Goal: Information Seeking & Learning: Learn about a topic

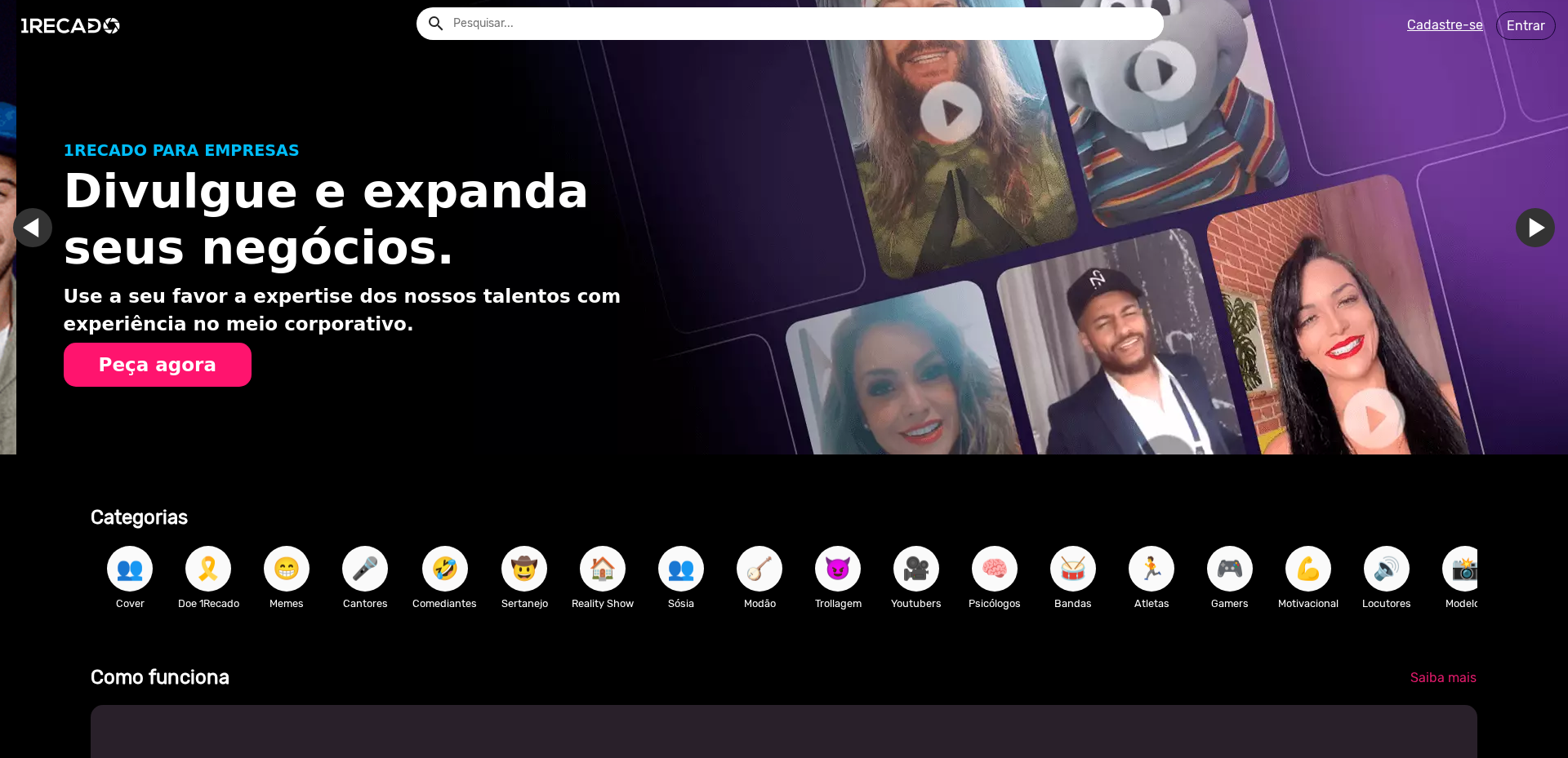
scroll to position [0, 1556]
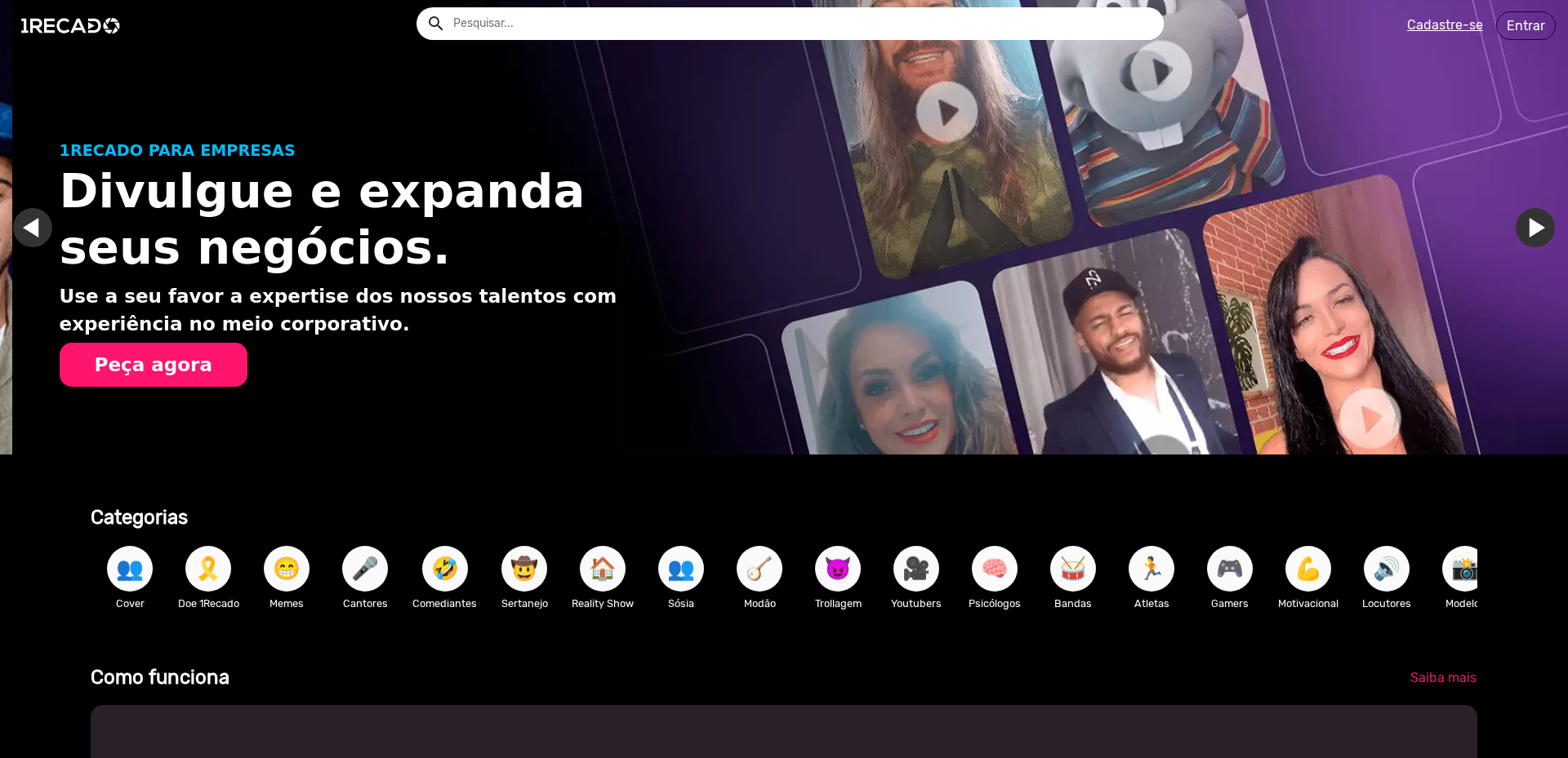
click at [478, 27] on input "text" at bounding box center [802, 23] width 723 height 33
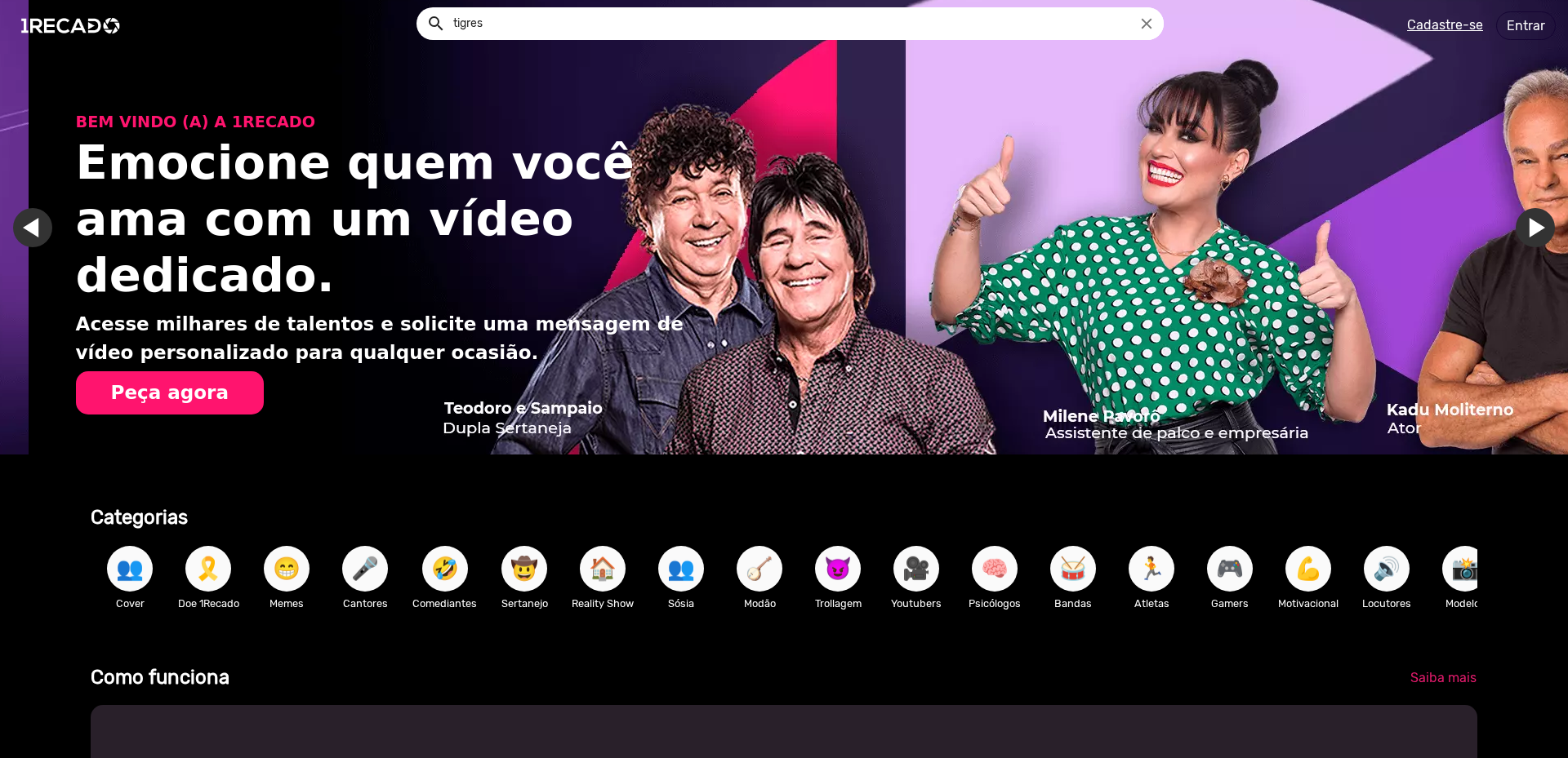
scroll to position [0, 3111]
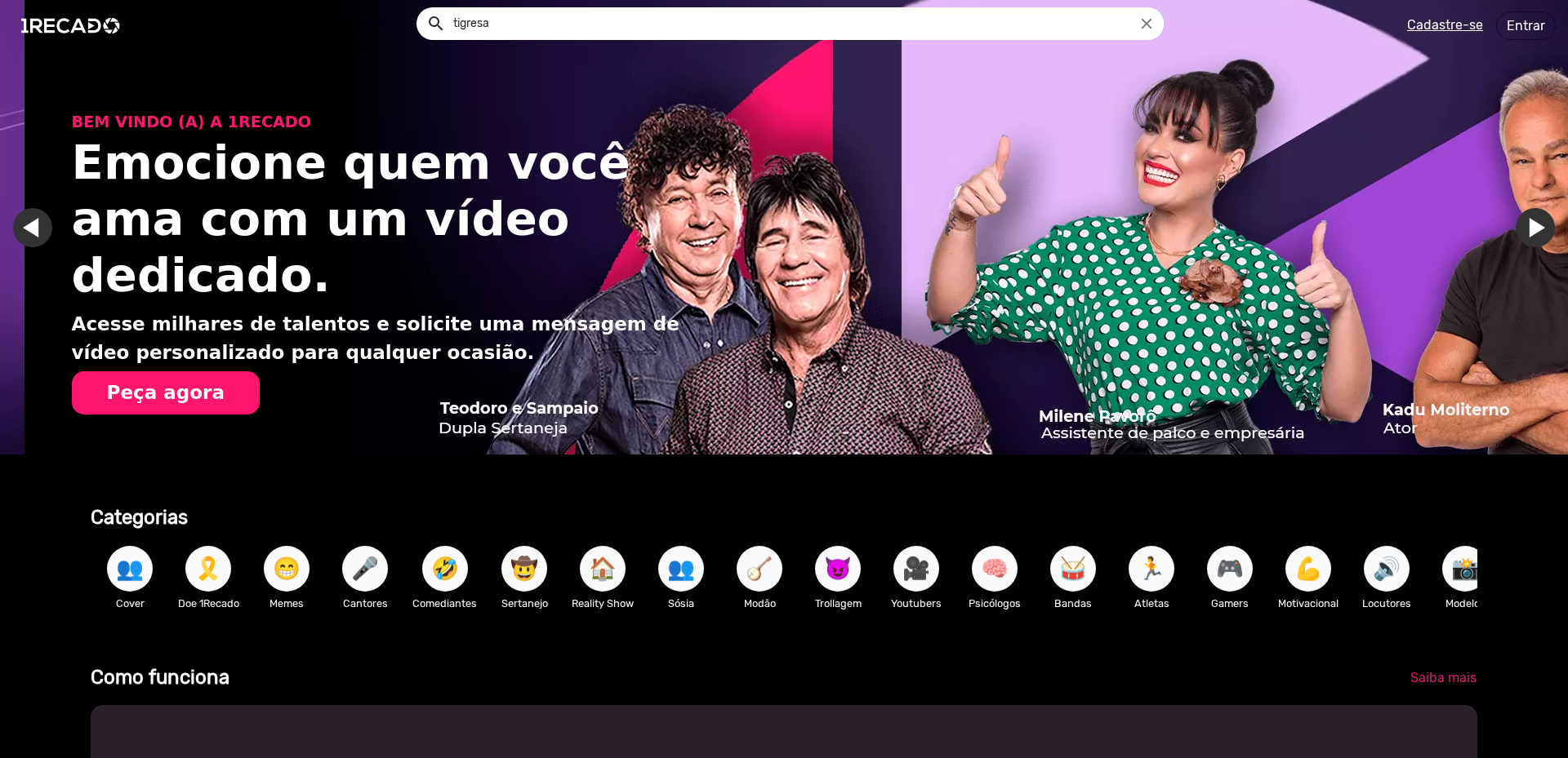
click at [420, 8] on button "search" at bounding box center [435, 22] width 28 height 28
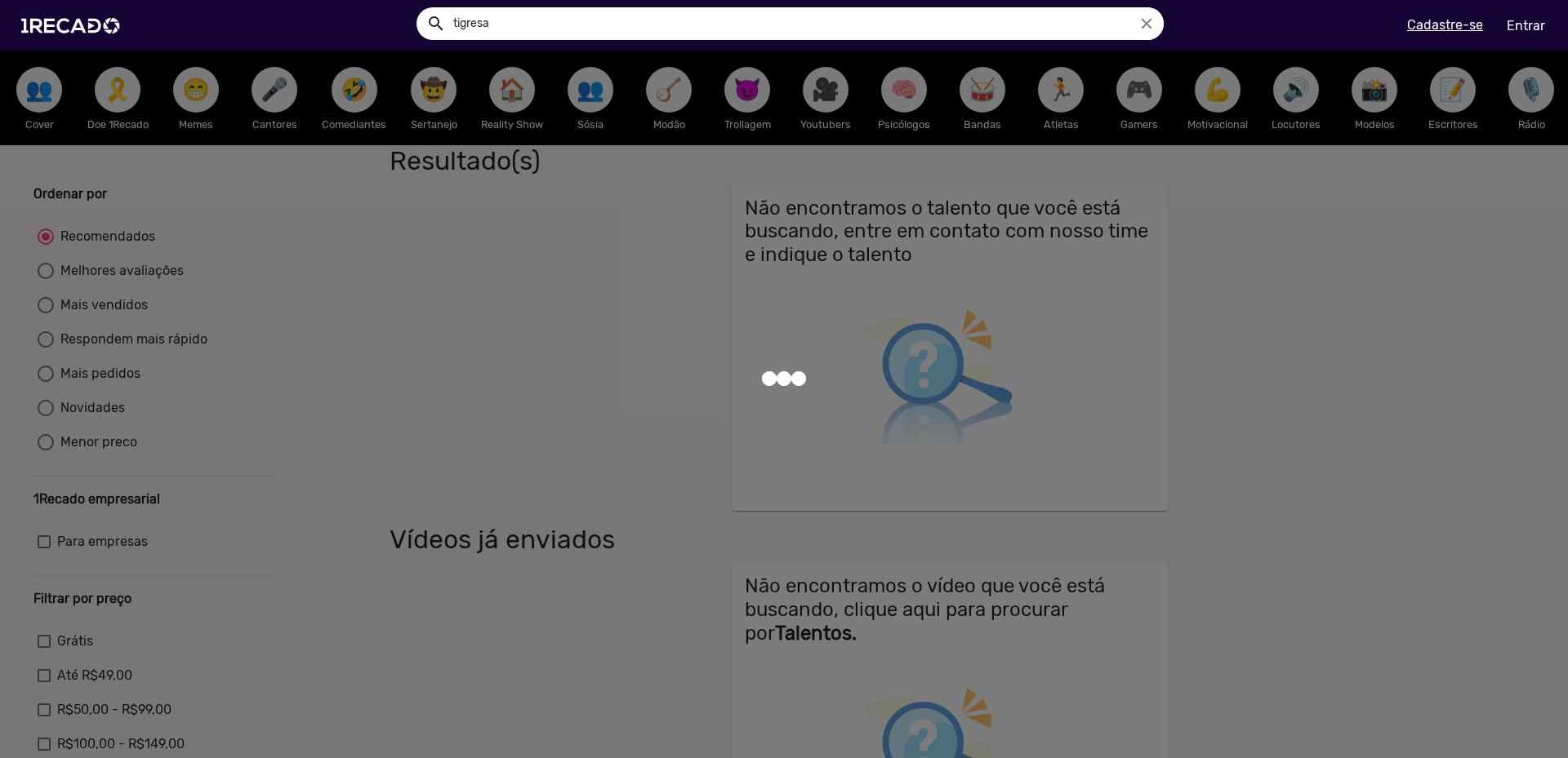
click at [569, 29] on input "tigresa" at bounding box center [802, 23] width 723 height 33
click at [420, 8] on button "search" at bounding box center [435, 22] width 28 height 28
click at [630, 197] on div at bounding box center [784, 379] width 1568 height 758
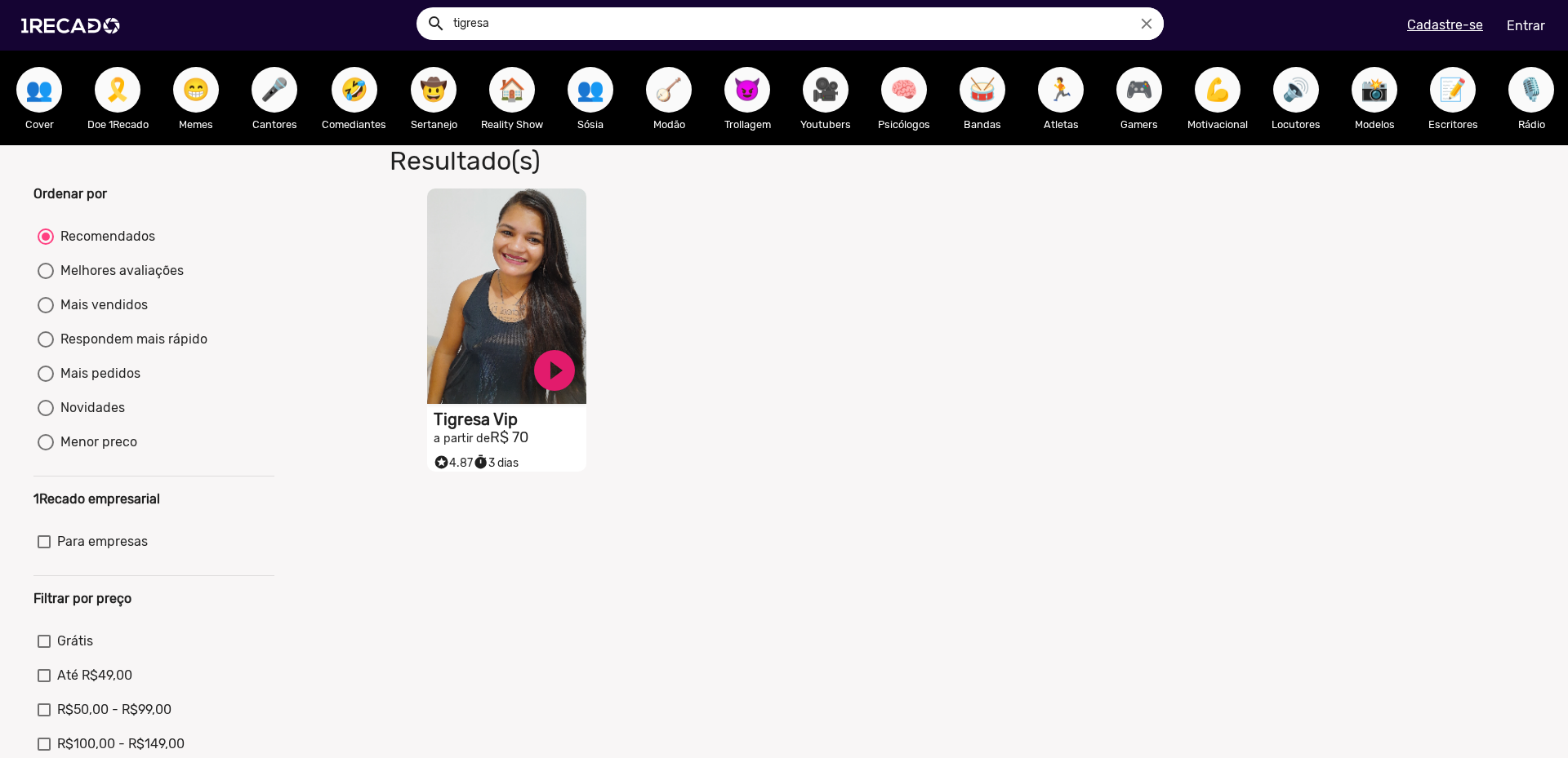
click at [534, 445] on h2 "a partir de R$ 70" at bounding box center [510, 438] width 153 height 18
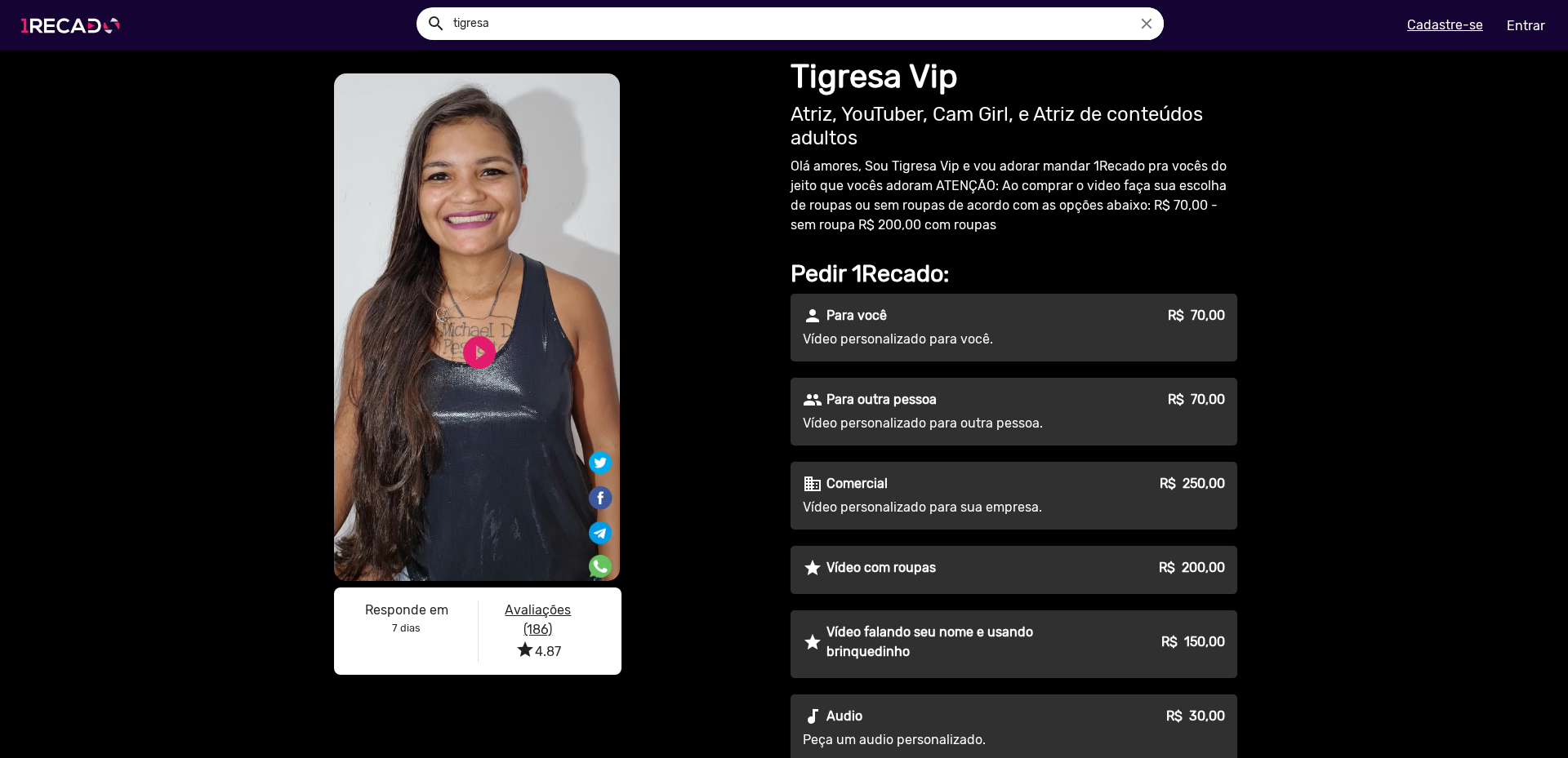
click at [94, 50] on img at bounding box center [74, 26] width 123 height 69
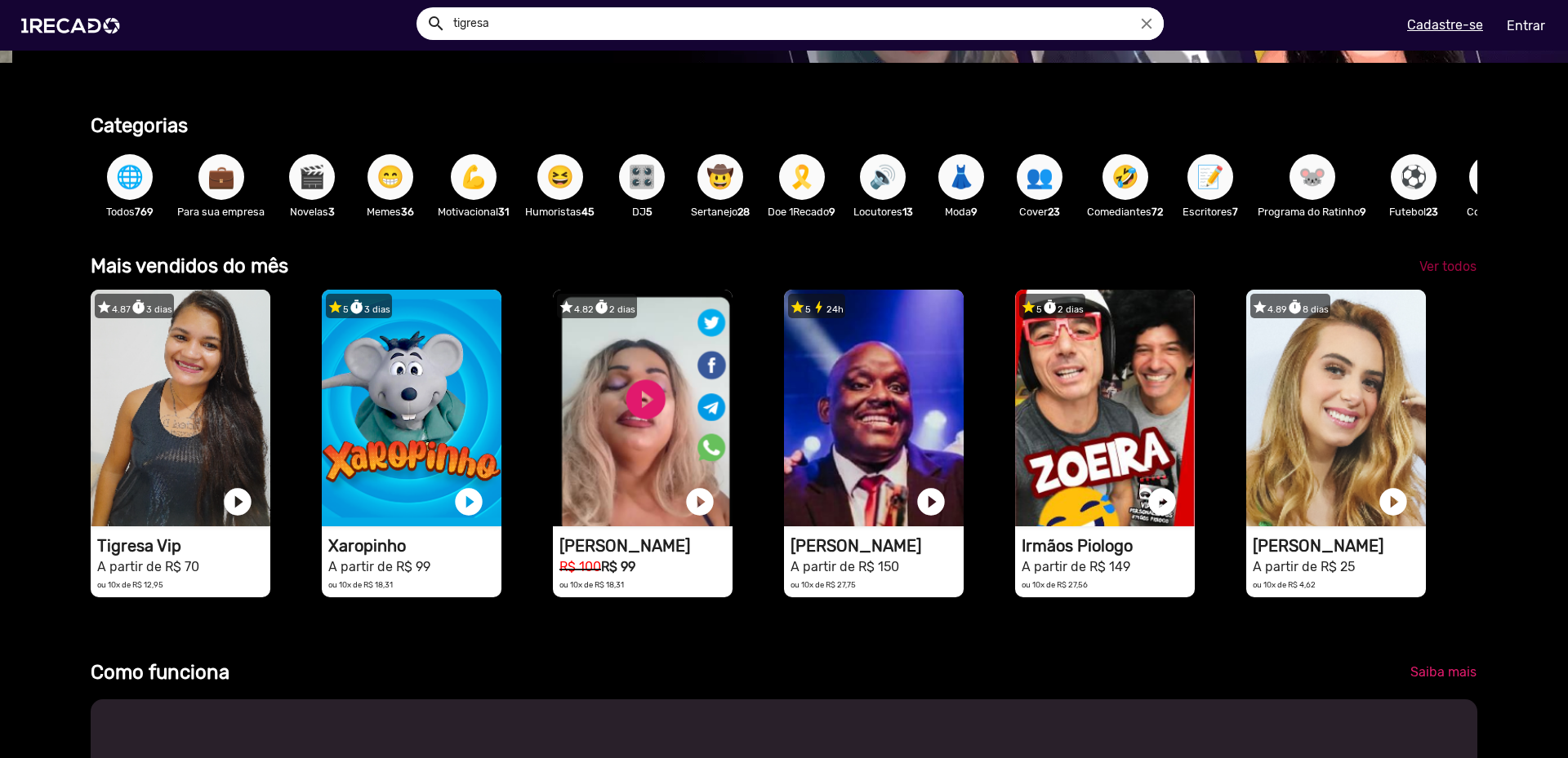
click at [1432, 274] on span "Ver todos" at bounding box center [1447, 266] width 57 height 15
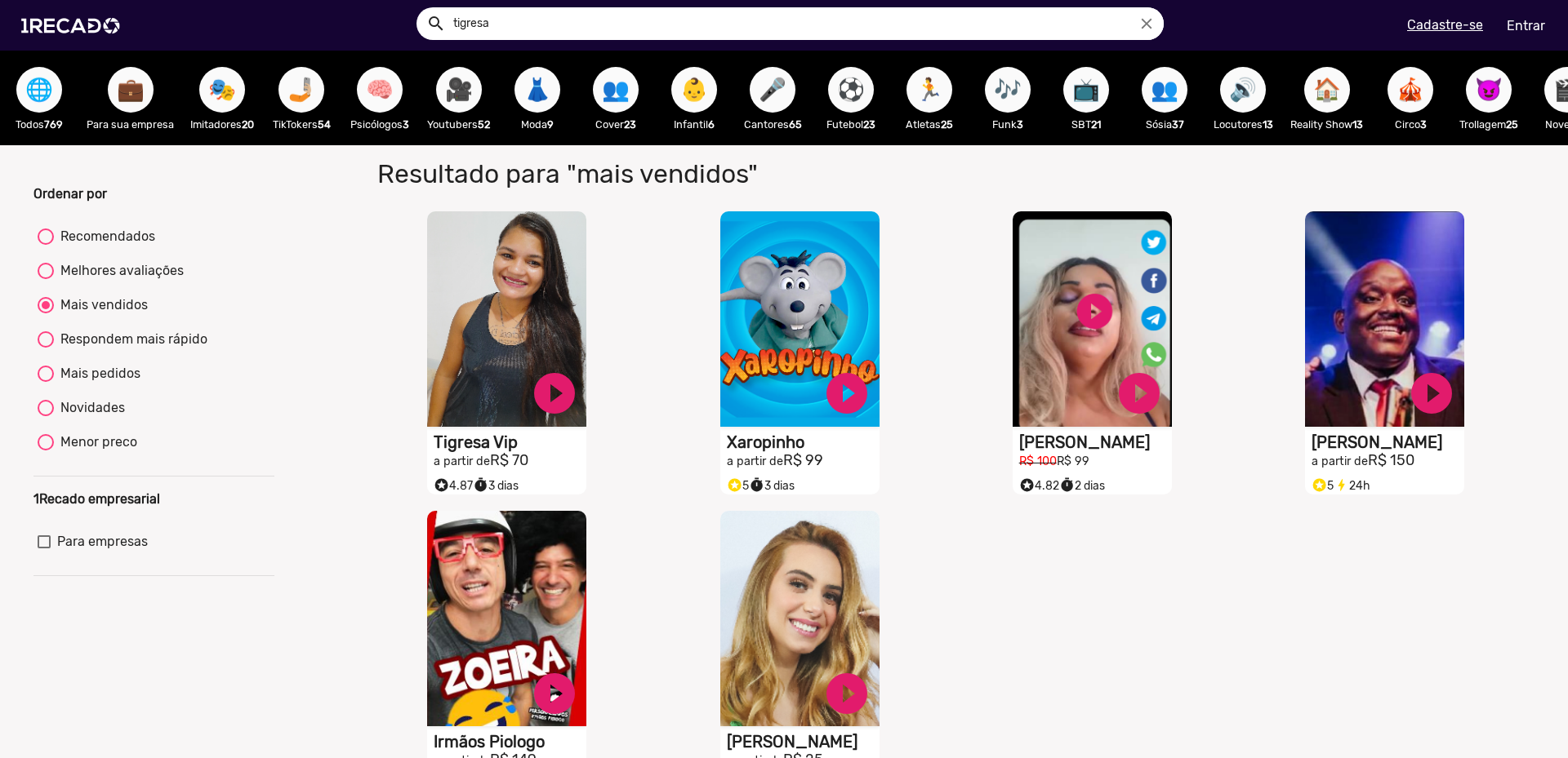
click at [575, 12] on input "tigresa" at bounding box center [802, 23] width 723 height 33
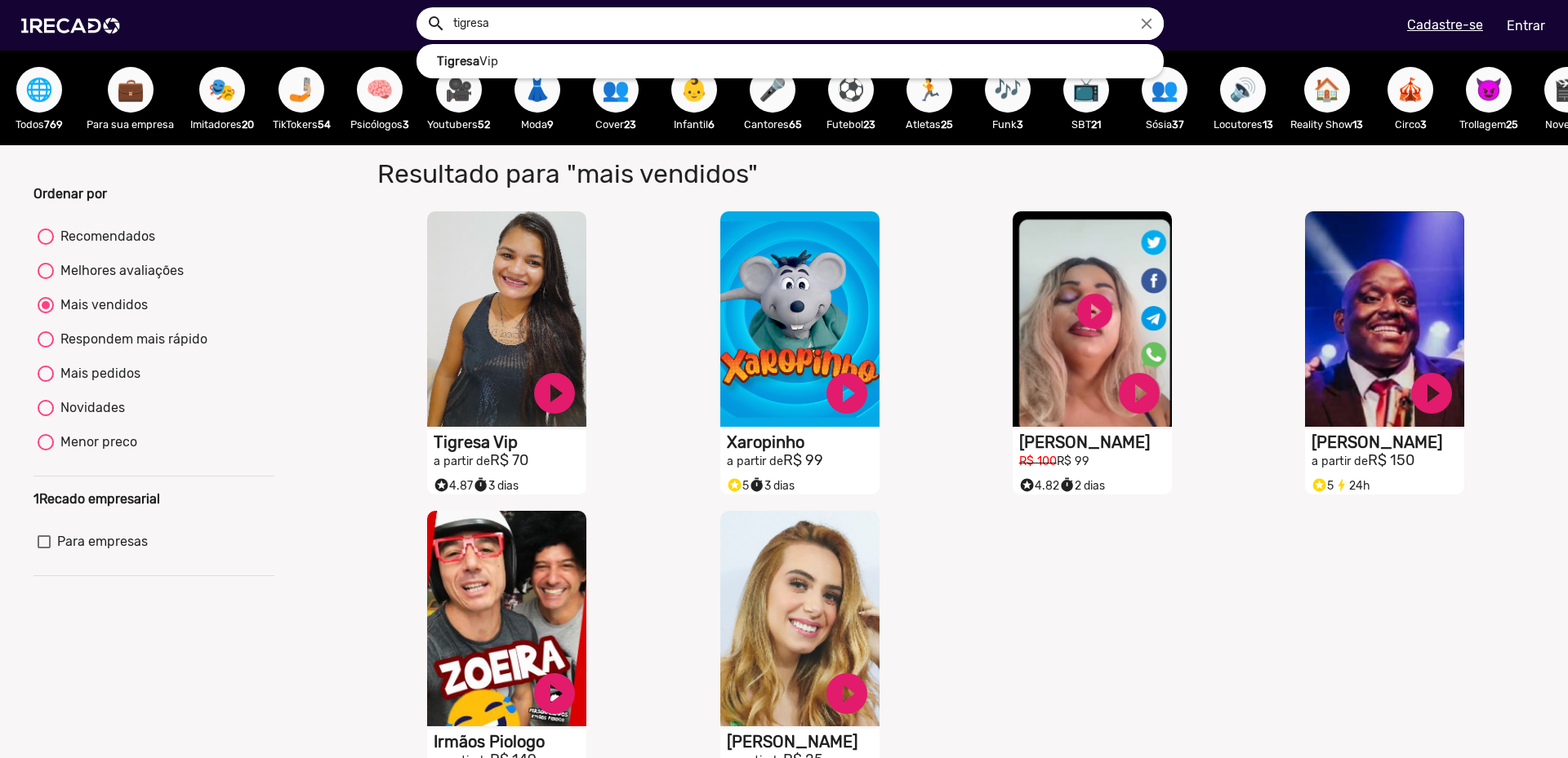
click at [575, 12] on input "tigresa" at bounding box center [802, 23] width 723 height 33
type input "b"
radio input "true"
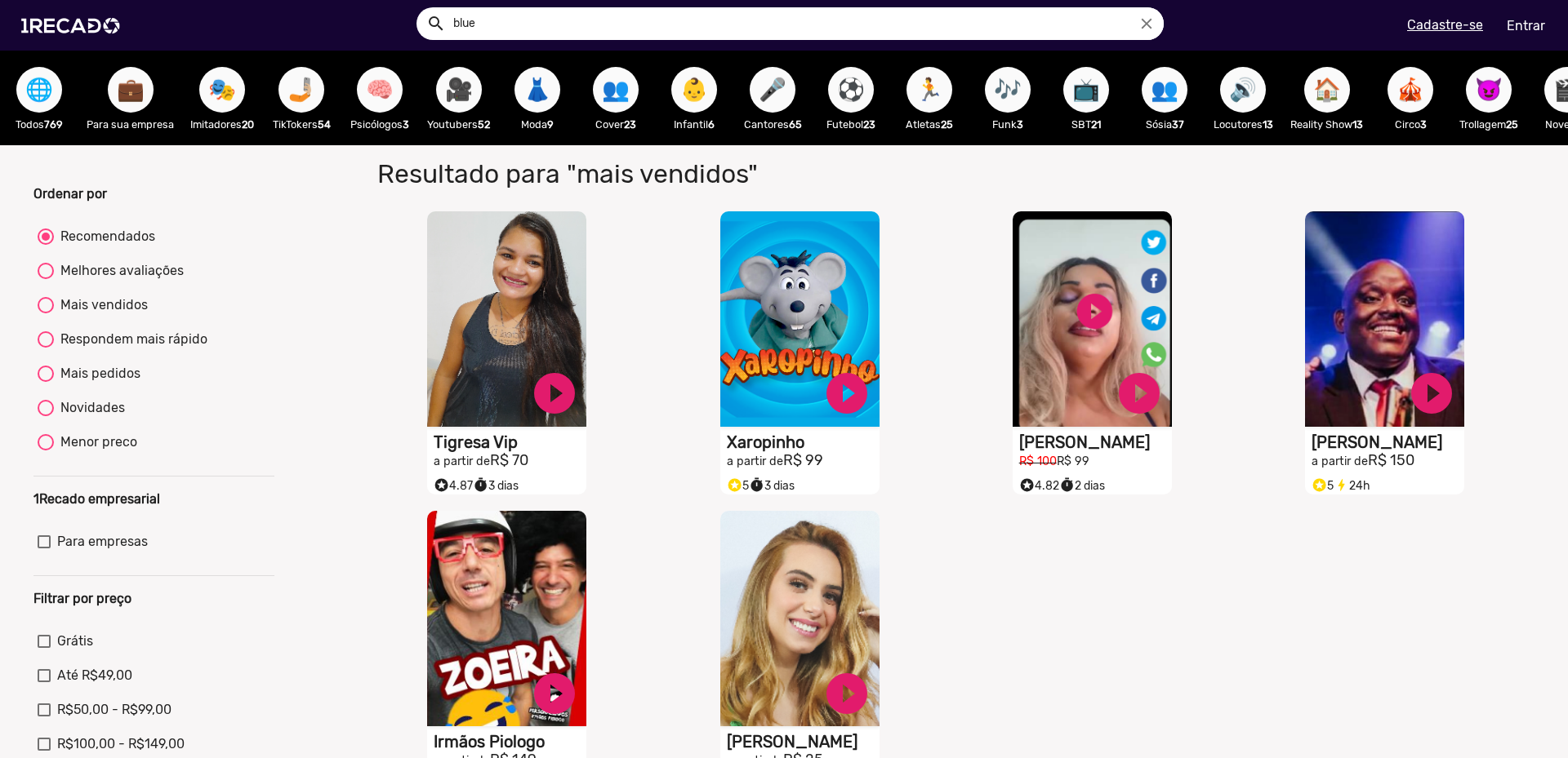
click at [420, 8] on button "search" at bounding box center [435, 22] width 28 height 28
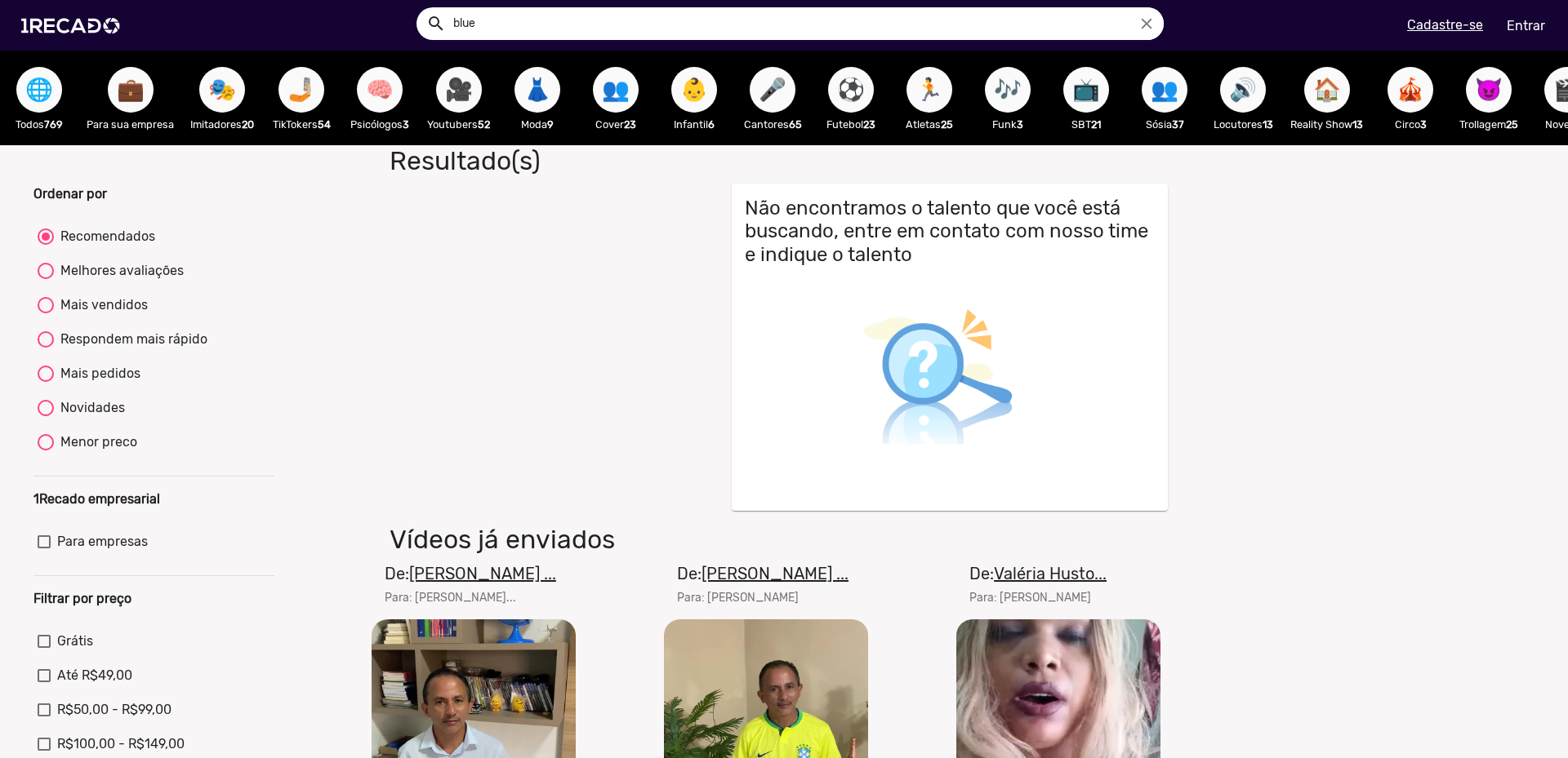
click at [575, 12] on input "blue" at bounding box center [802, 23] width 723 height 33
type input "bluezão"
click at [420, 8] on button "search" at bounding box center [435, 22] width 28 height 28
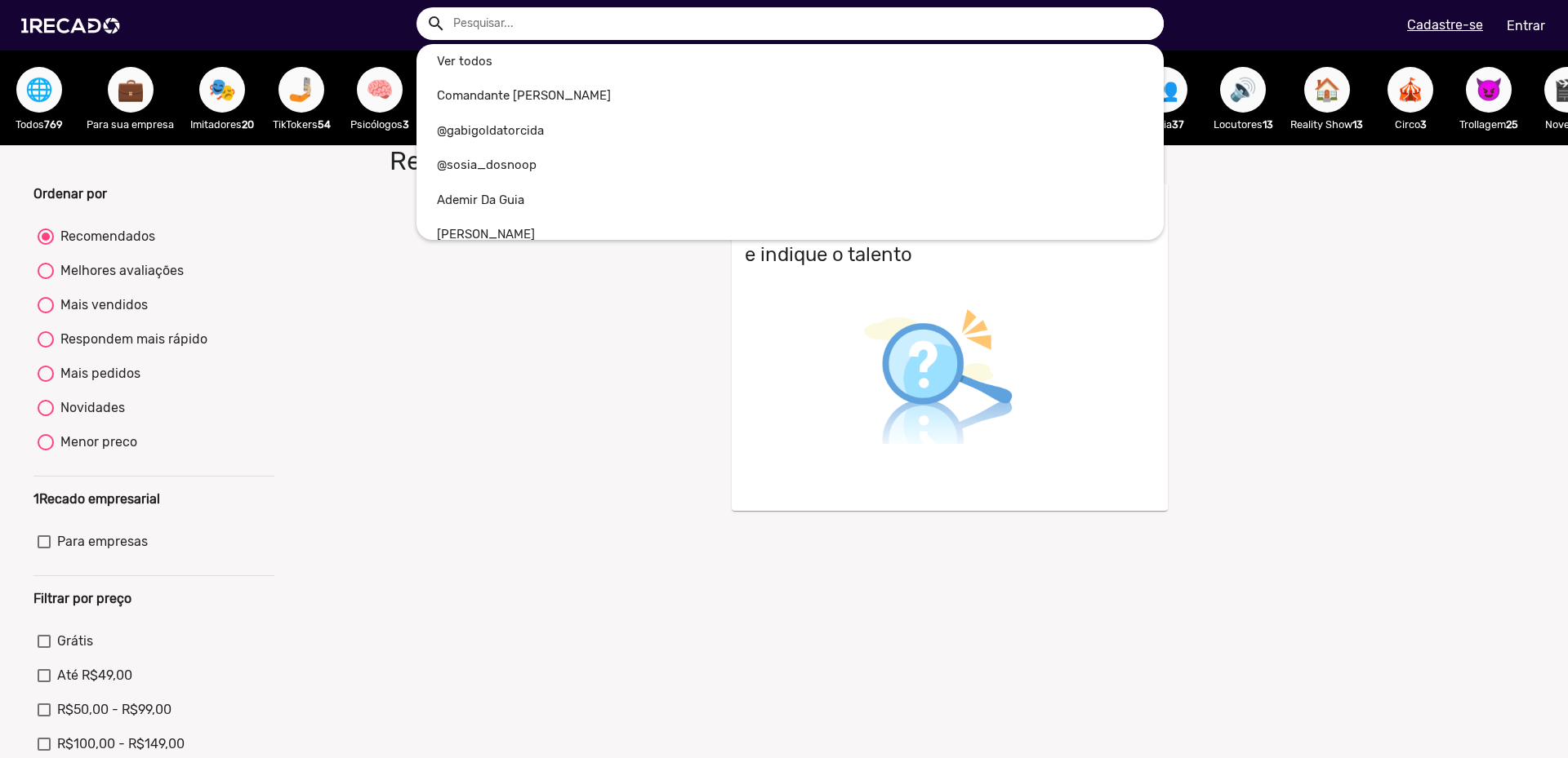
click at [383, 561] on div at bounding box center [784, 379] width 1568 height 758
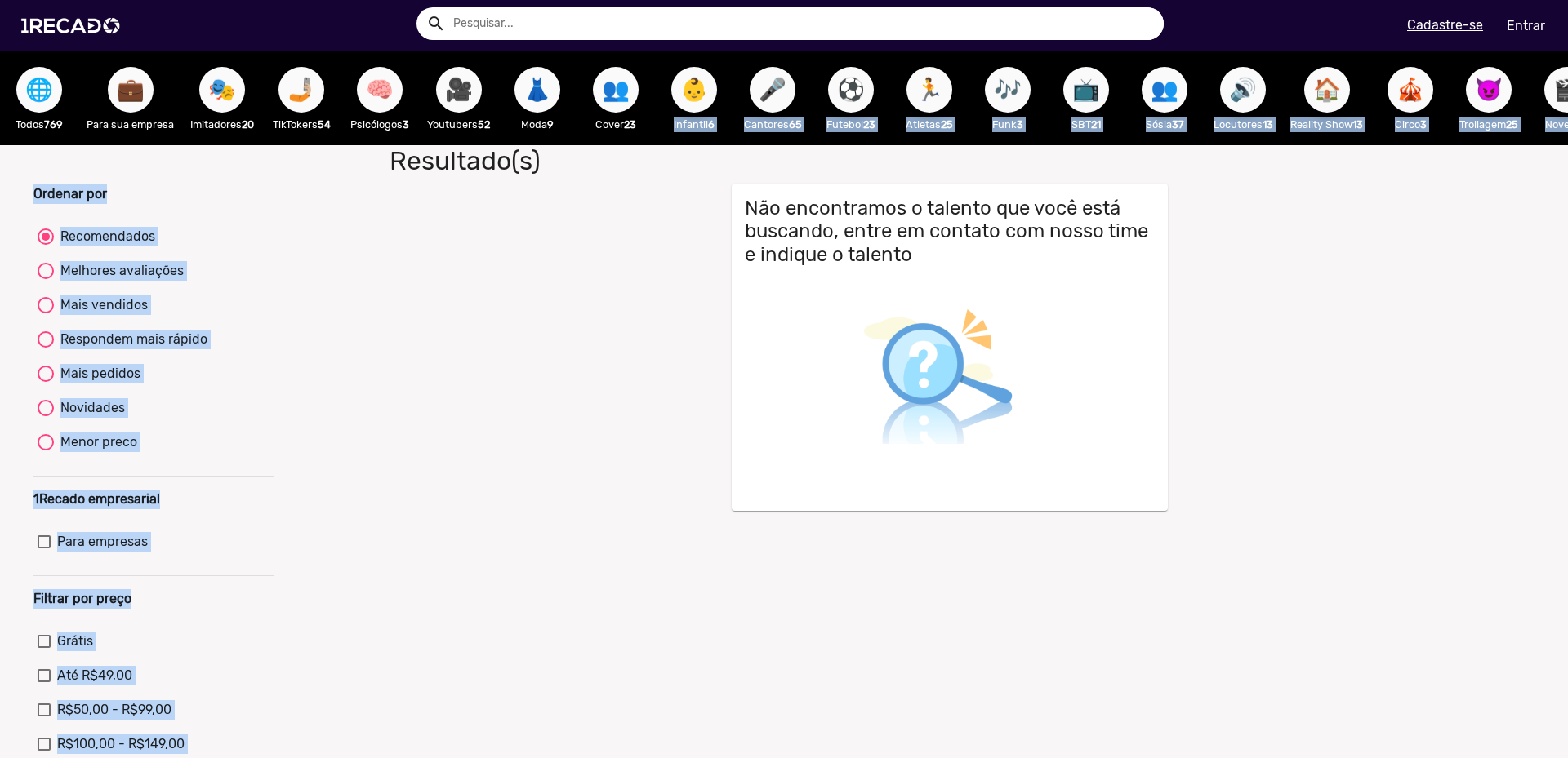
drag, startPoint x: 600, startPoint y: 158, endPoint x: 644, endPoint y: 150, distance: 44.7
click at [644, 150] on ng-component "🌐 Todos 769 💼 Para sua empresa 🎭 Imitadores 20 🤳🏼 TikTokers 54 🧠 Psicólogos 3 🎥…" at bounding box center [784, 491] width 1568 height 881
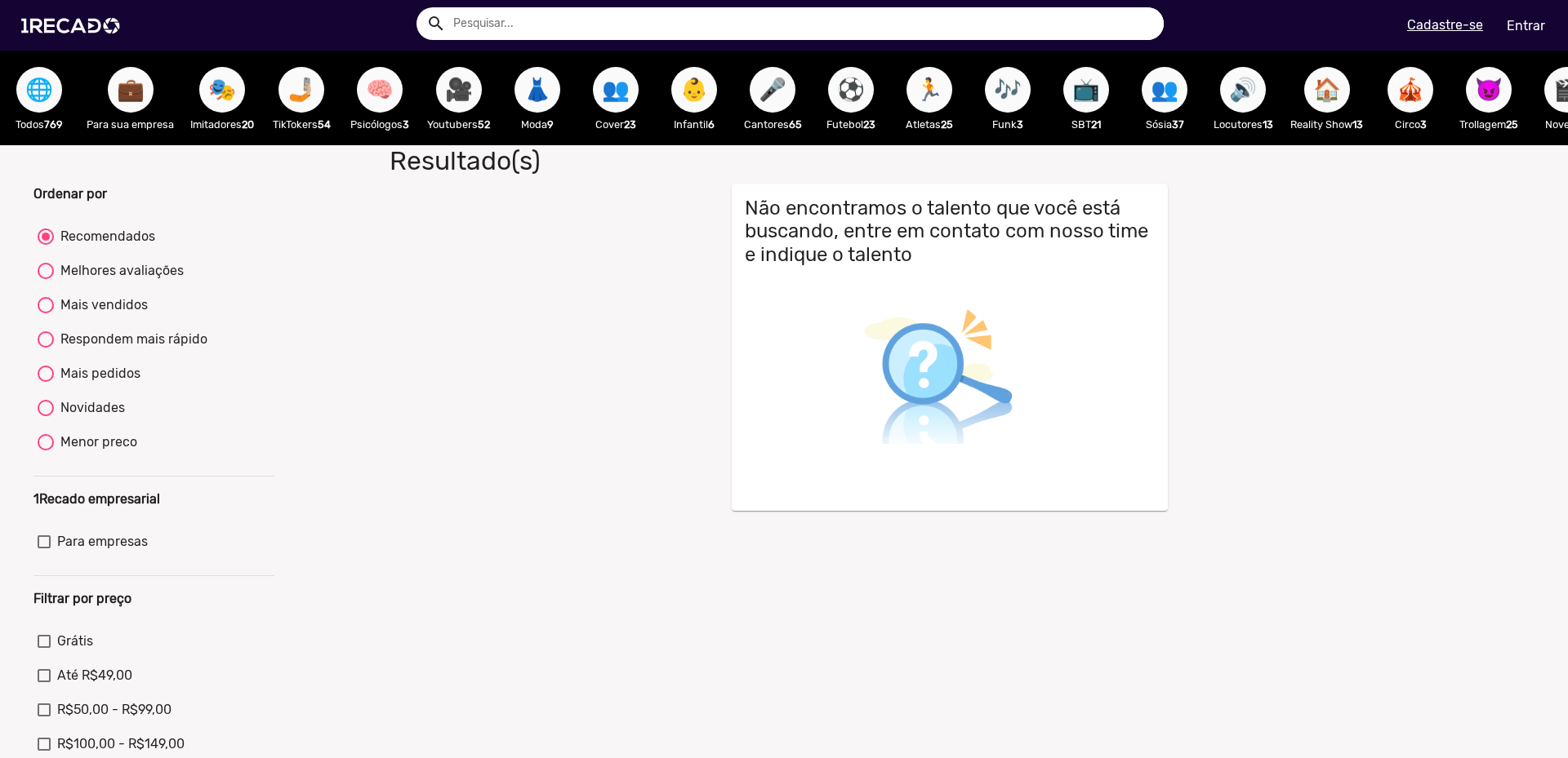
click at [670, 176] on h1 "Resultado(s)" at bounding box center [755, 160] width 756 height 31
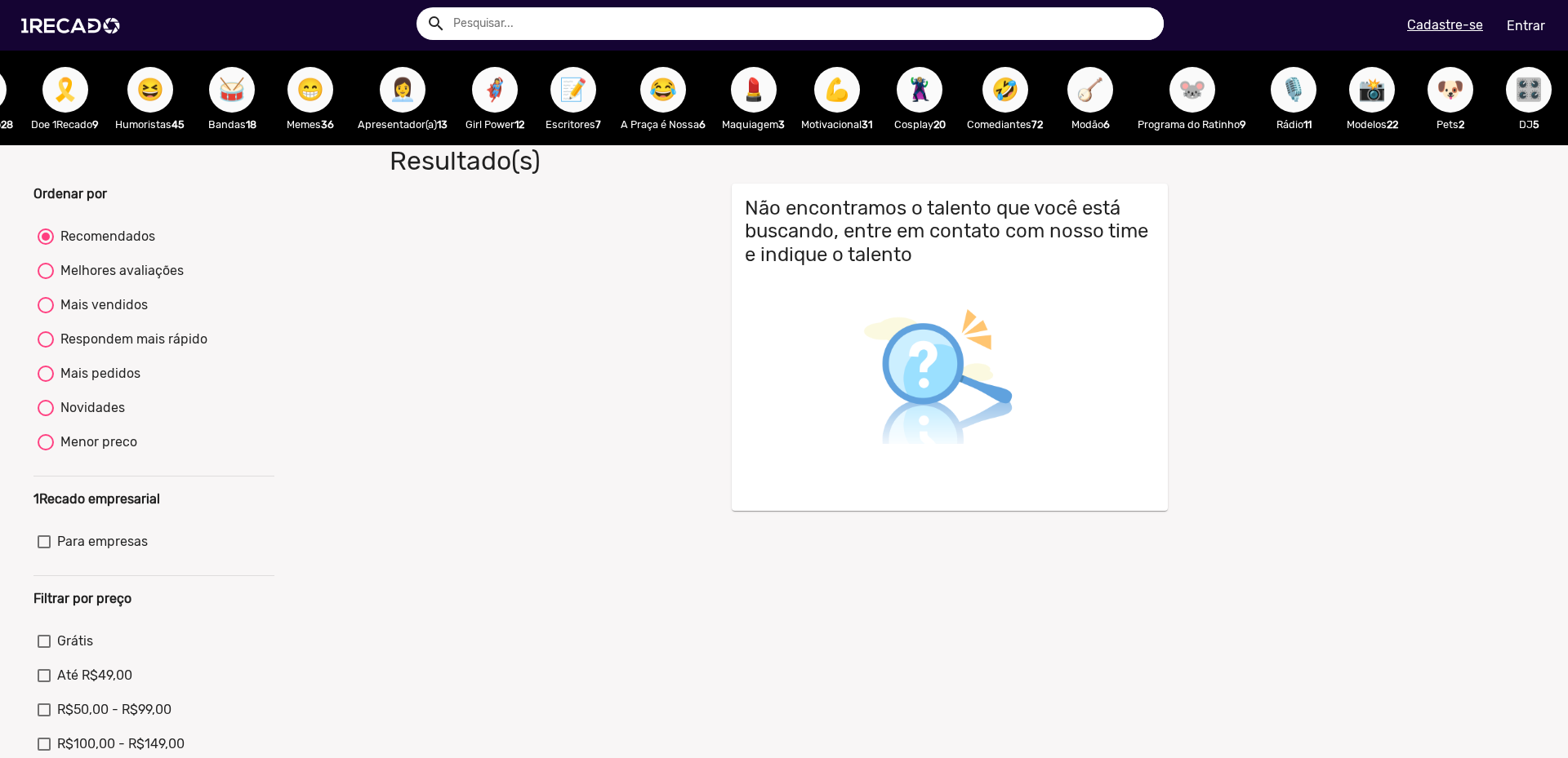
click at [487, 89] on button "🦸‍♀️" at bounding box center [495, 90] width 46 height 46
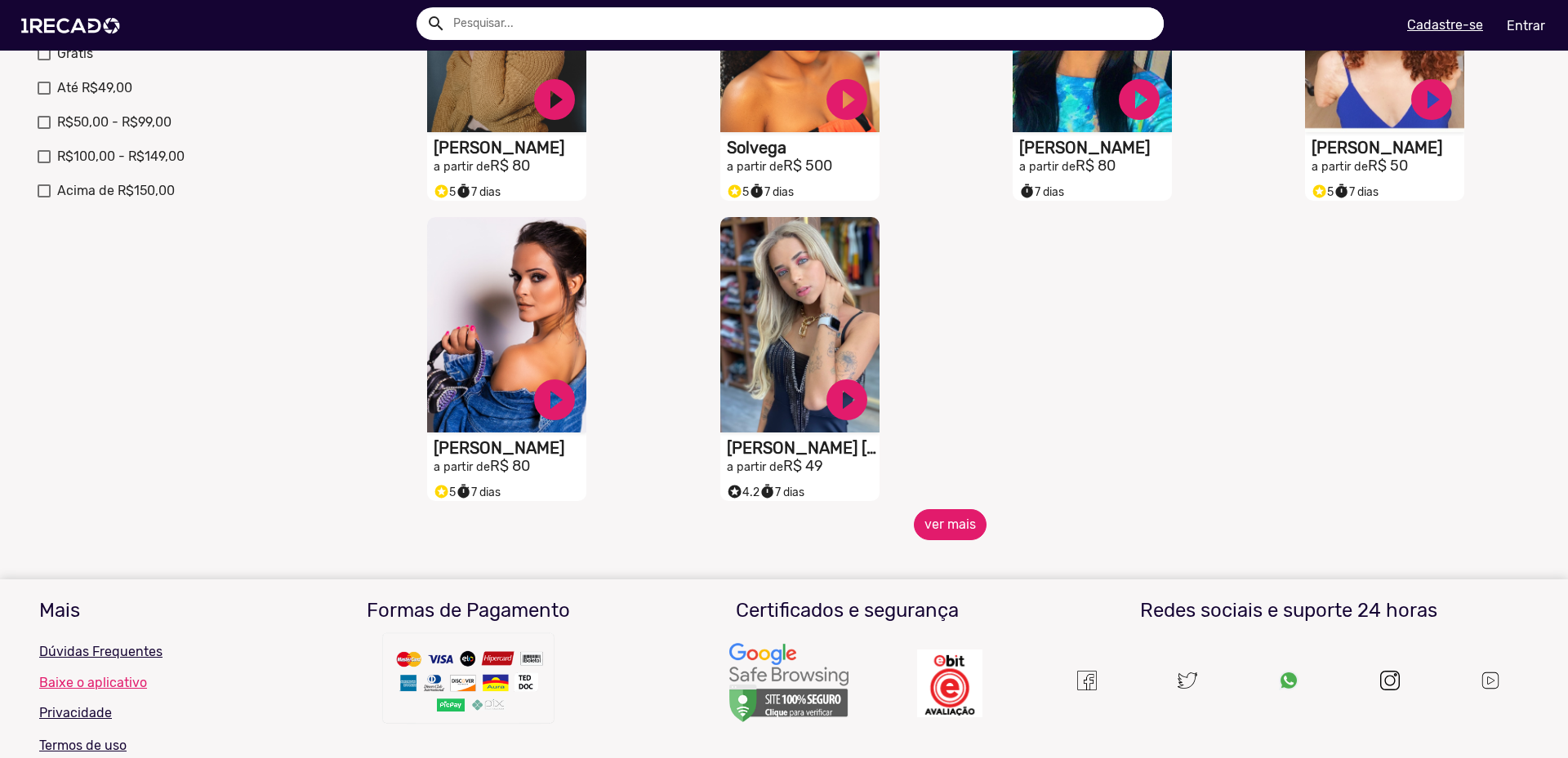
click at [962, 533] on button "ver mais" at bounding box center [950, 525] width 73 height 31
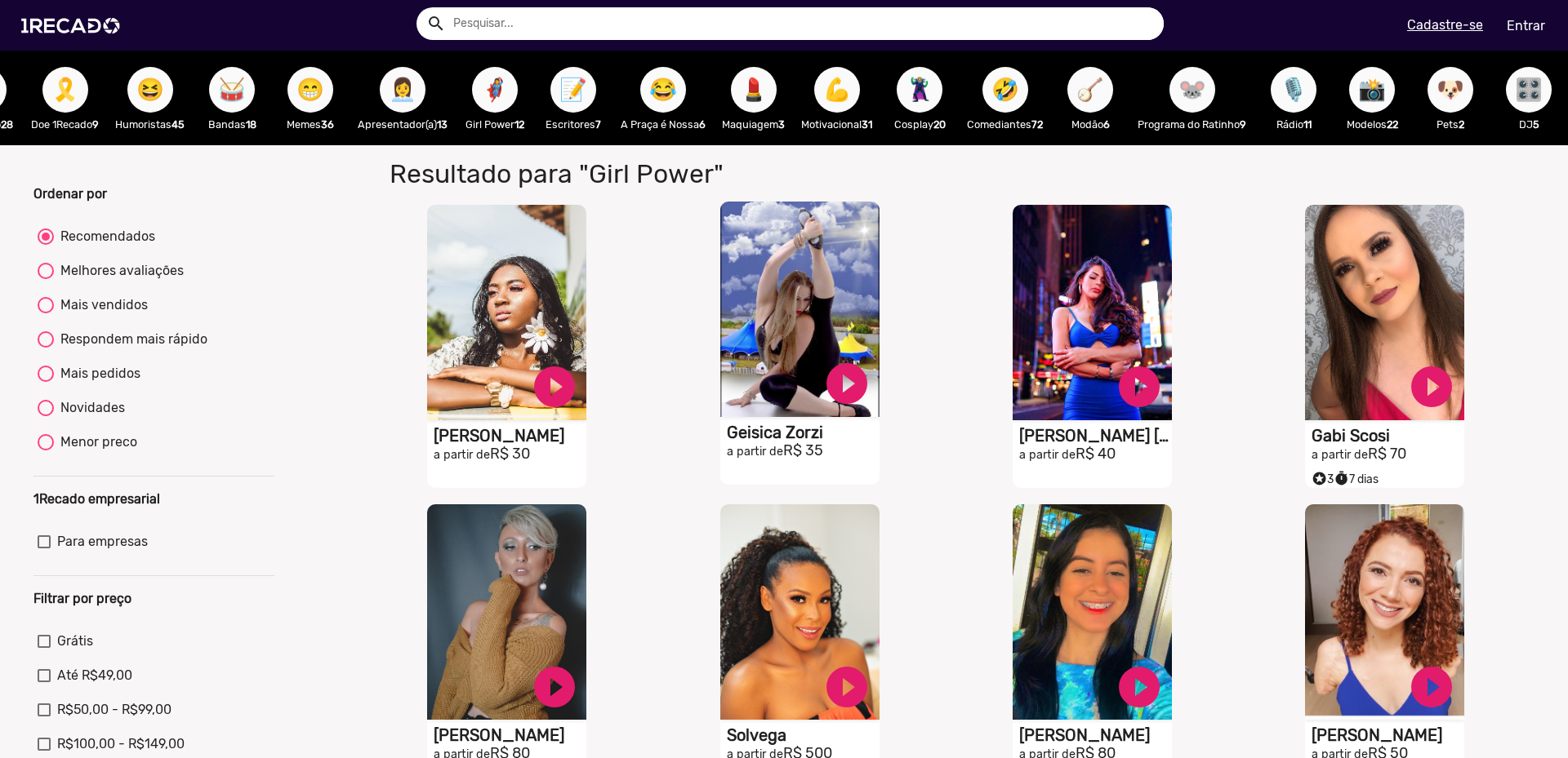
click at [776, 442] on h1 "Geisica Zorzi" at bounding box center [803, 433] width 153 height 20
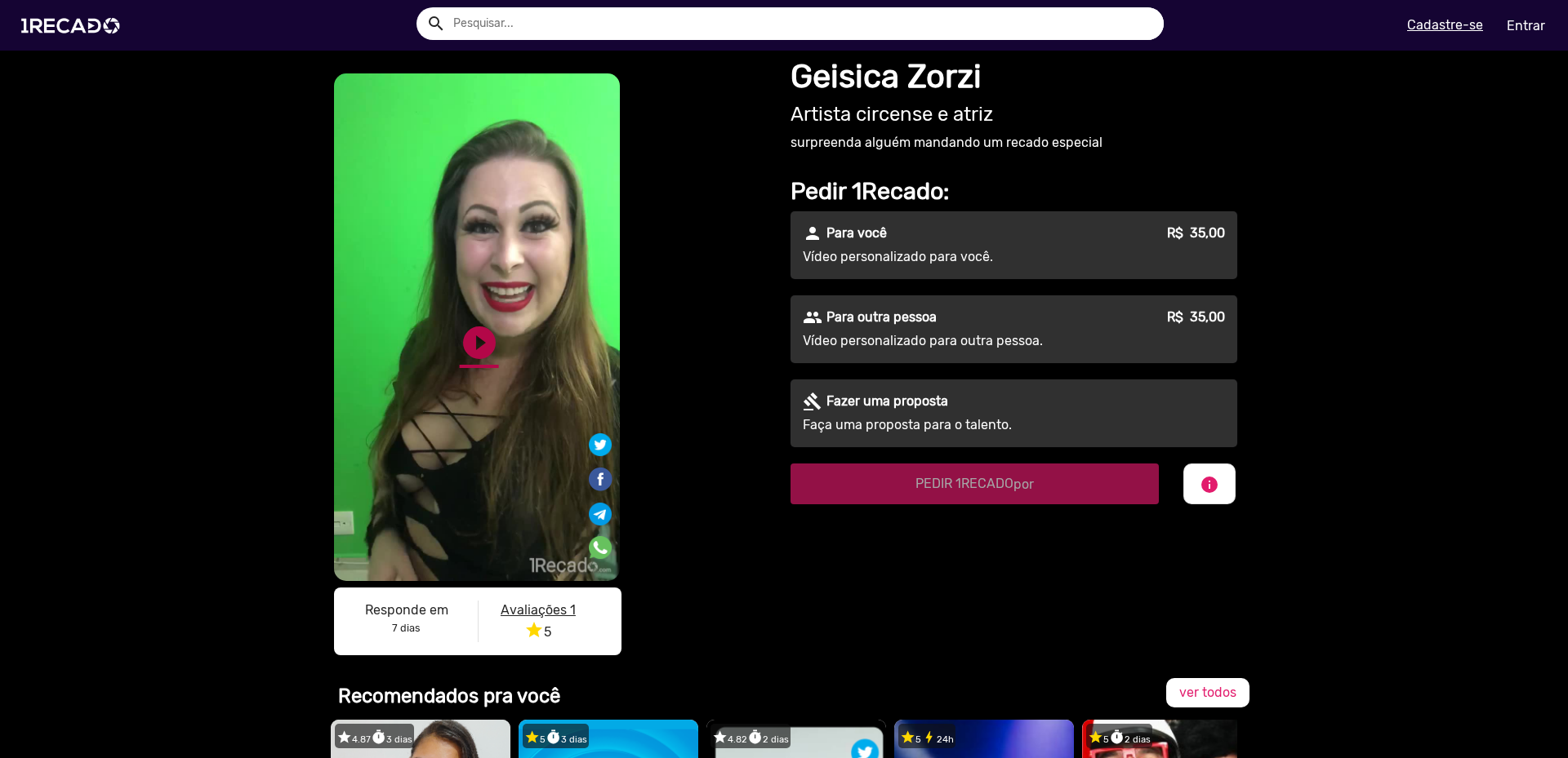
click at [490, 358] on link "play_circle_filled" at bounding box center [479, 343] width 39 height 39
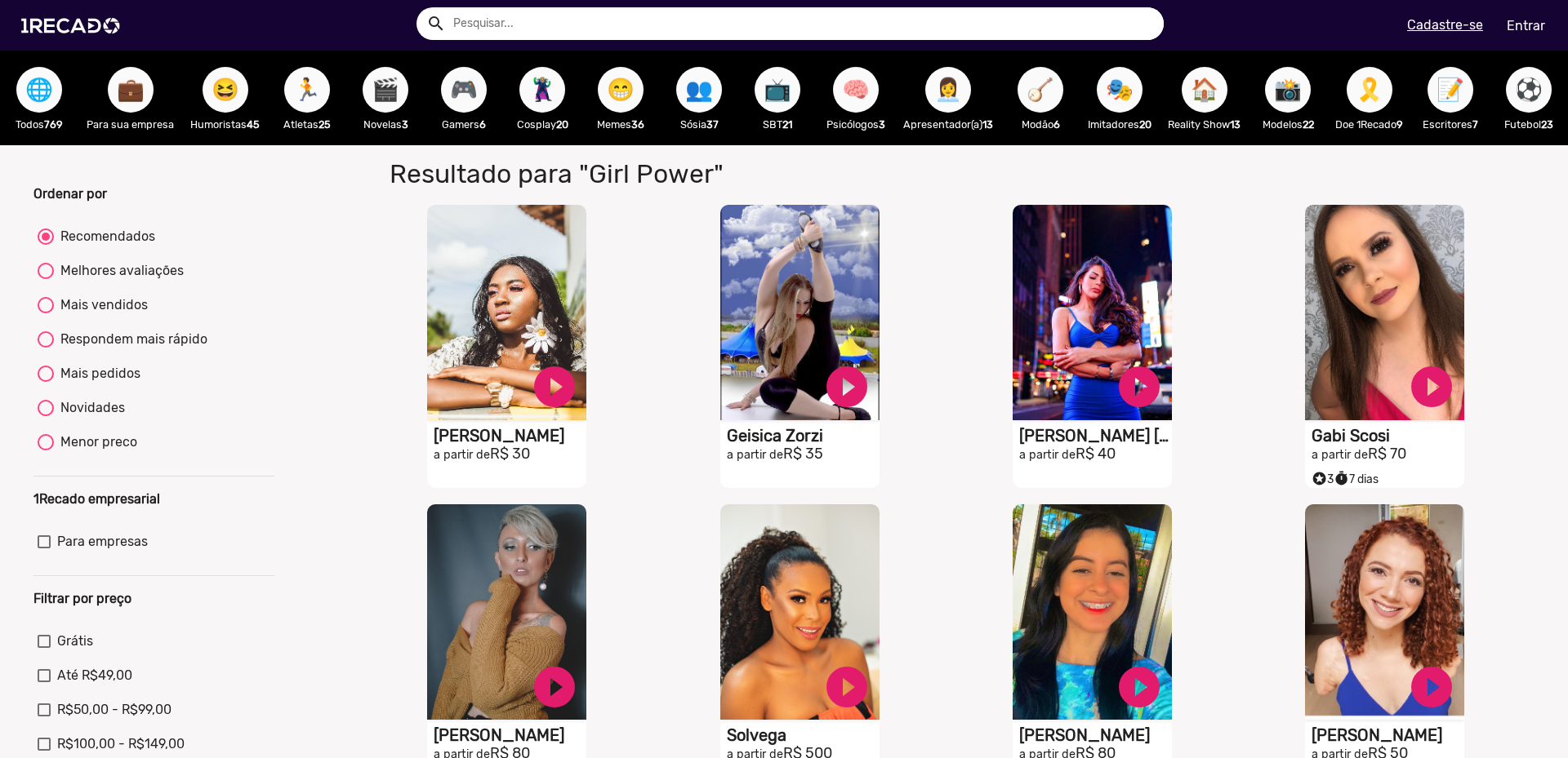
drag, startPoint x: 693, startPoint y: 162, endPoint x: 729, endPoint y: 157, distance: 36.3
click at [729, 157] on ng-component "🌐 Todos 769 💼 Para sua empresa 😆 Humoristas 45 🏃 Atletas 25 🎬 Novelas 3 🎮 Gamer…" at bounding box center [784, 650] width 1568 height 1199
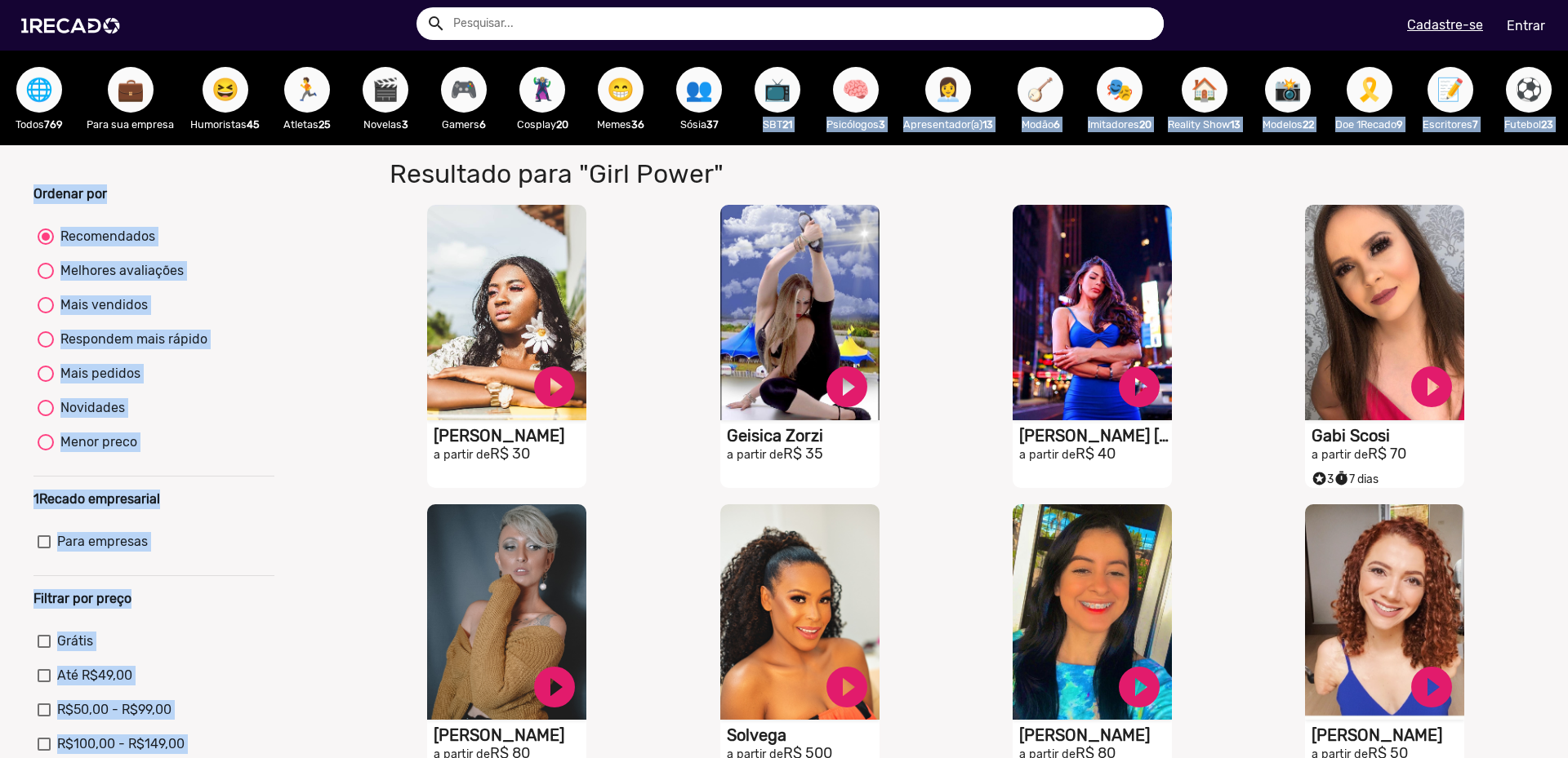
click at [543, 103] on span "🦹🏼‍♀️" at bounding box center [542, 90] width 27 height 46
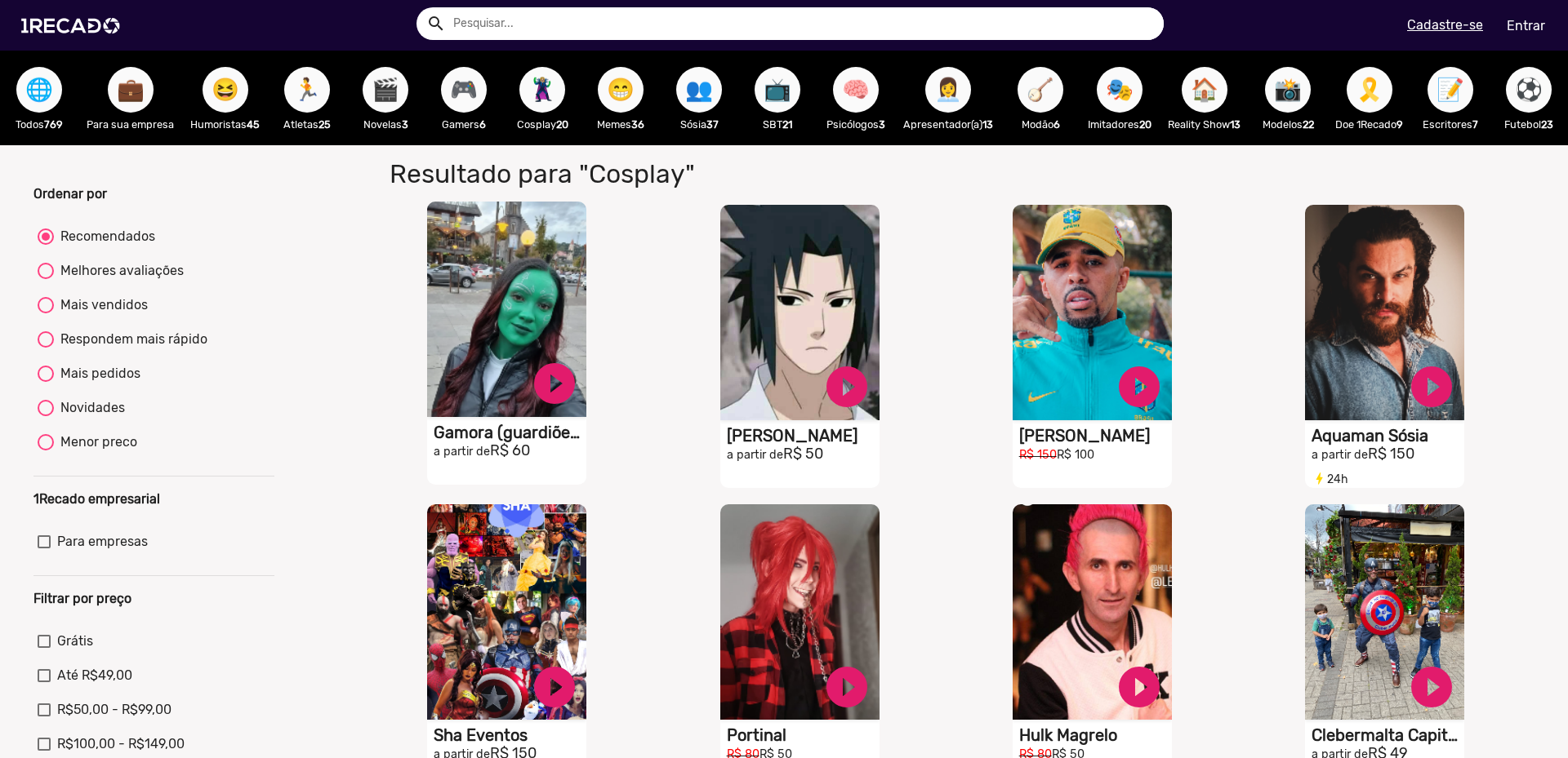
click at [490, 439] on h1 "Gamora (guardiões Da Galáxia)" at bounding box center [510, 433] width 153 height 20
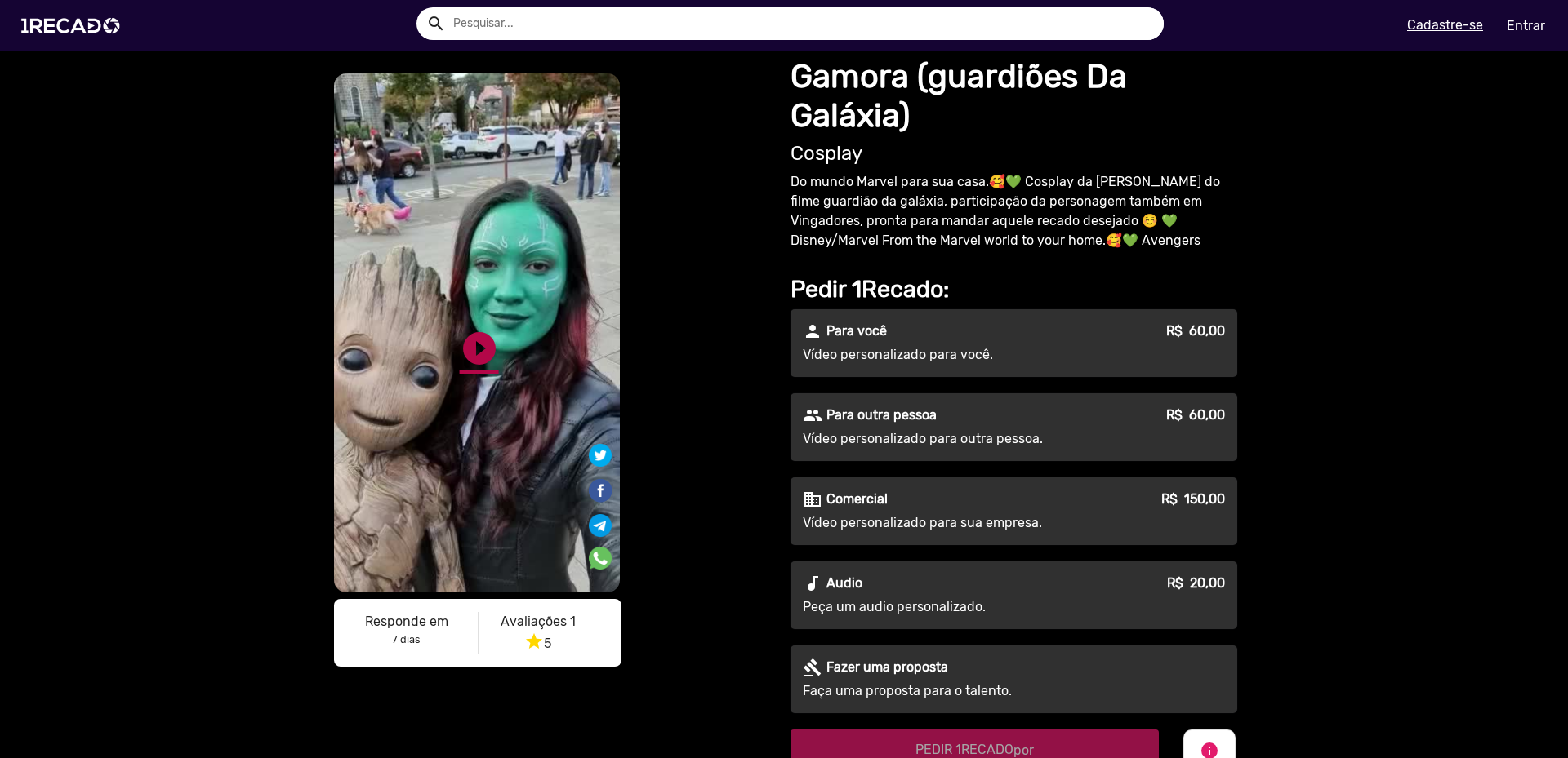
click at [466, 363] on link "play_circle_filled" at bounding box center [479, 348] width 39 height 39
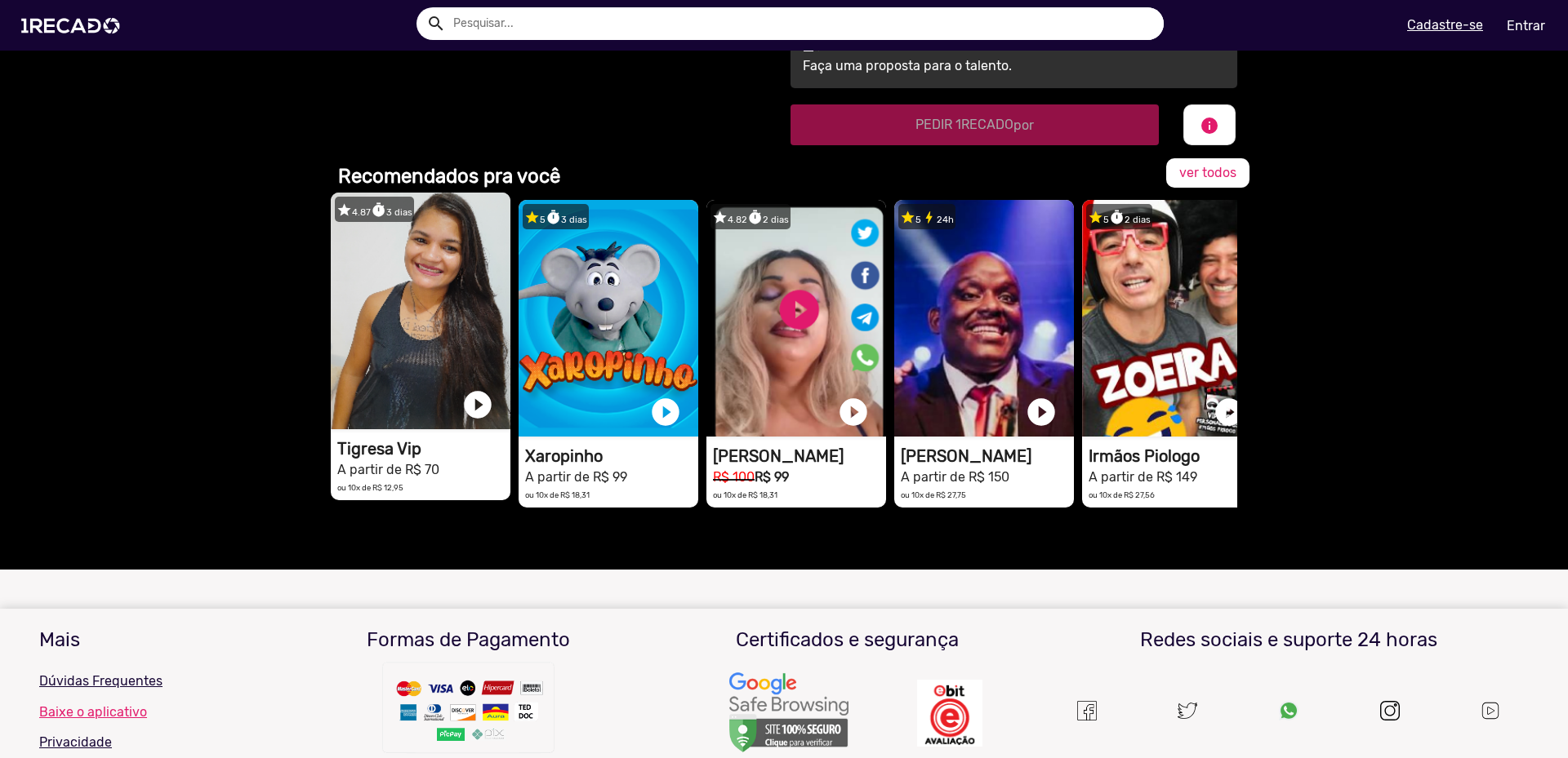
scroll to position [616, 0]
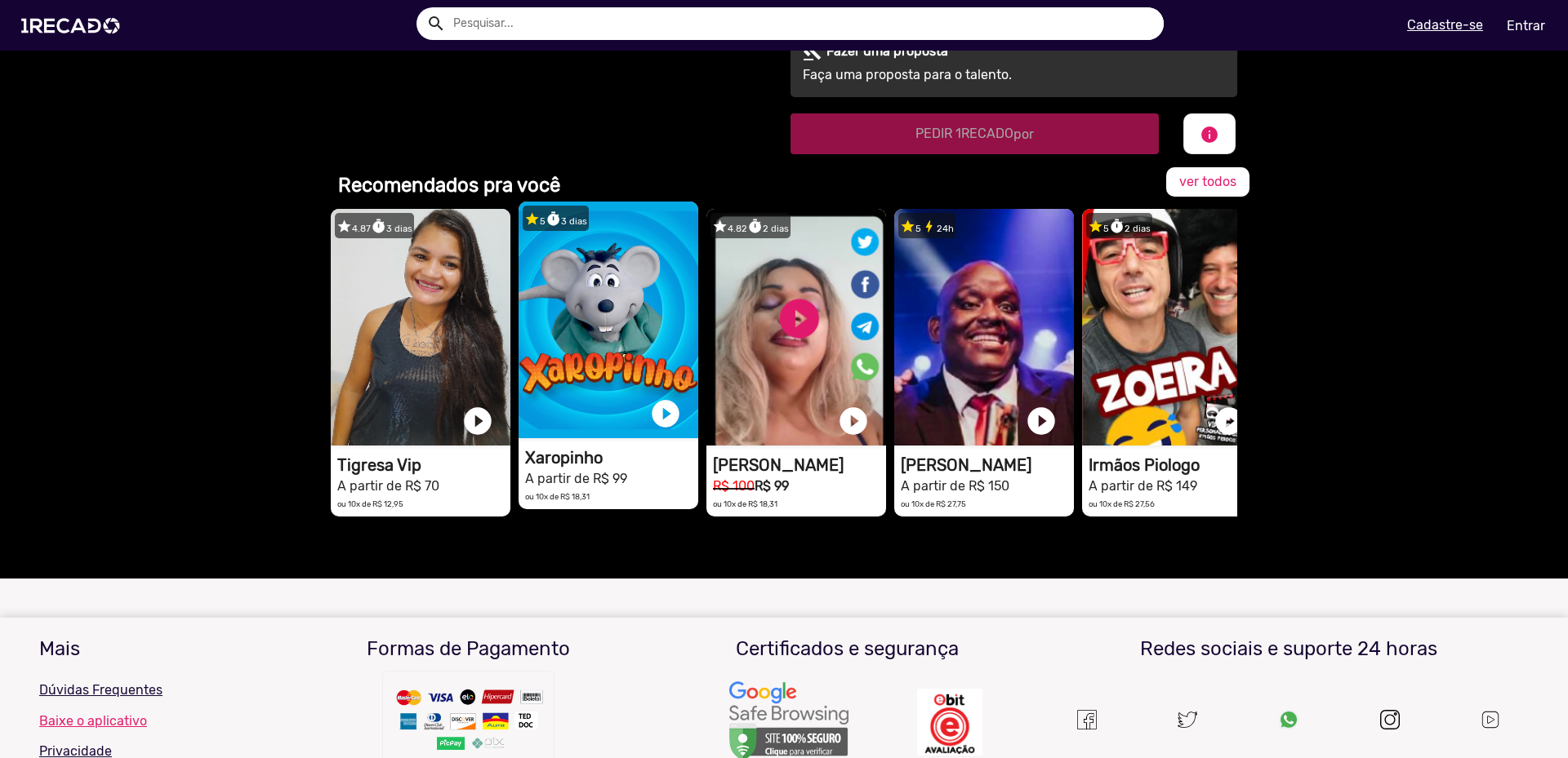
click at [596, 335] on video "1RECADO vídeos dedicados para fãs e empresas" at bounding box center [608, 319] width 180 height 237
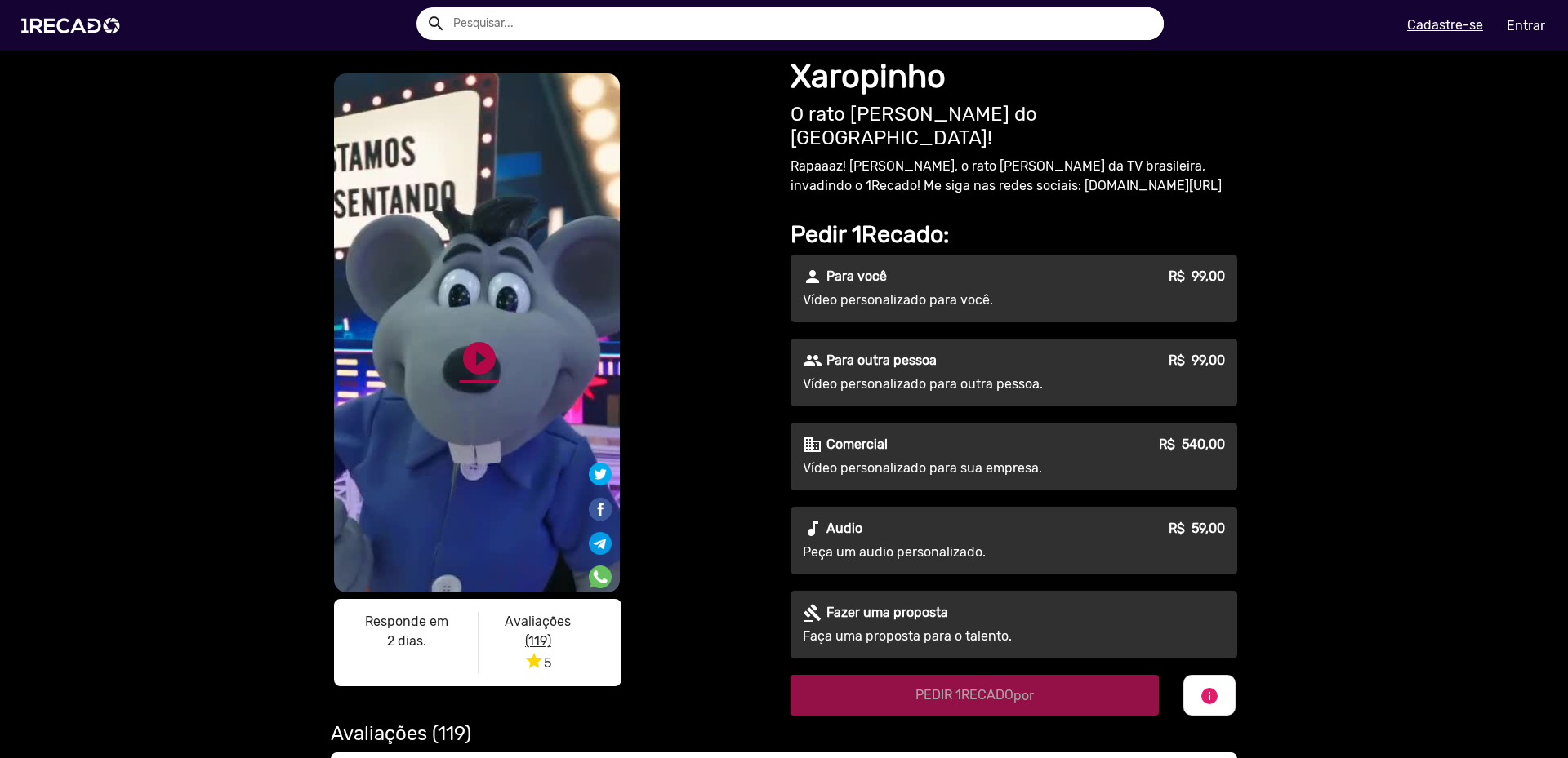
click at [482, 353] on link "play_circle_filled" at bounding box center [479, 358] width 39 height 39
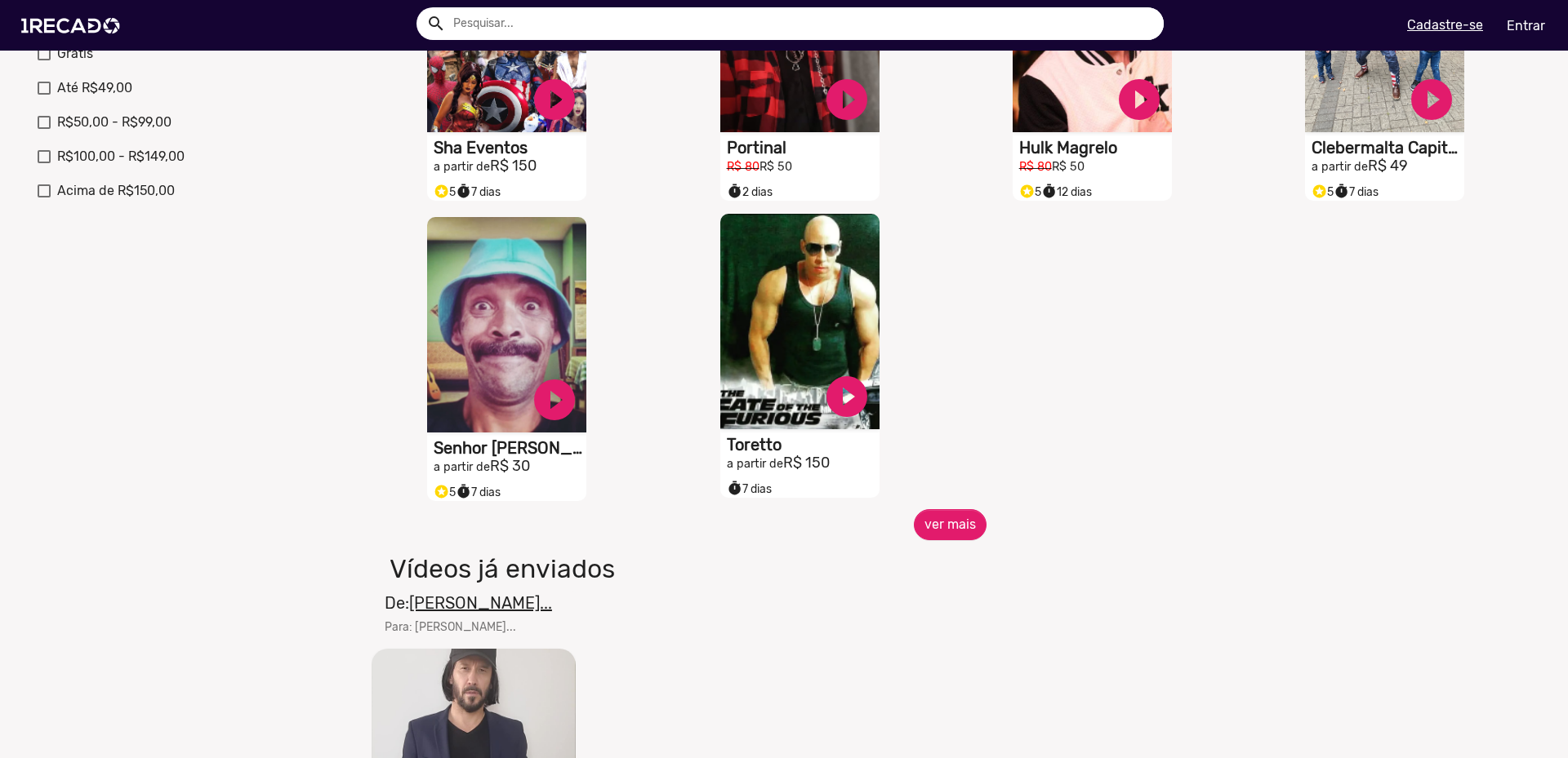
scroll to position [489, 0]
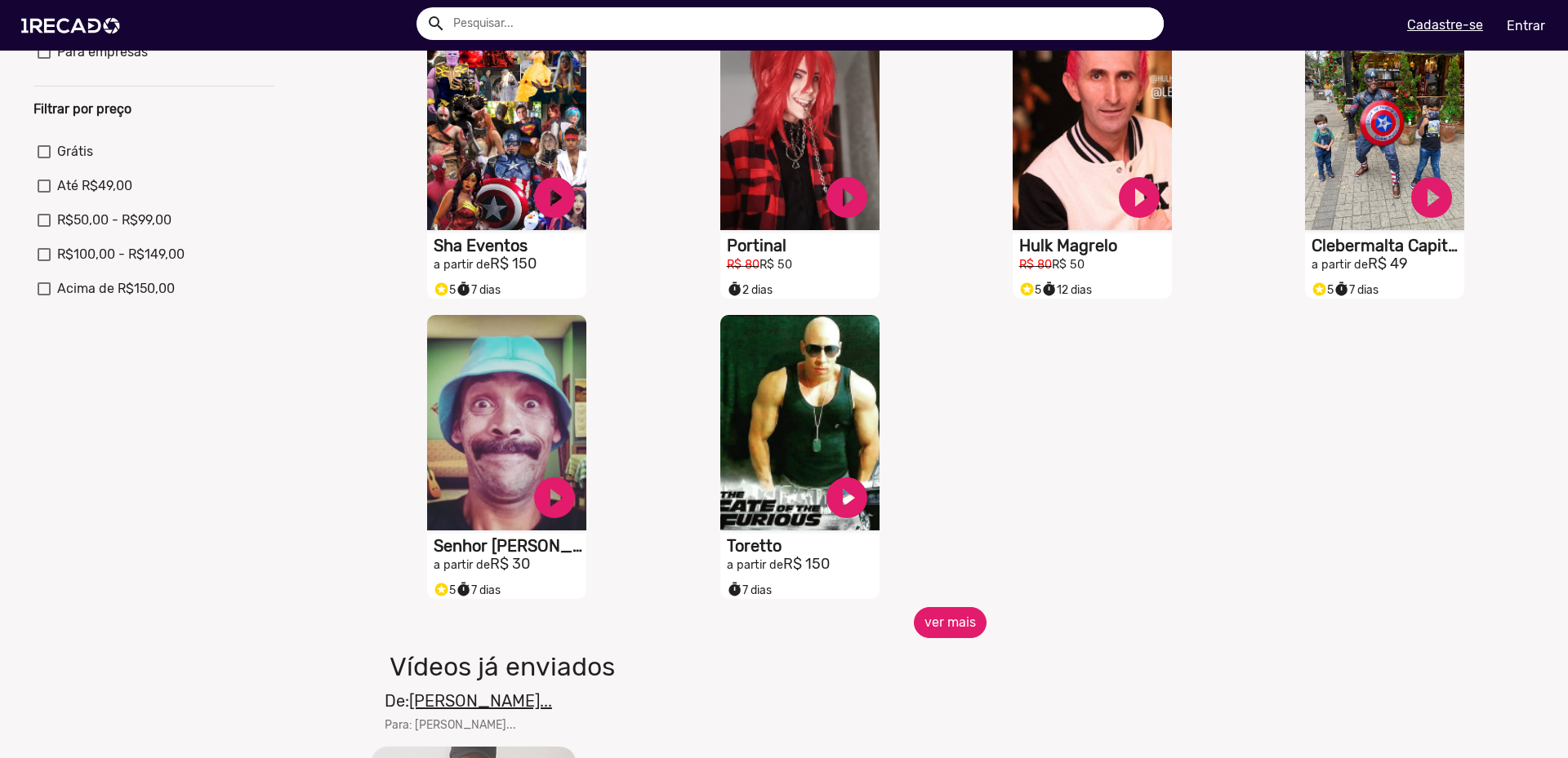
click at [944, 638] on button "ver mais" at bounding box center [950, 622] width 73 height 31
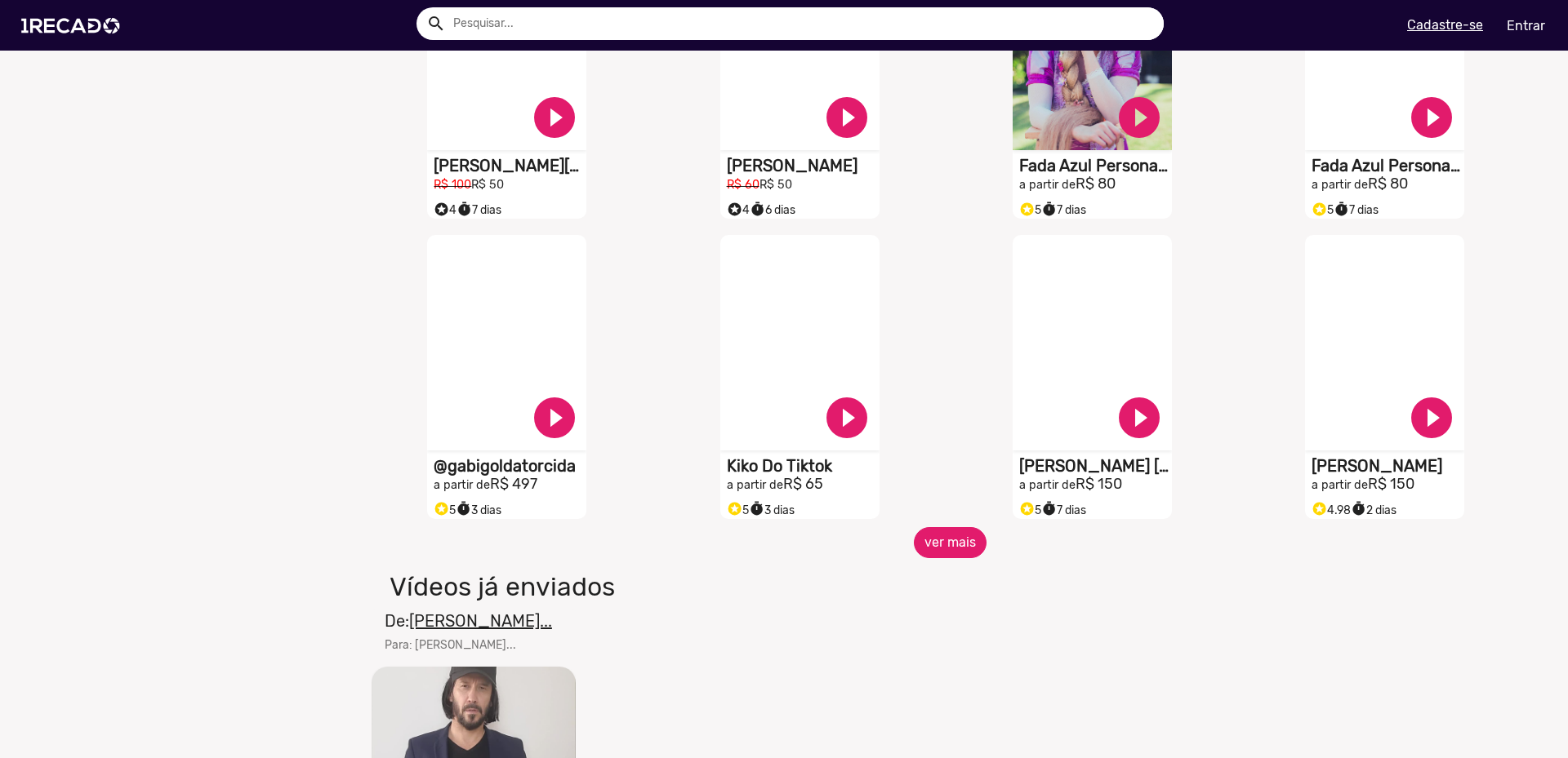
scroll to position [1176, 0]
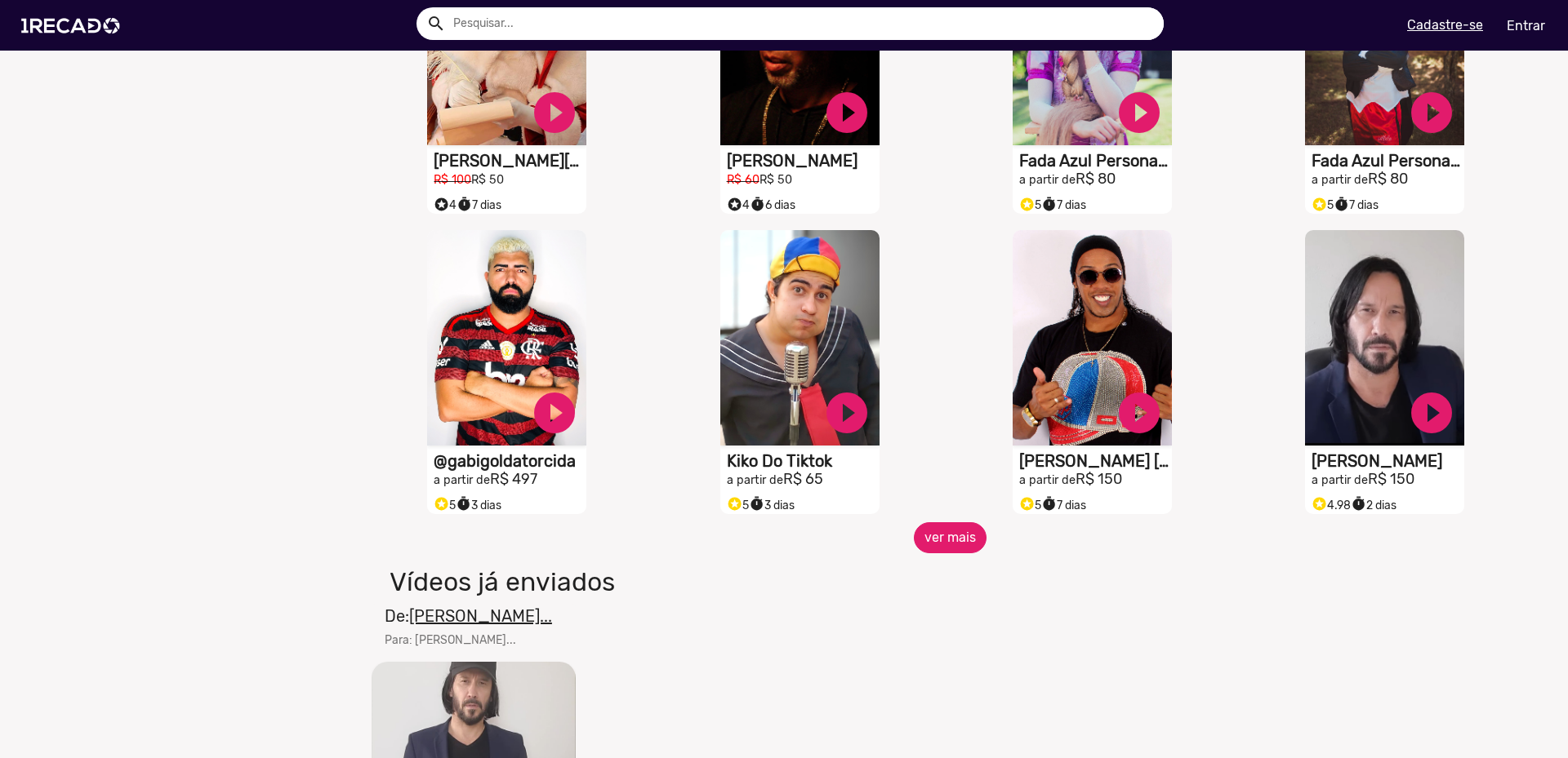
click at [922, 547] on button "ver mais" at bounding box center [950, 537] width 73 height 31
click at [930, 552] on button "ver mais" at bounding box center [950, 537] width 73 height 31
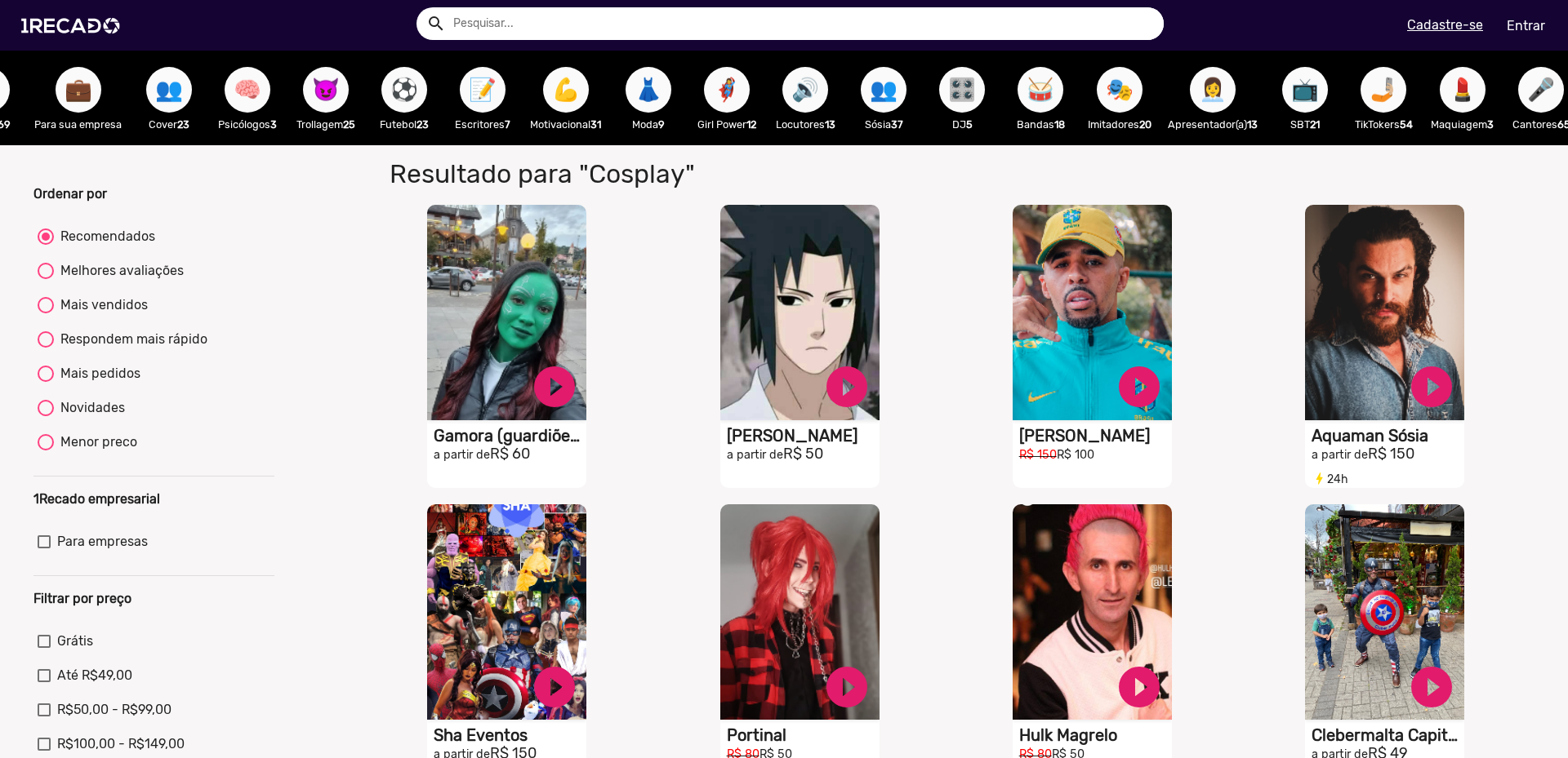
scroll to position [0, 63]
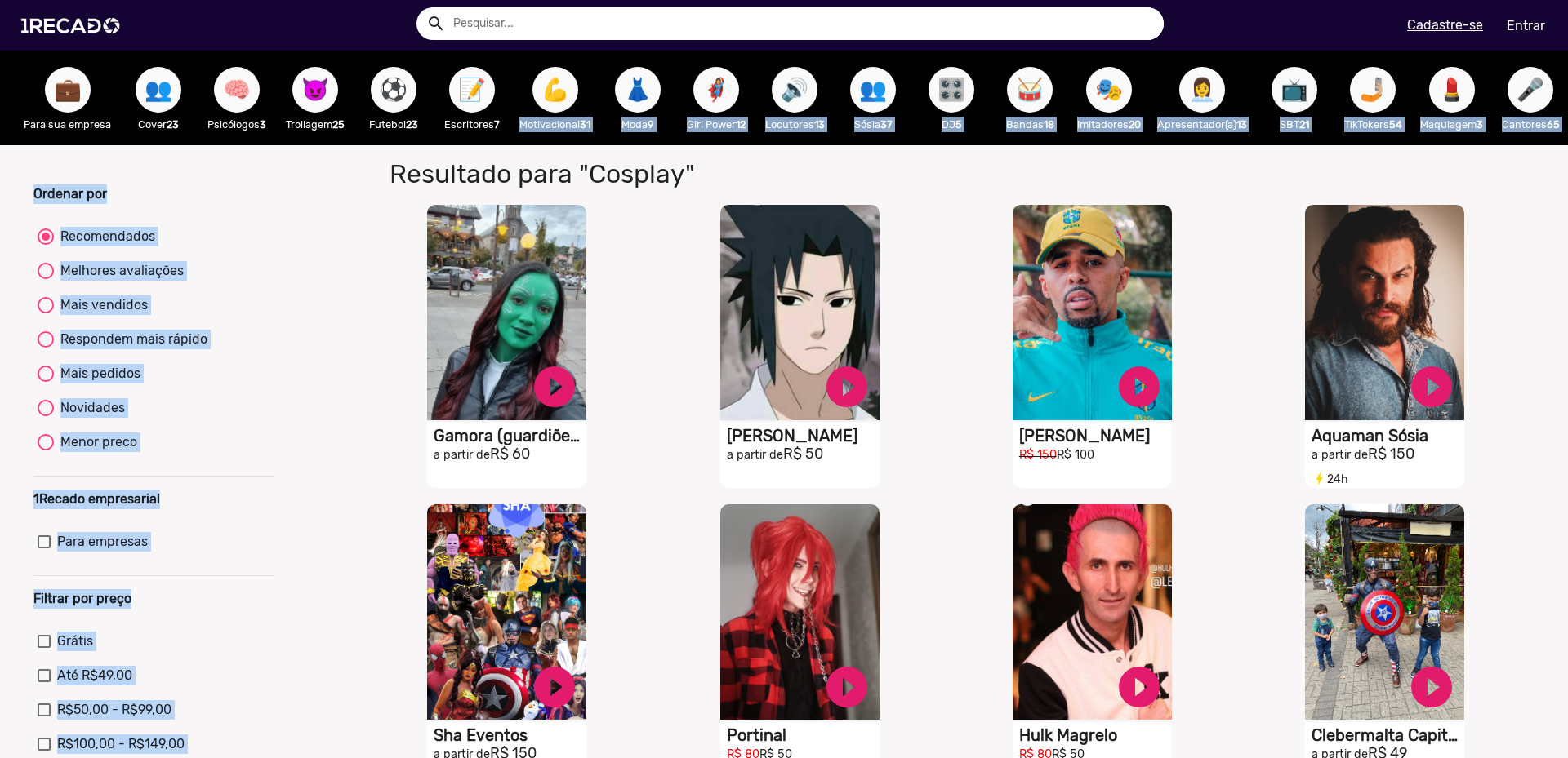
drag, startPoint x: 627, startPoint y: 154, endPoint x: 467, endPoint y: 133, distance: 161.4
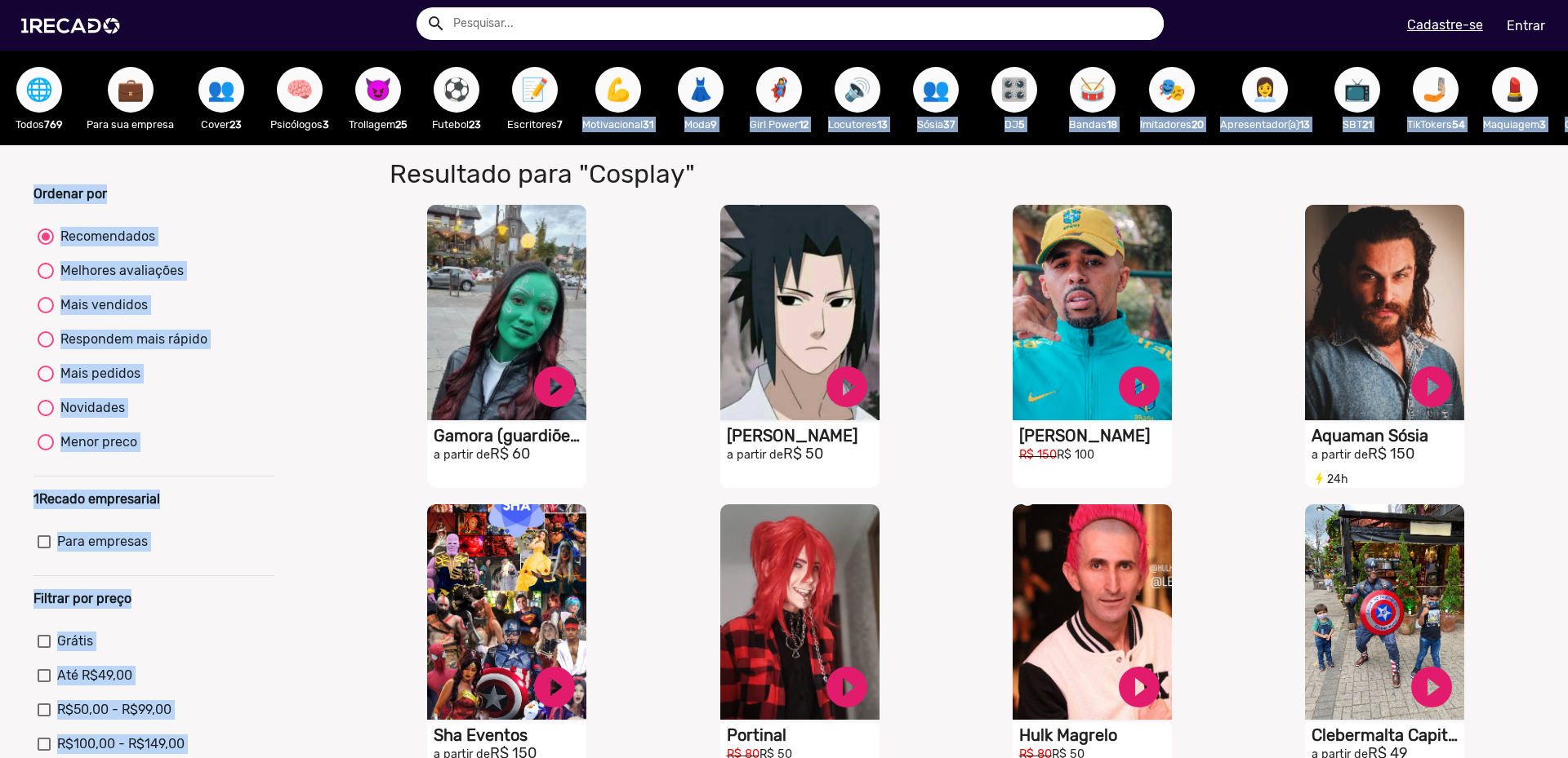
click at [388, 190] on h1 "Resultado para "Cosplay"" at bounding box center [755, 174] width 756 height 31
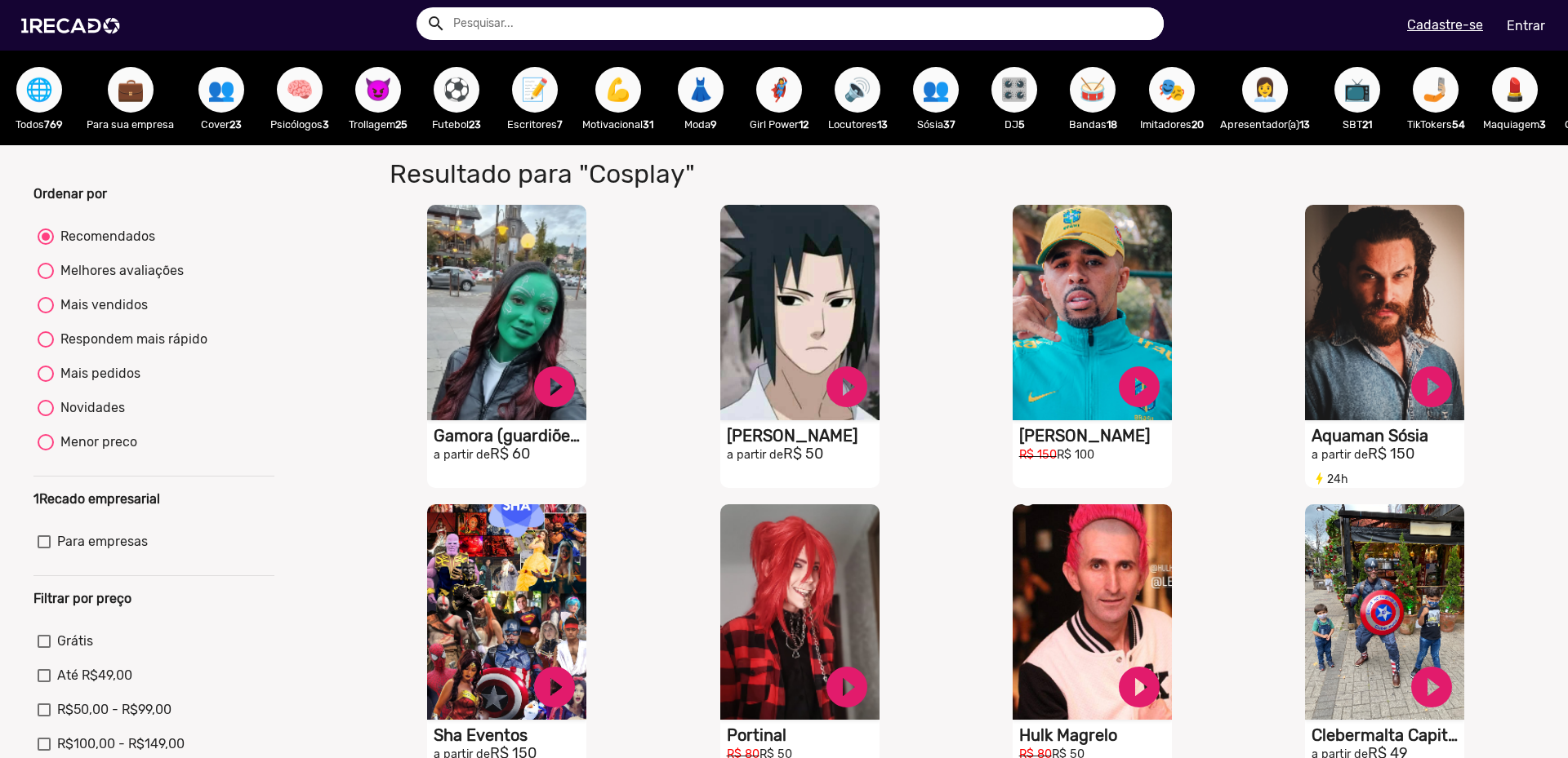
click at [400, 108] on div "😈 Trollagem 25" at bounding box center [378, 98] width 78 height 95
click at [370, 85] on span "😈" at bounding box center [378, 90] width 27 height 46
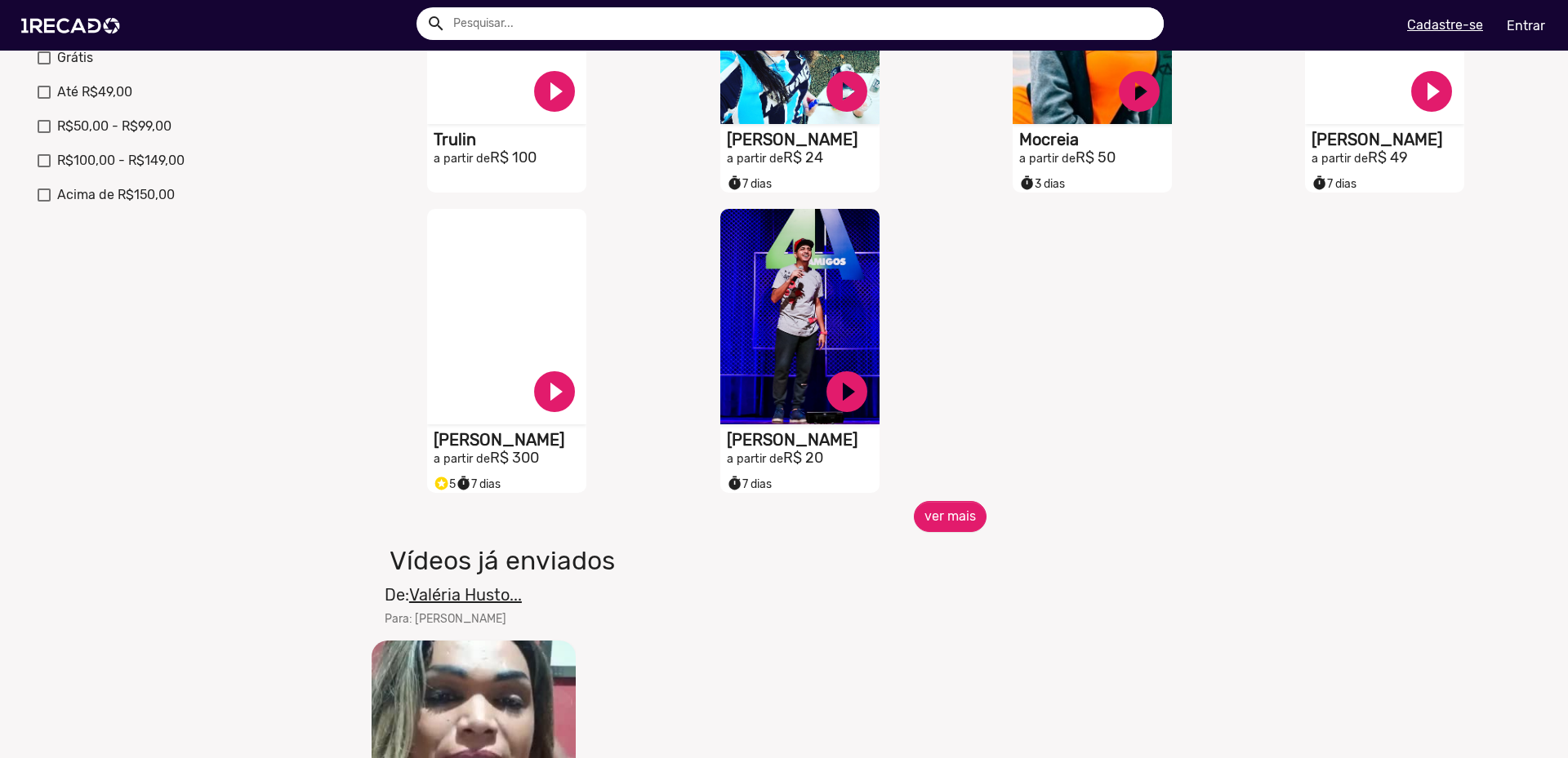
scroll to position [588, 0]
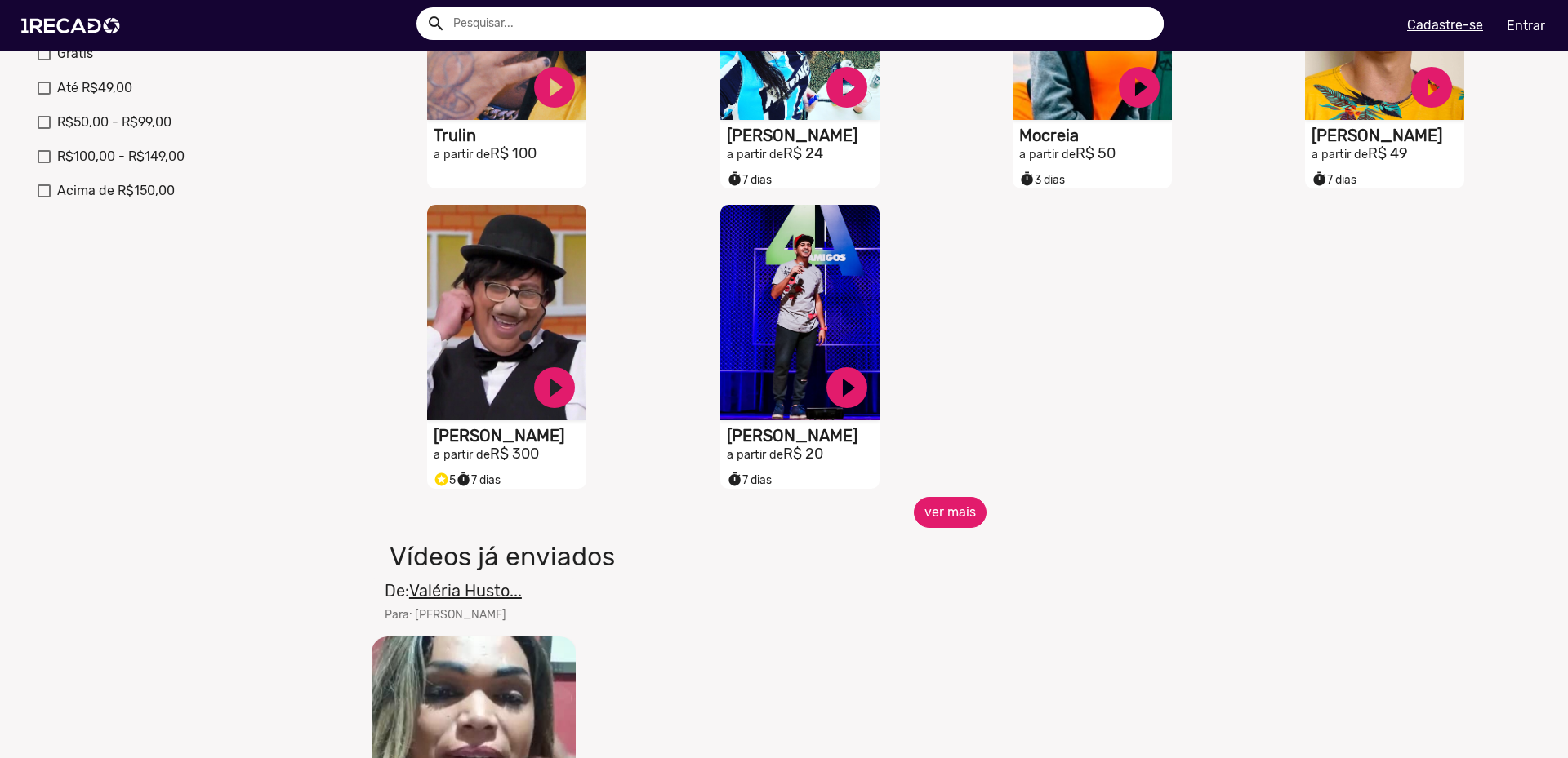
click at [937, 514] on button "ver mais" at bounding box center [950, 512] width 73 height 31
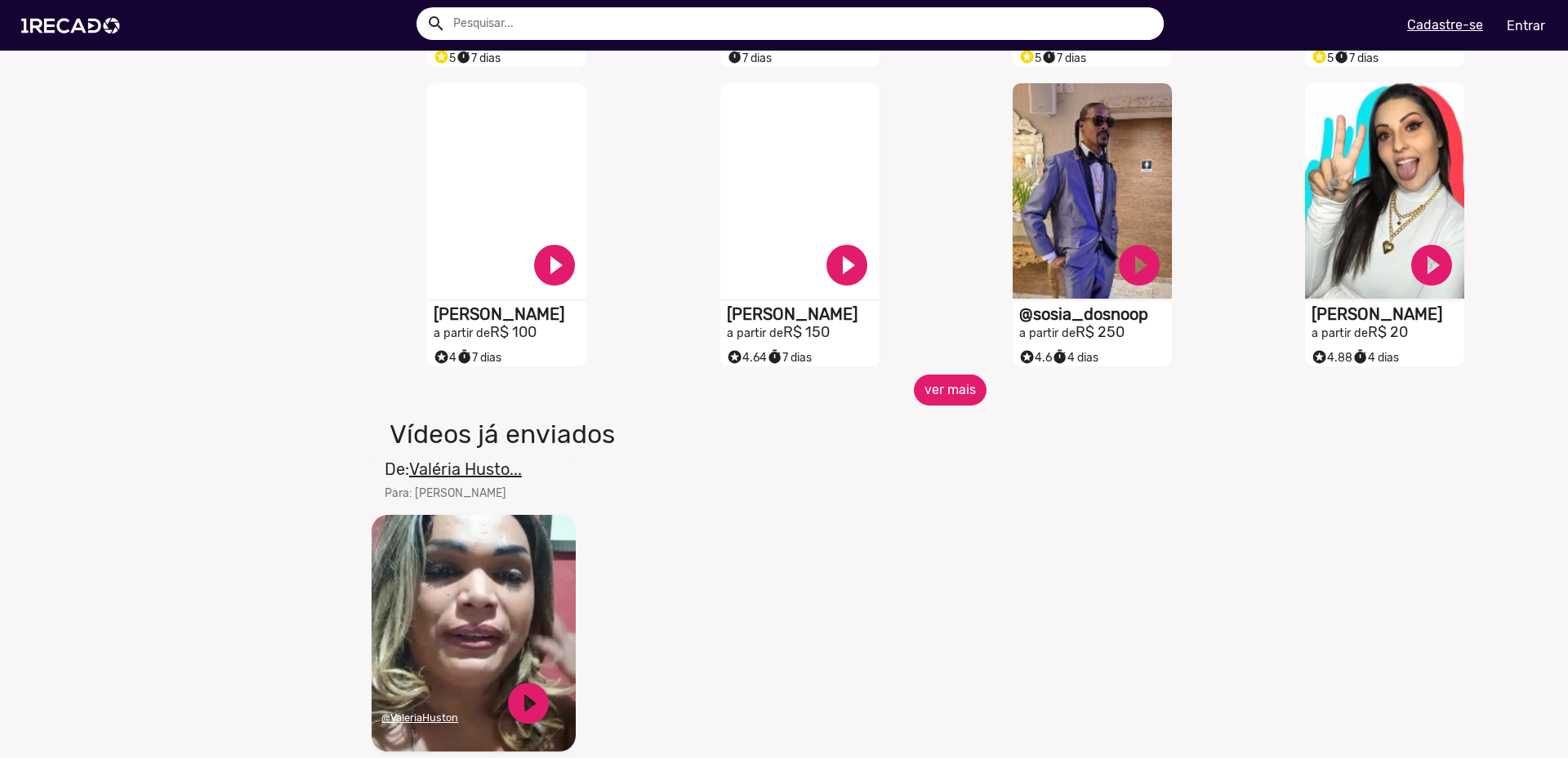
scroll to position [1469, 0]
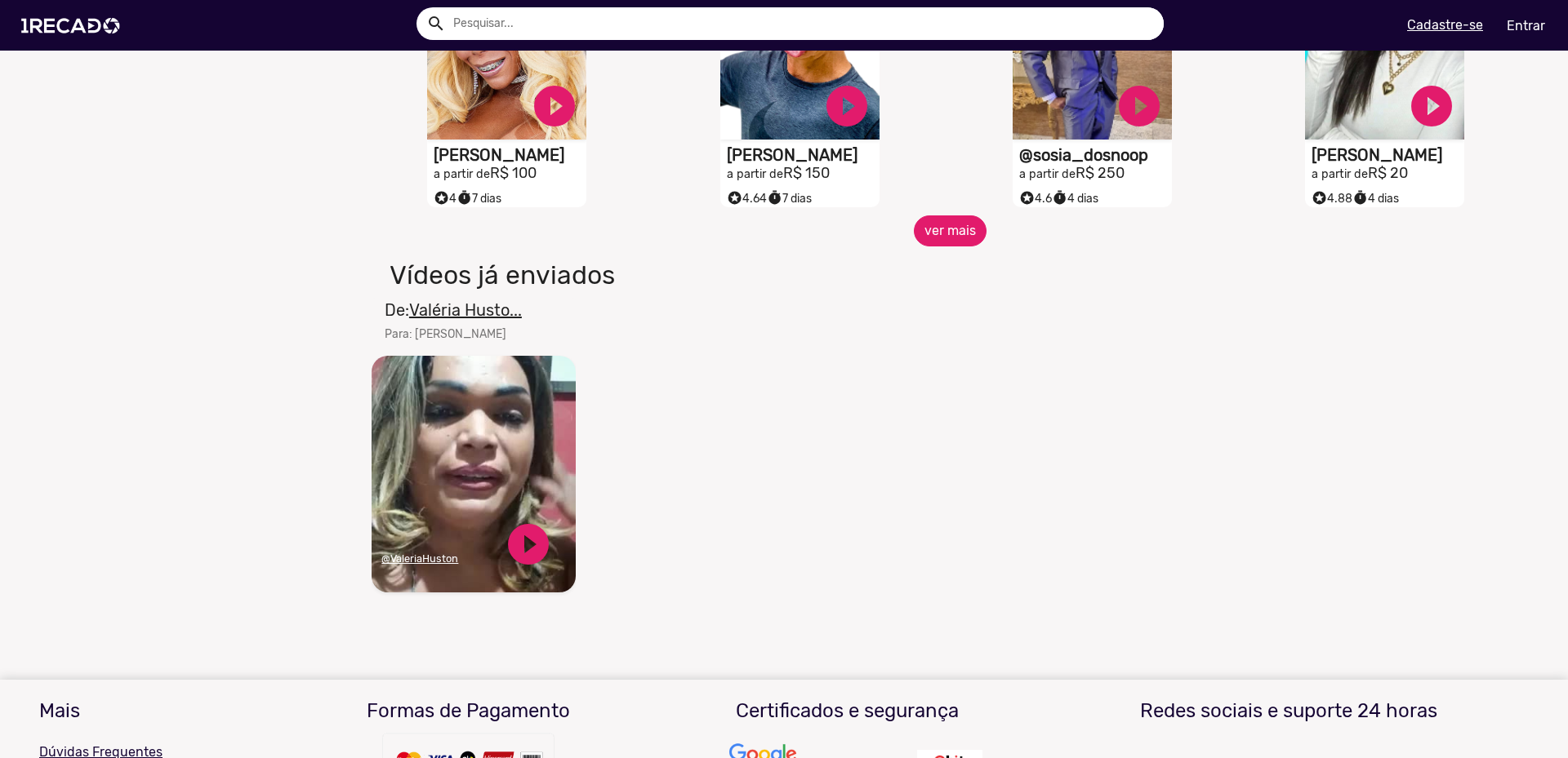
click at [948, 246] on button "ver mais" at bounding box center [950, 231] width 73 height 31
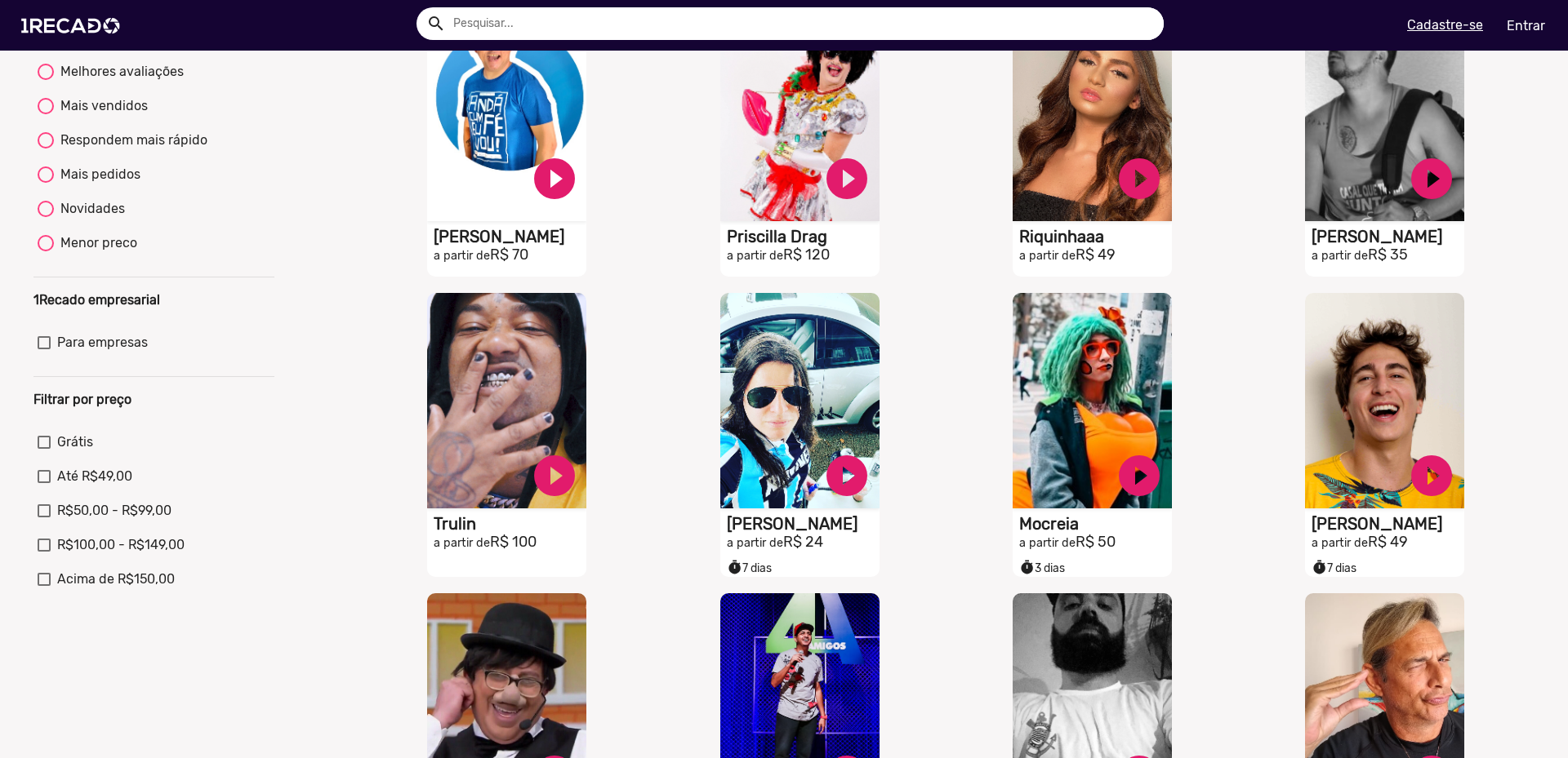
scroll to position [0, 0]
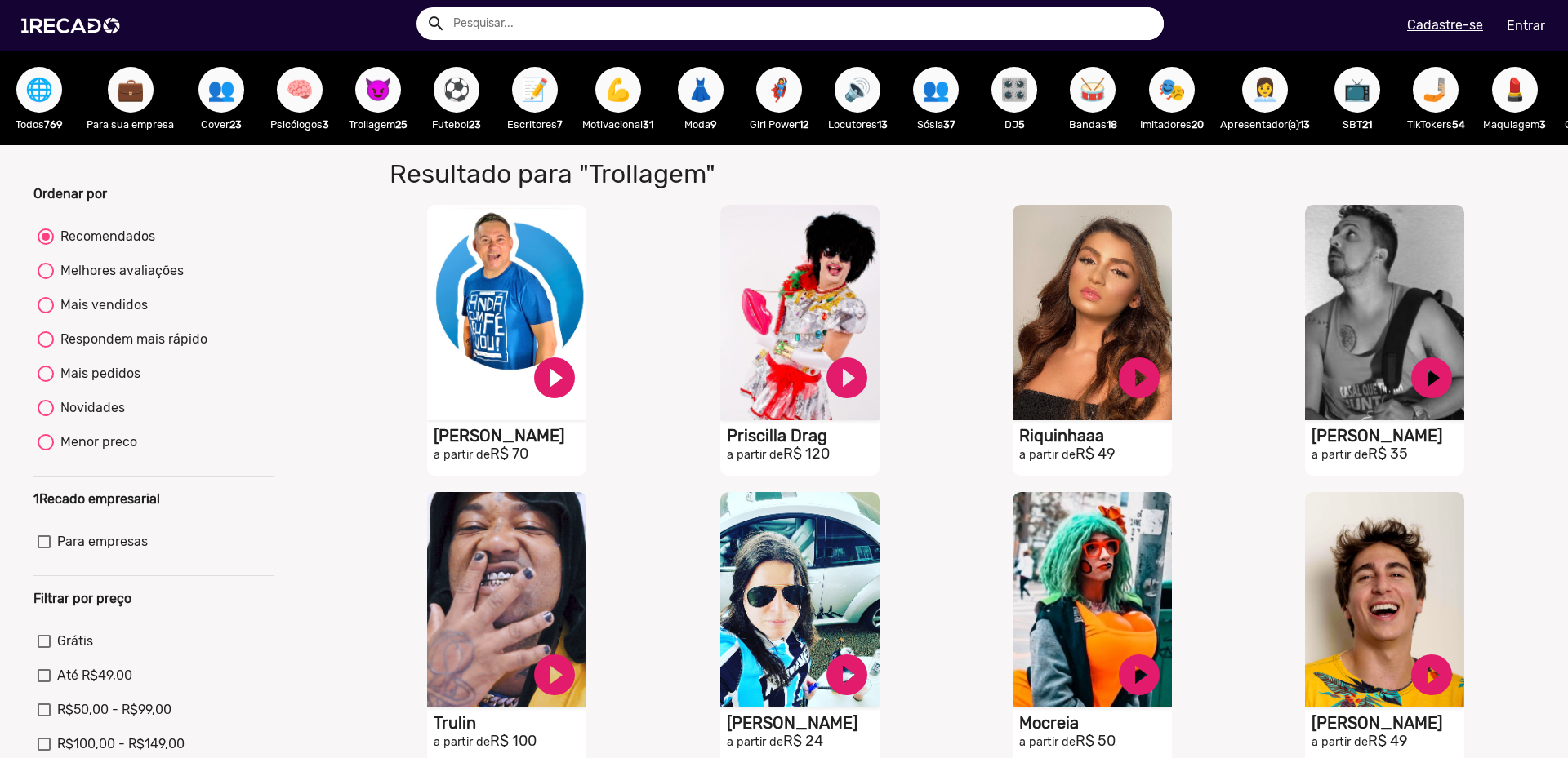
click at [767, 40] on div "search search menu" at bounding box center [398, 26] width 772 height 69
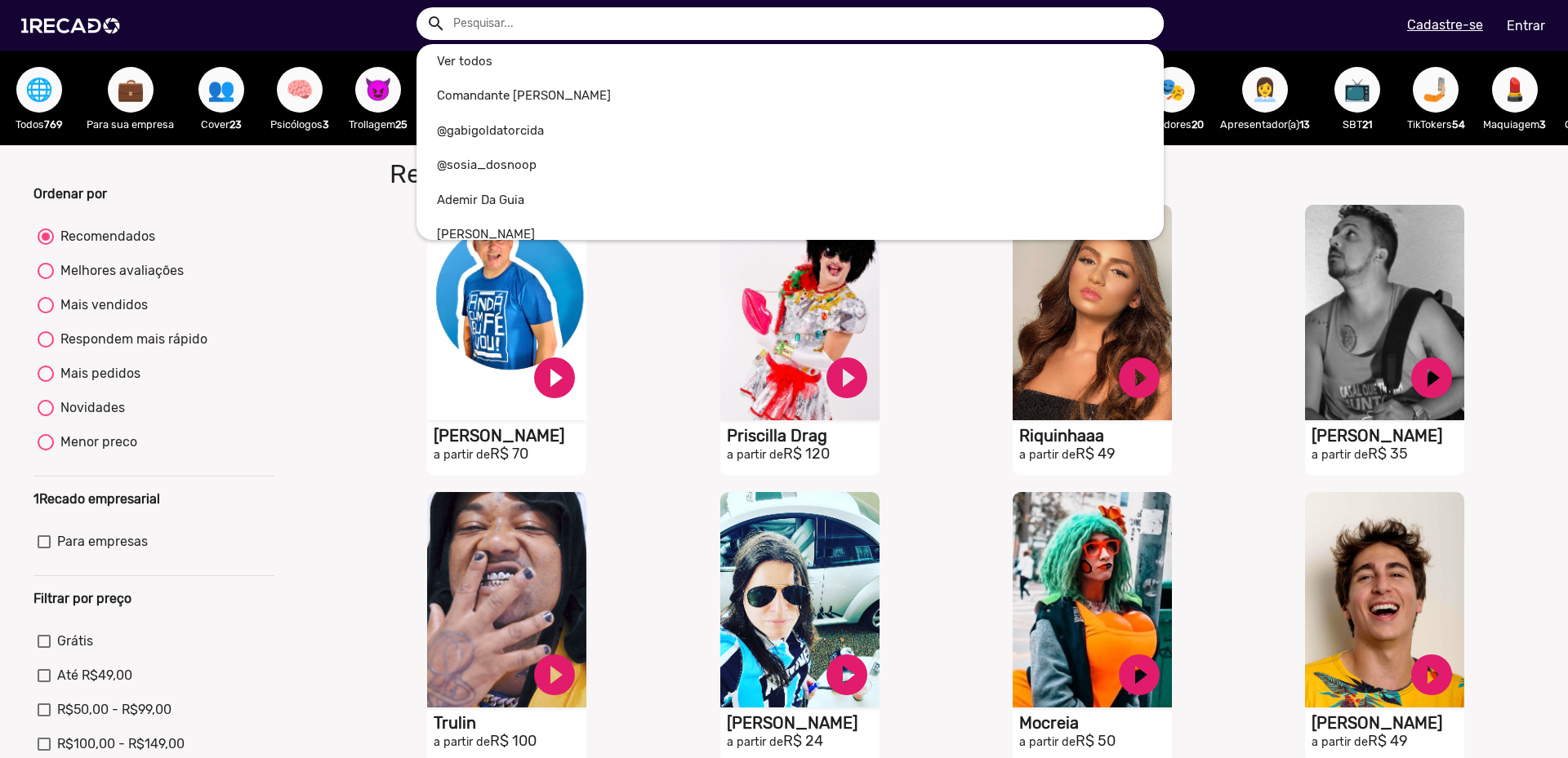
click at [768, 31] on input "text" at bounding box center [802, 23] width 723 height 33
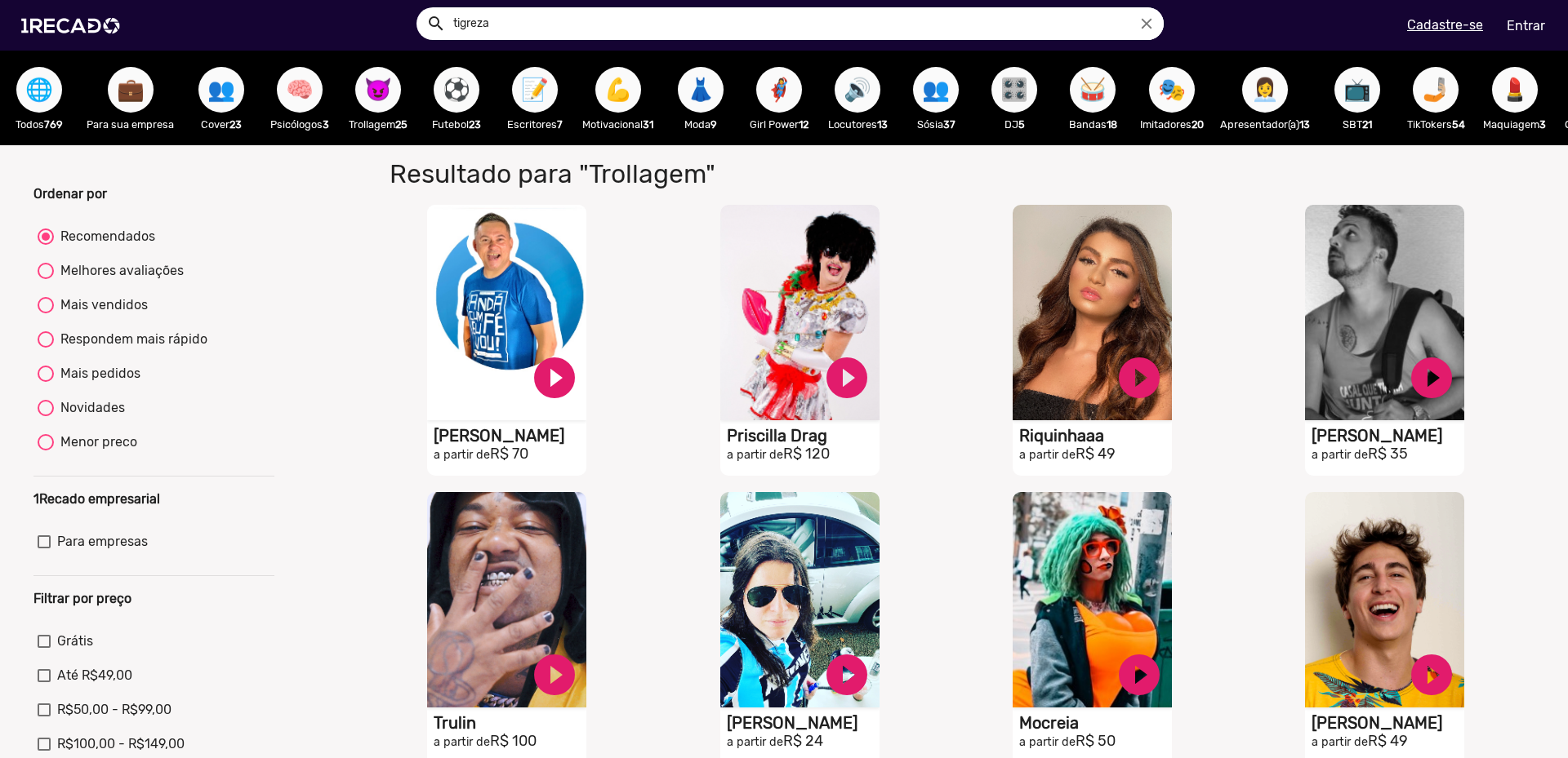
click at [420, 8] on button "search" at bounding box center [435, 22] width 28 height 28
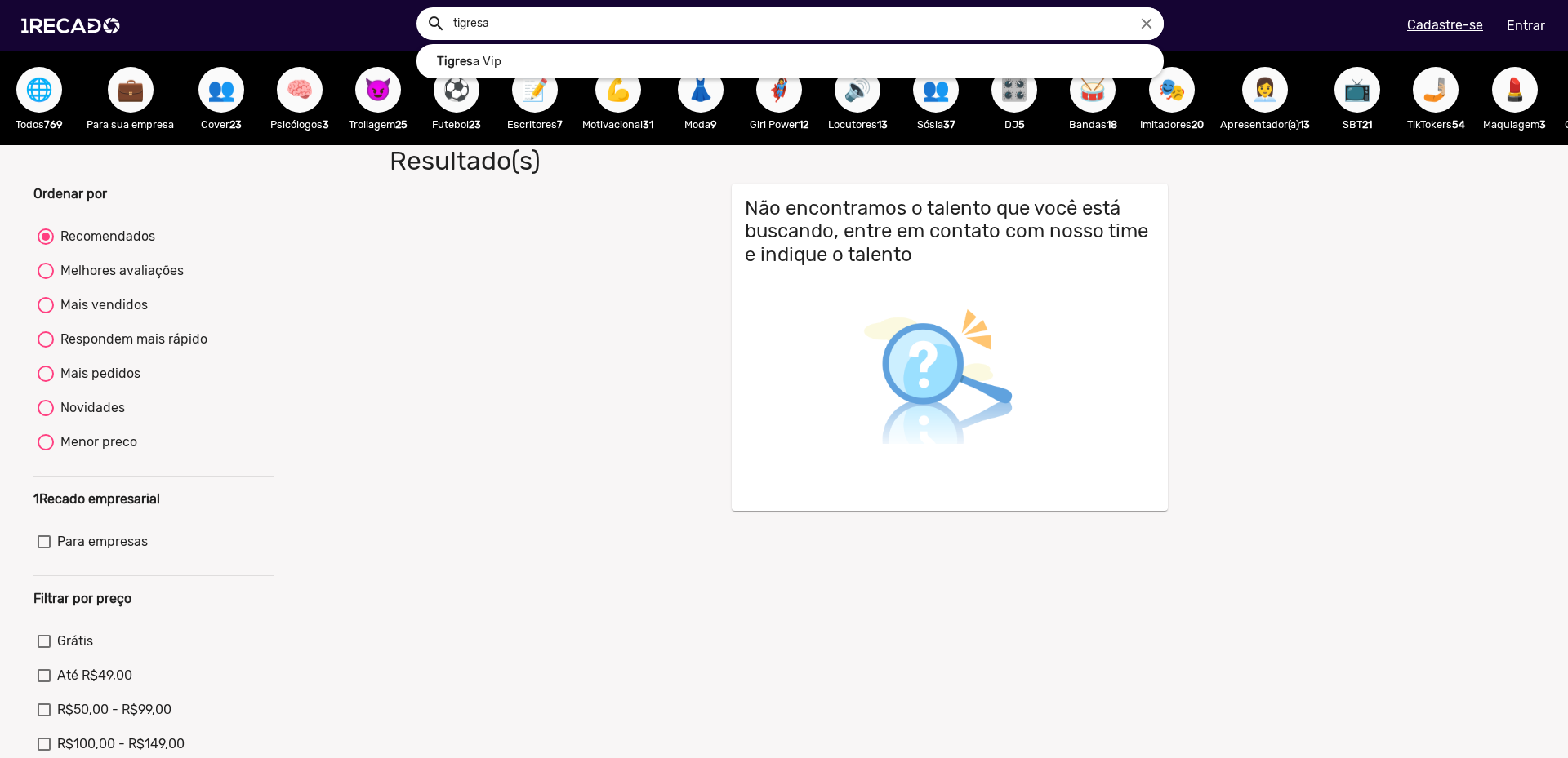
click at [420, 8] on button "search" at bounding box center [435, 22] width 28 height 28
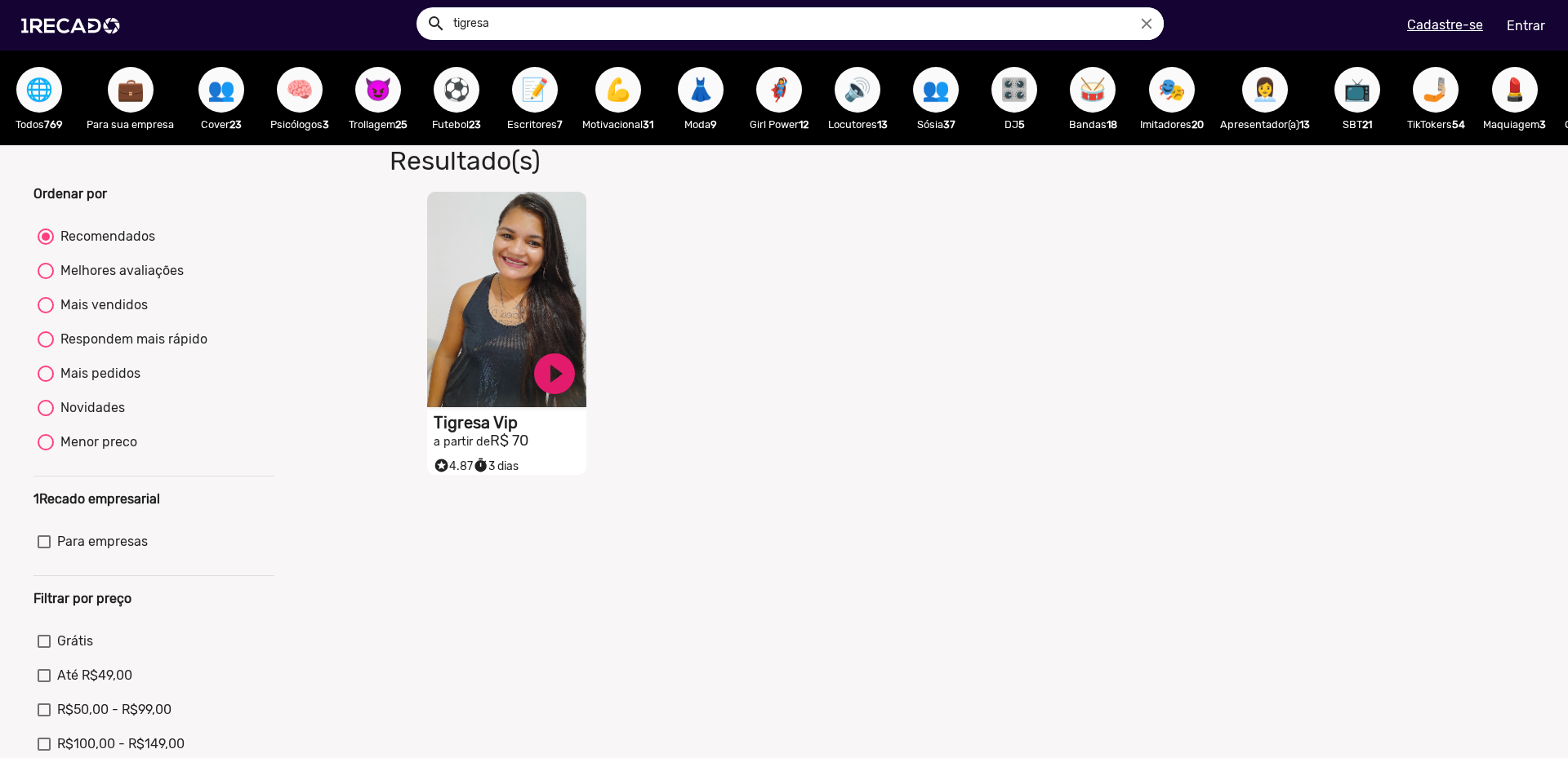
click at [404, 311] on div "S1RECADO vídeos dedicados para fãs e empresas play_circle_filled Tigresa Vip a …" at bounding box center [512, 333] width 293 height 301
click at [467, 324] on video "S1RECADO vídeos dedicados para fãs e empresas" at bounding box center [507, 296] width 160 height 215
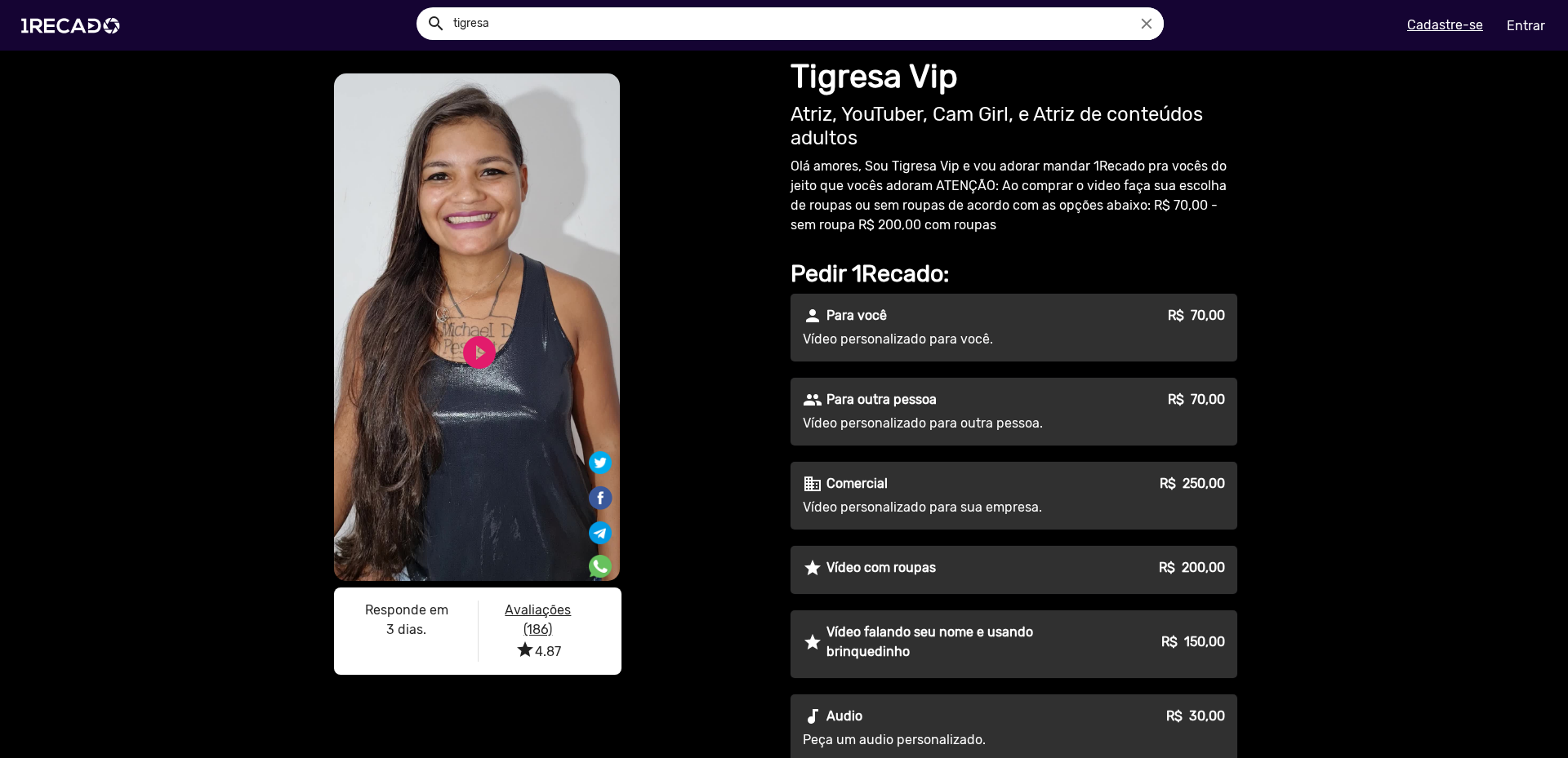
click at [860, 148] on h2 "Atriz, YouTuber, Cam Girl, e Atriz de conteúdos adultos" at bounding box center [1014, 126] width 447 height 47
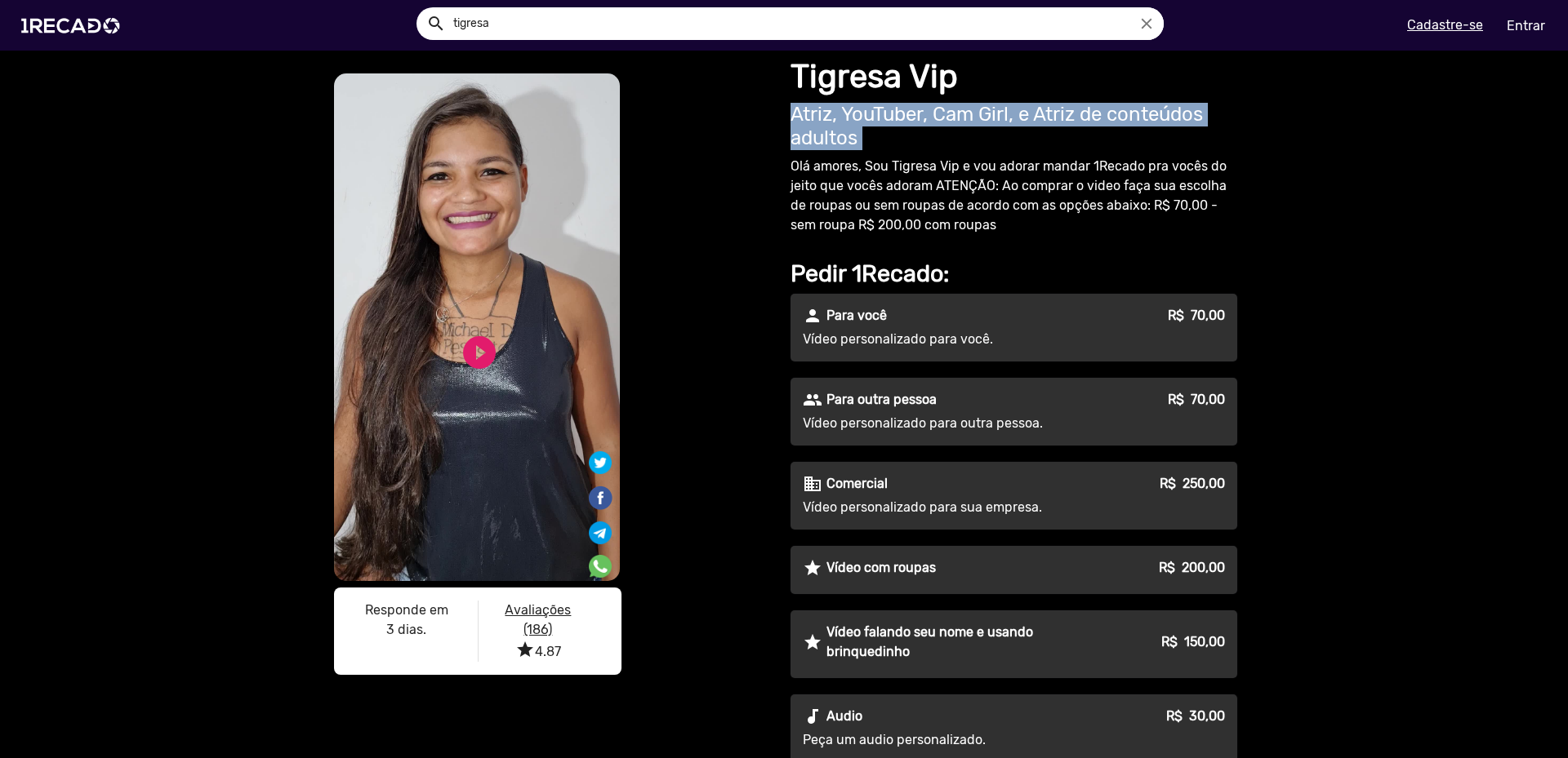
click at [860, 148] on h2 "Atriz, YouTuber, Cam Girl, e Atriz de conteúdos adultos" at bounding box center [1014, 126] width 447 height 47
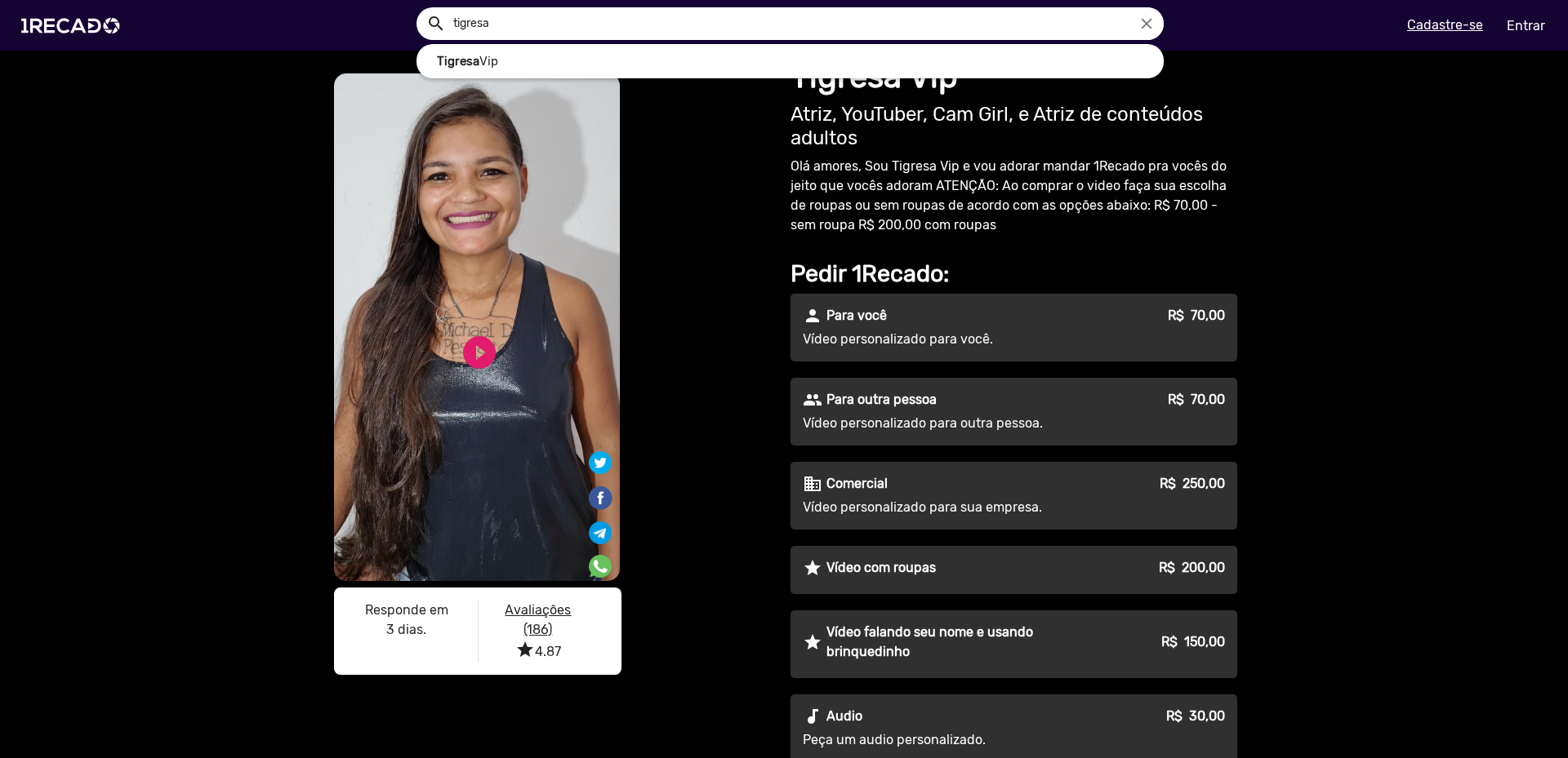
click at [490, 26] on input "tigresa" at bounding box center [802, 23] width 723 height 33
click at [489, 27] on input "tigresa" at bounding box center [802, 23] width 723 height 33
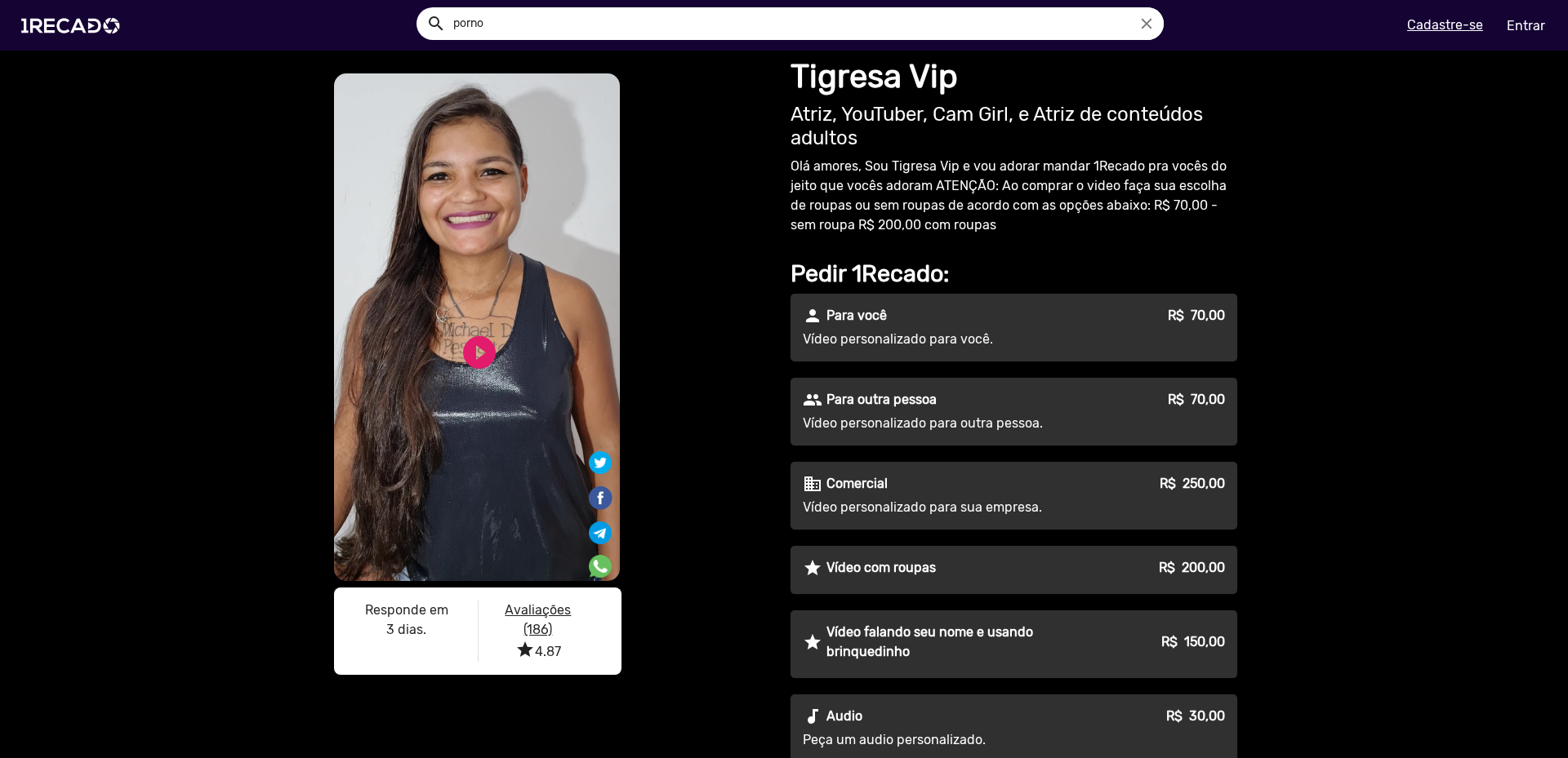
type input "porno"
click at [420, 8] on button "search" at bounding box center [435, 22] width 28 height 28
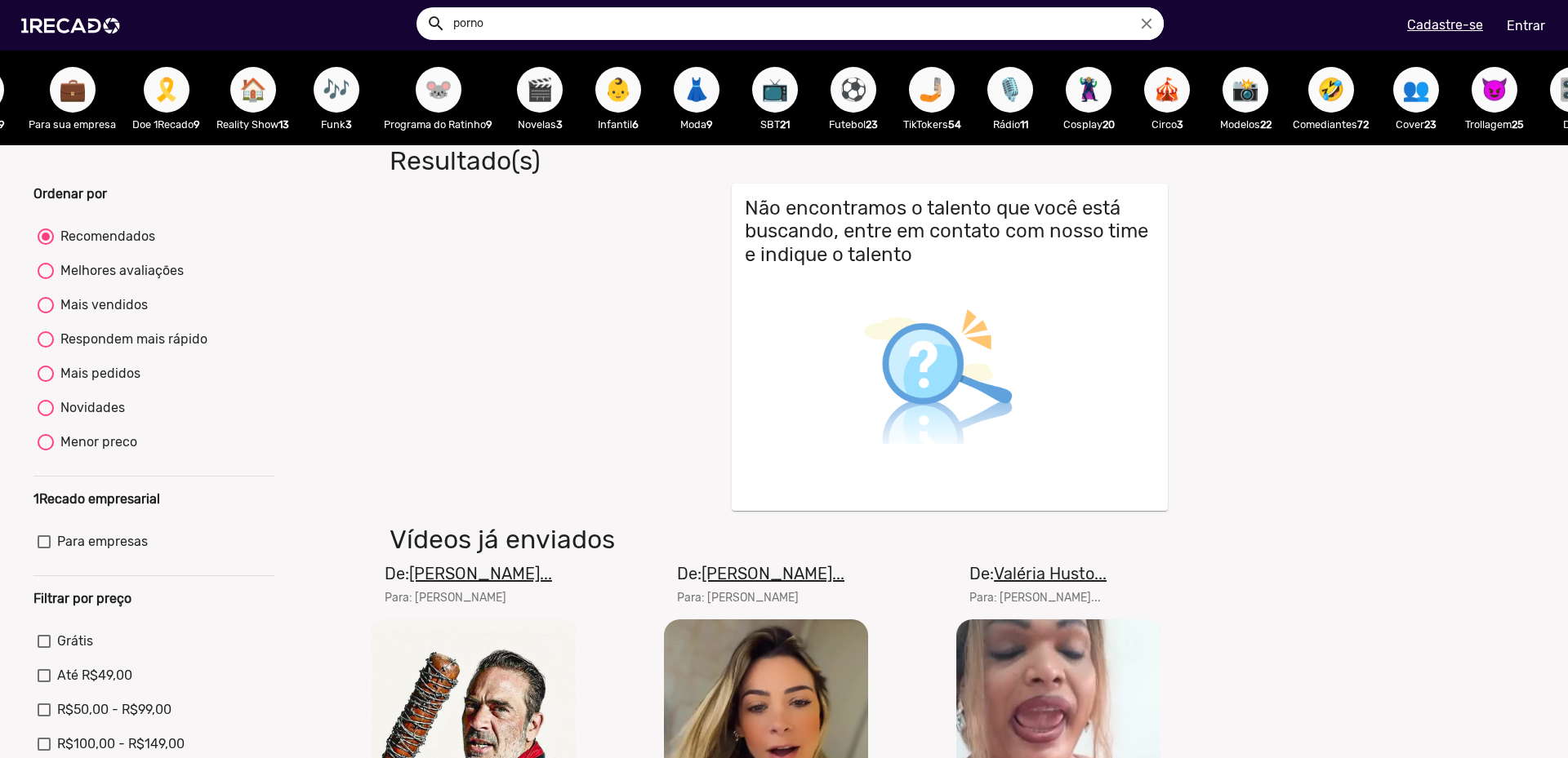
scroll to position [0, 59]
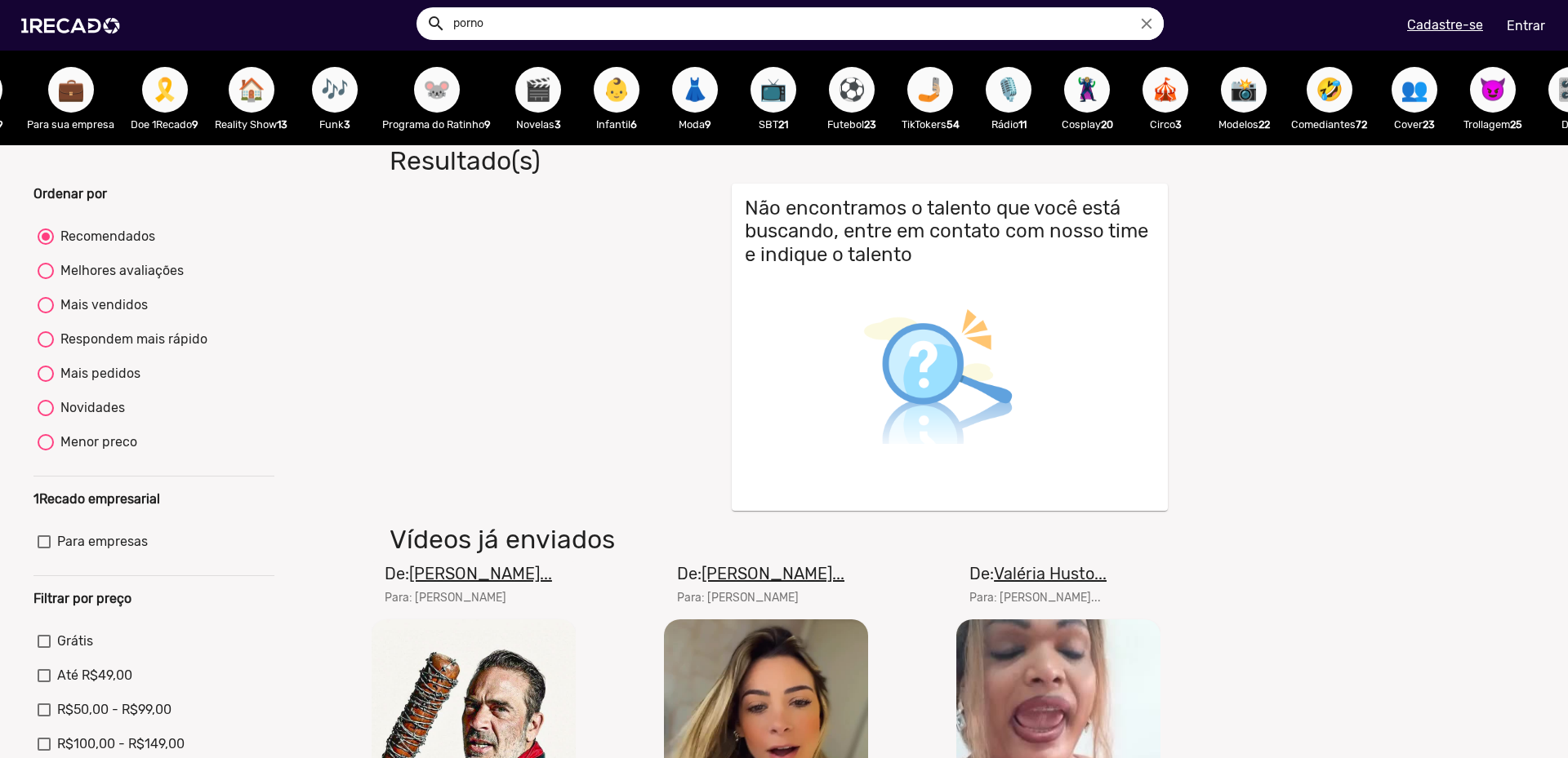
click at [631, 93] on span "👶" at bounding box center [616, 90] width 27 height 46
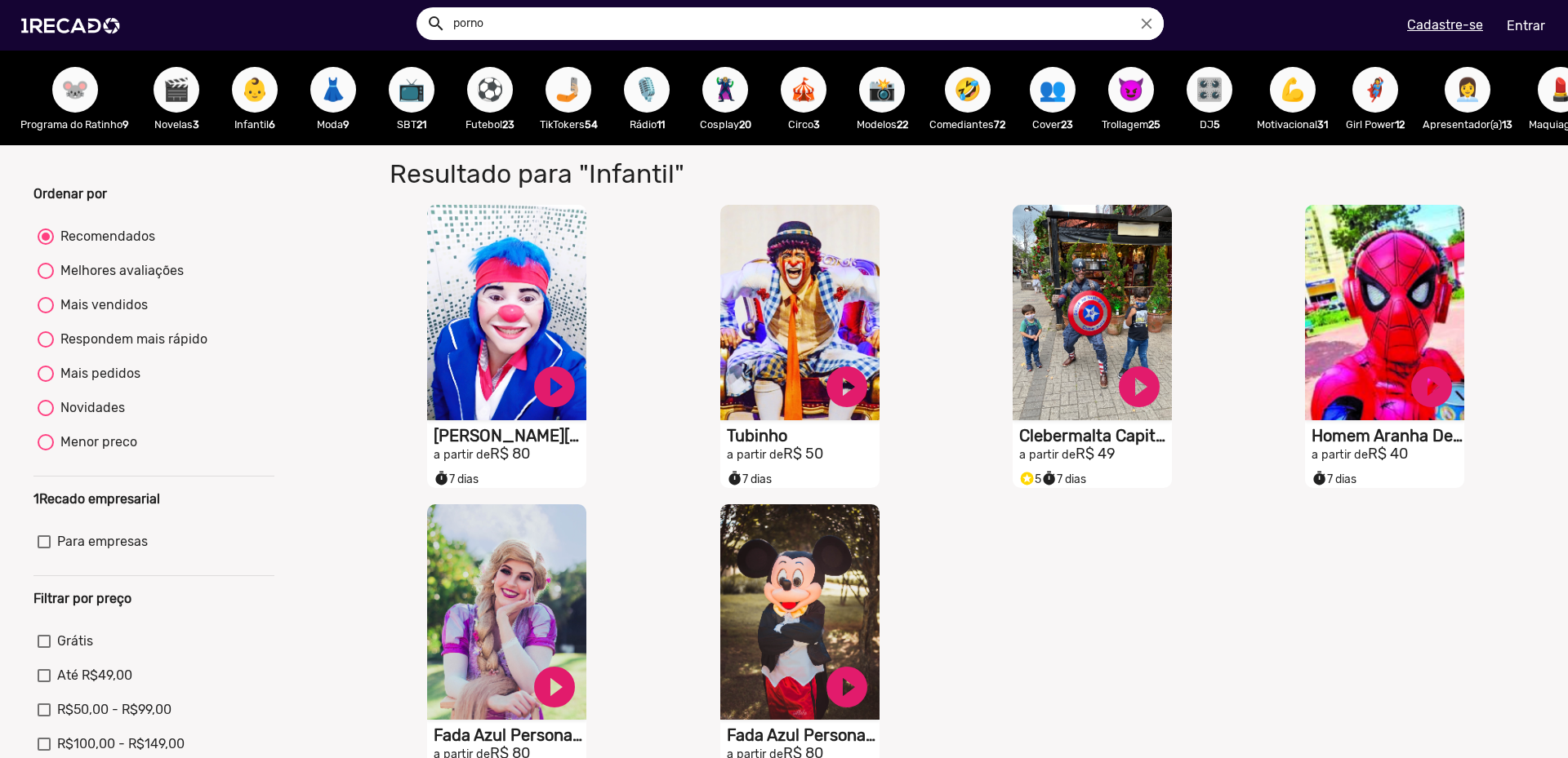
scroll to position [0, 449]
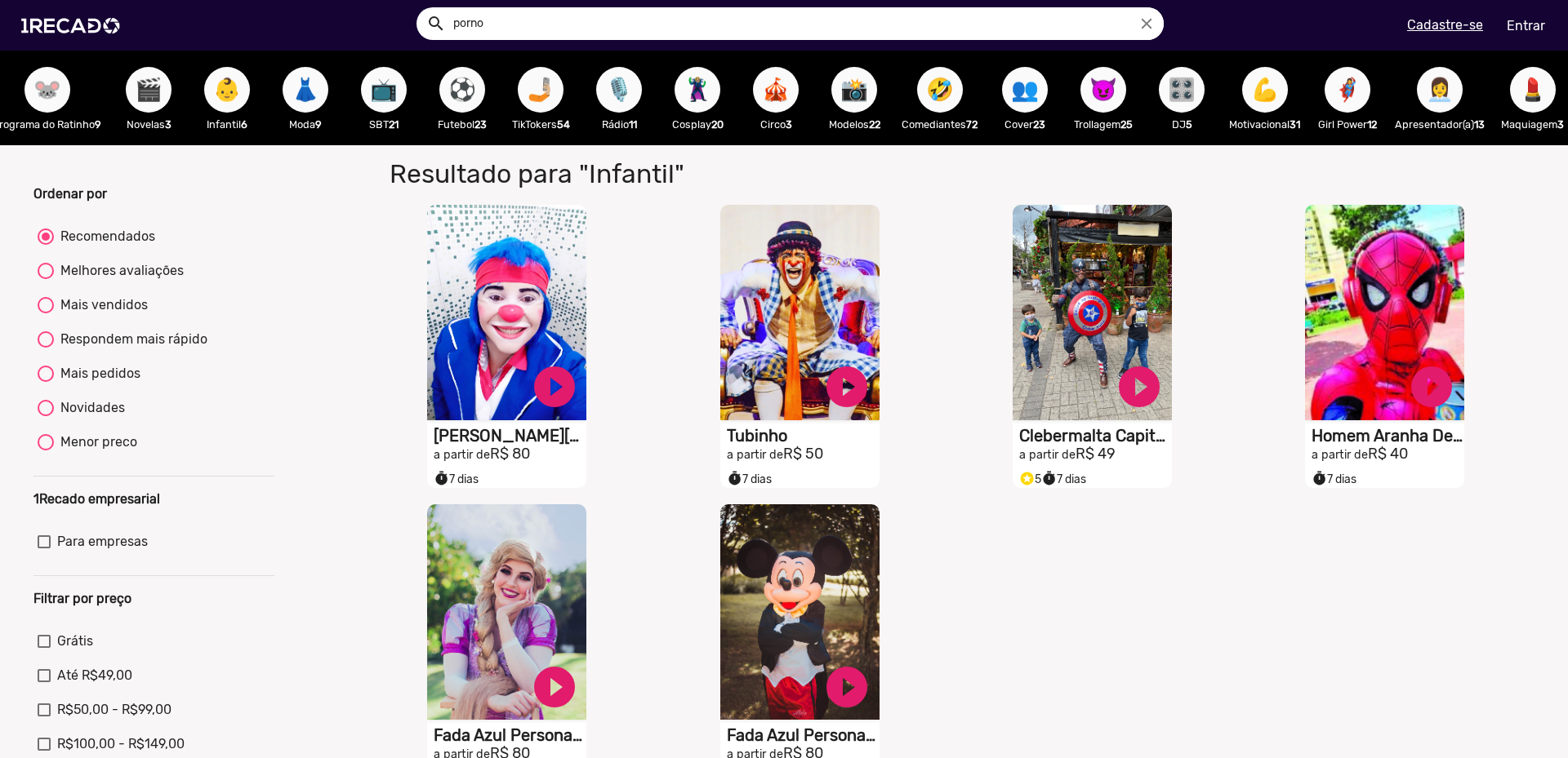
click at [731, 5] on div "search porno close search menu" at bounding box center [398, 26] width 772 height 69
click at [742, 27] on input "porno" at bounding box center [802, 23] width 723 height 33
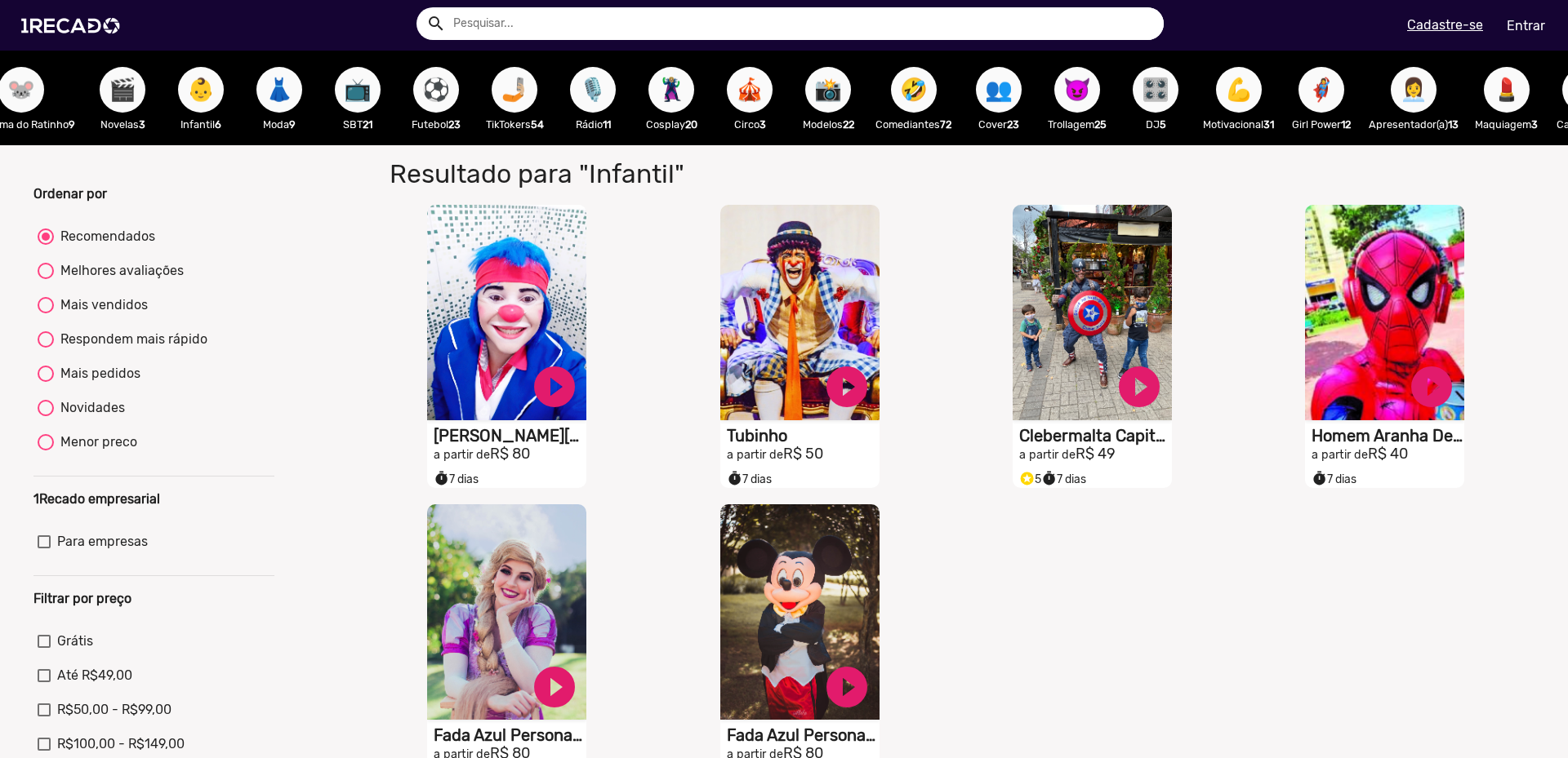
scroll to position [0, 485]
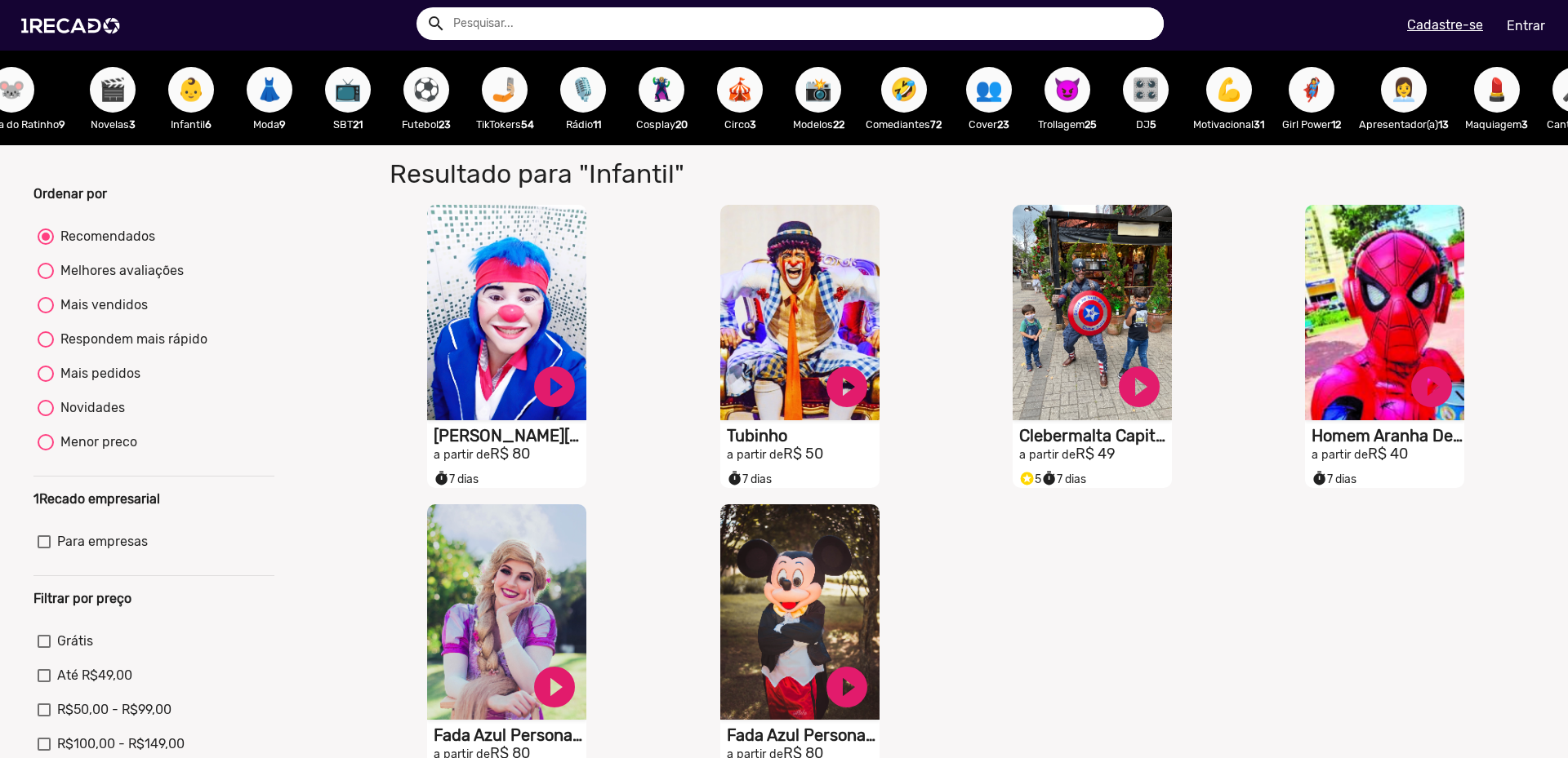
click at [675, 103] on span "🦹🏼‍♀️" at bounding box center [661, 90] width 27 height 46
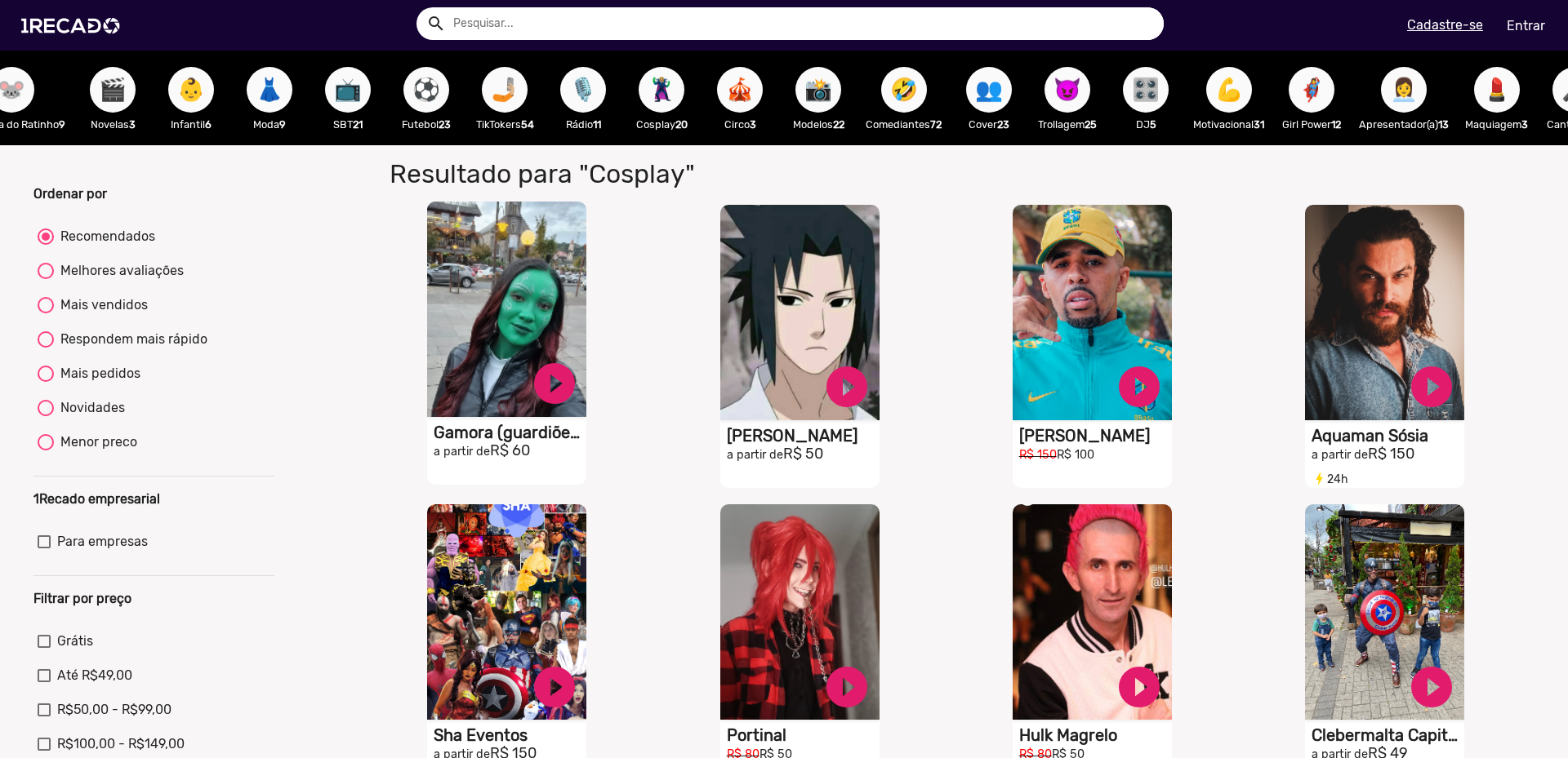
click at [509, 356] on video "S1RECADO vídeos dedicados para fãs e empresas" at bounding box center [507, 309] width 160 height 215
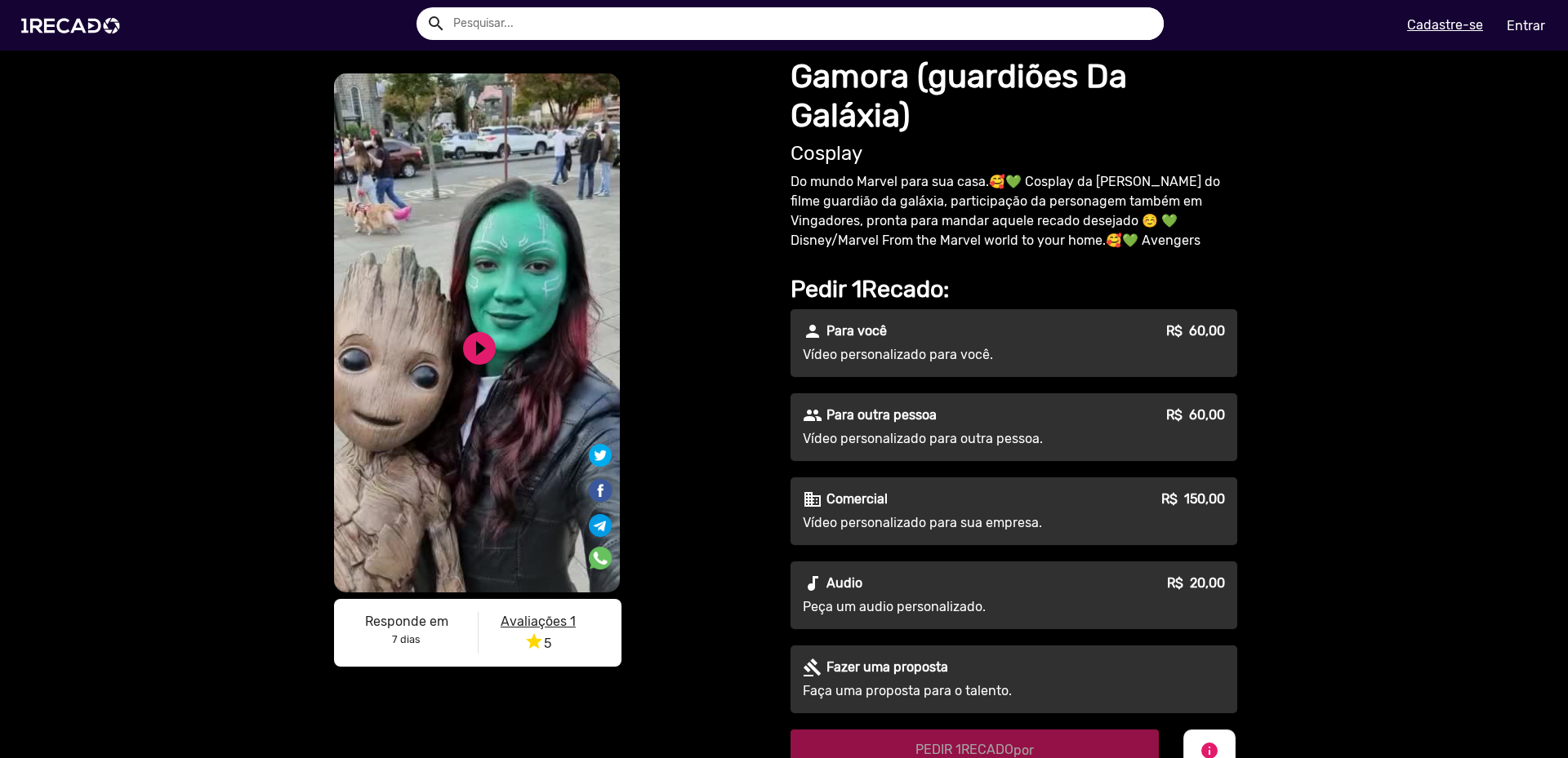
click at [537, 280] on video "S1RECADO vídeos dedicados para fãs e empresas" at bounding box center [477, 333] width 286 height 520
click at [473, 348] on link "play_circle_filled" at bounding box center [479, 348] width 39 height 39
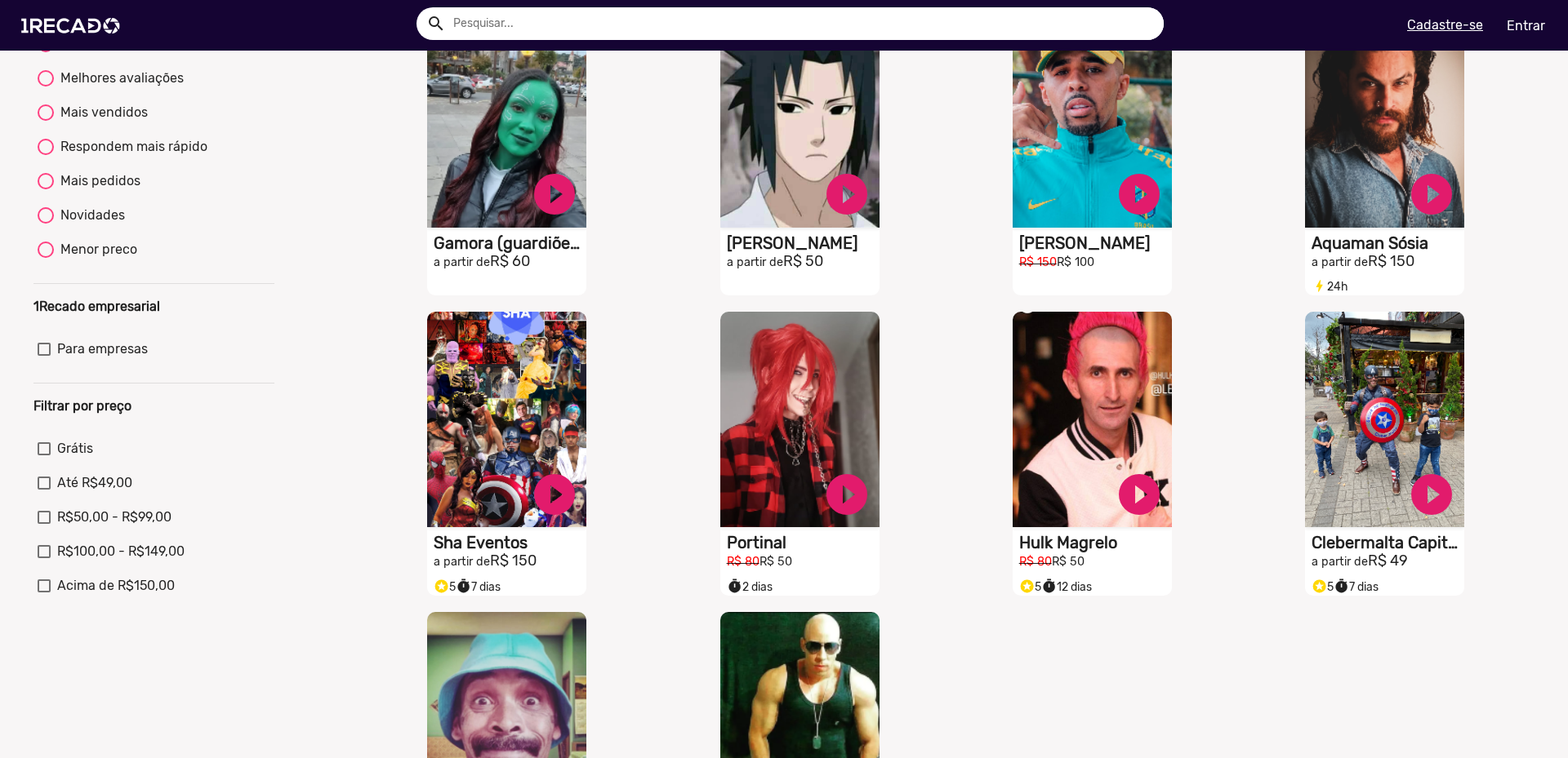
scroll to position [196, 0]
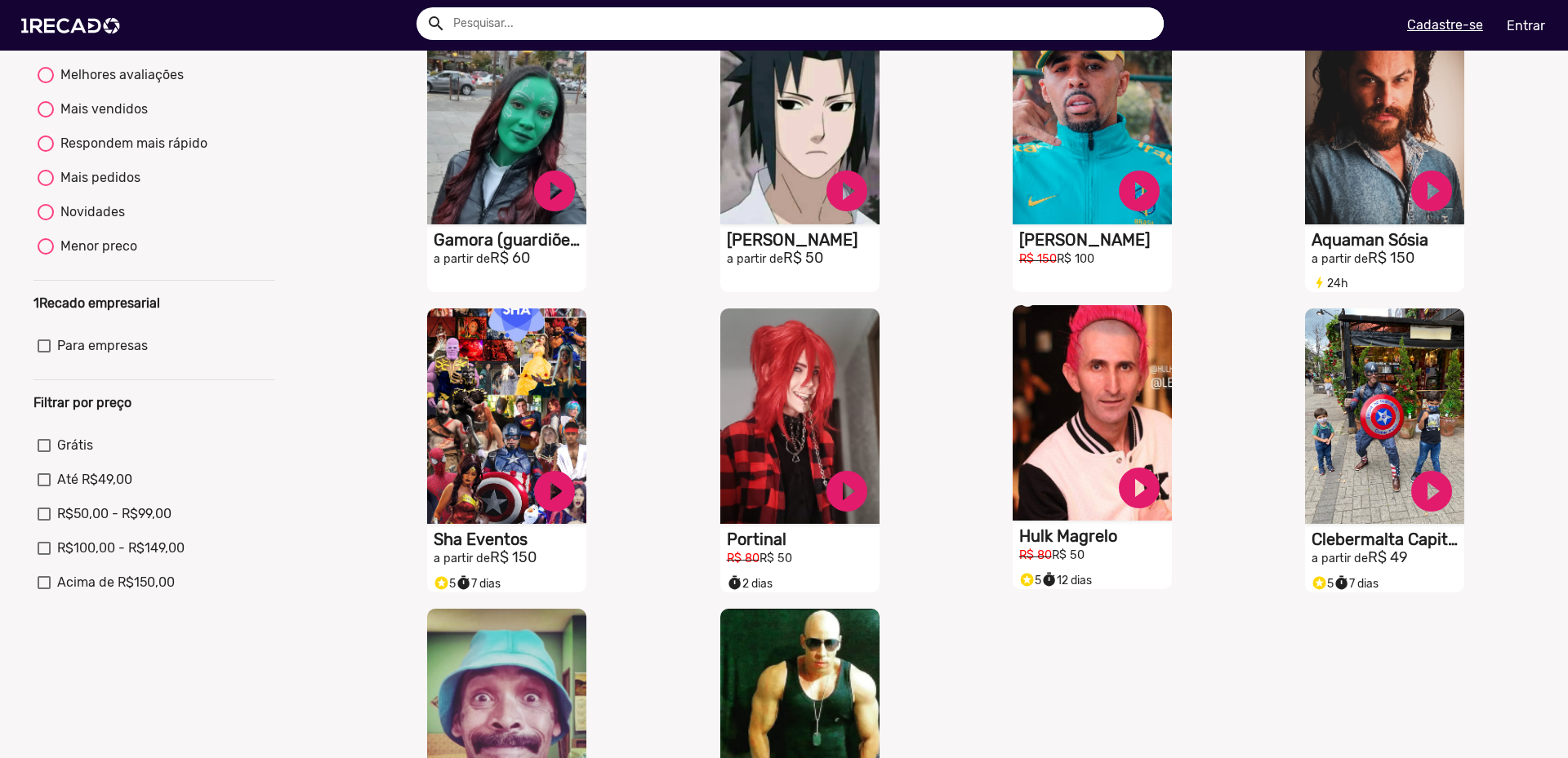
click at [1085, 434] on video "S1RECADO vídeos dedicados para fãs e empresas" at bounding box center [1093, 412] width 160 height 215
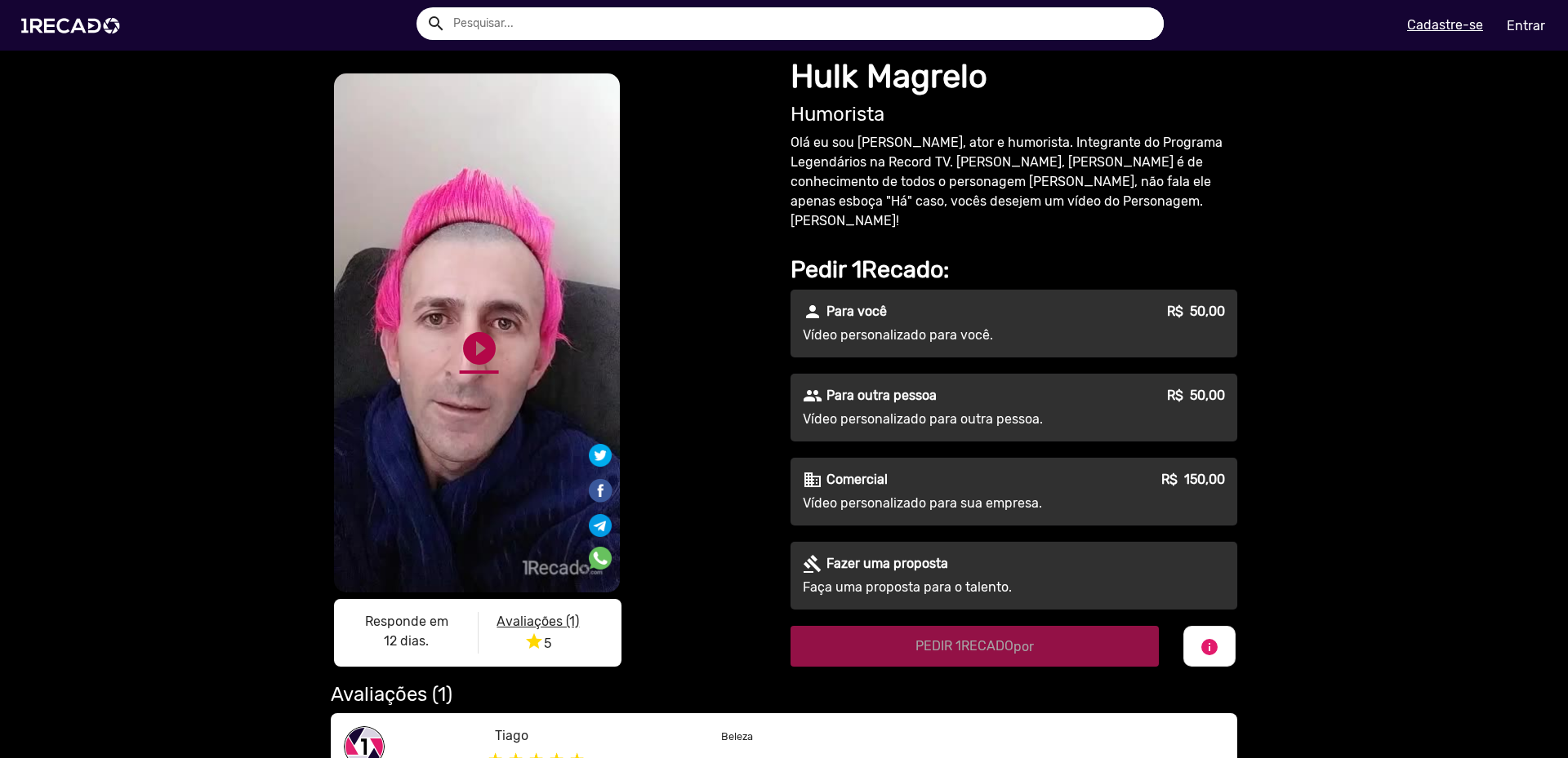
click at [472, 345] on link "play_circle_filled" at bounding box center [479, 348] width 39 height 39
click at [477, 346] on link "pause_circle" at bounding box center [479, 348] width 39 height 39
click at [477, 346] on link "play_circle_filled" at bounding box center [479, 348] width 39 height 39
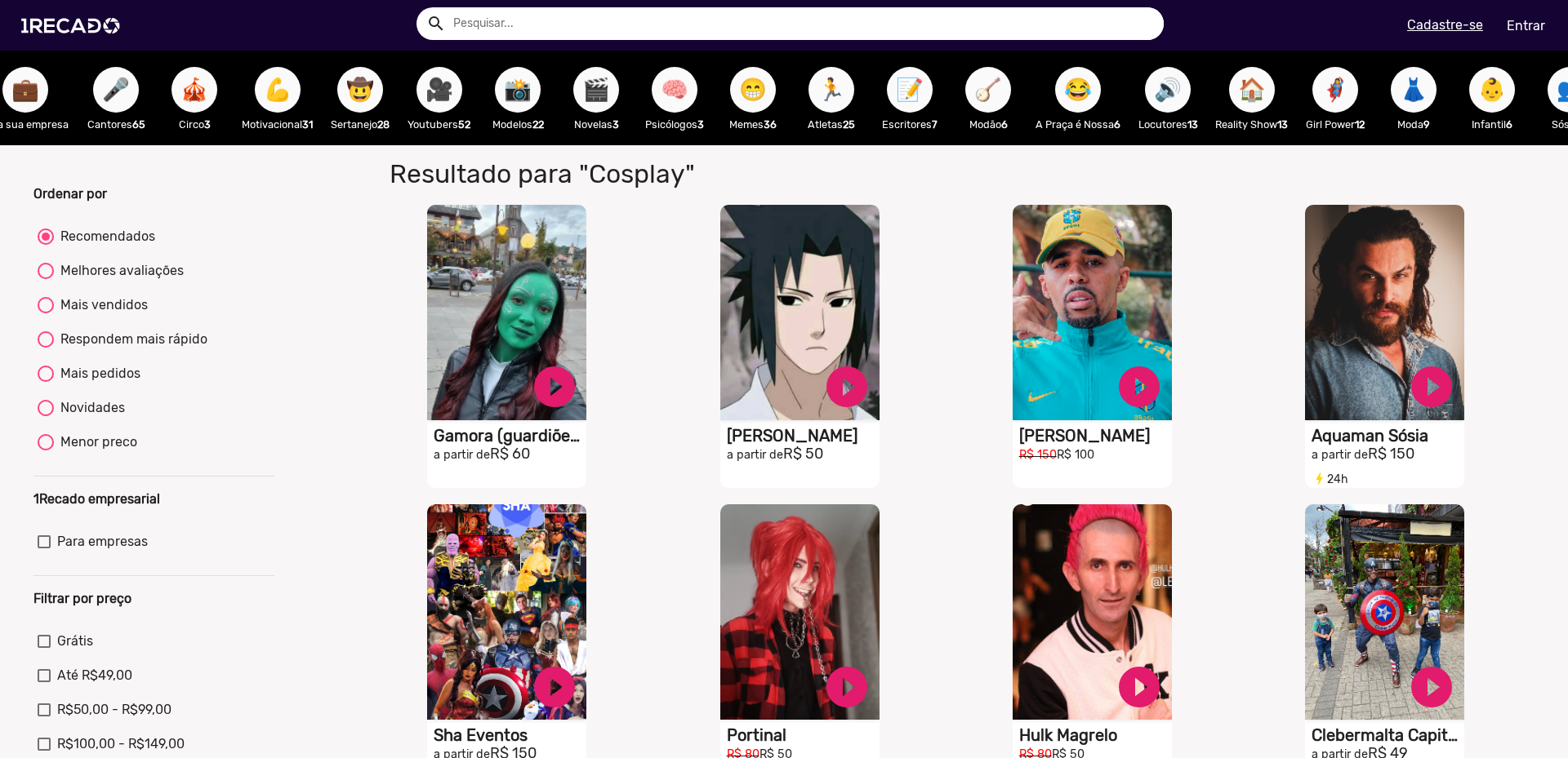
scroll to position [0, 107]
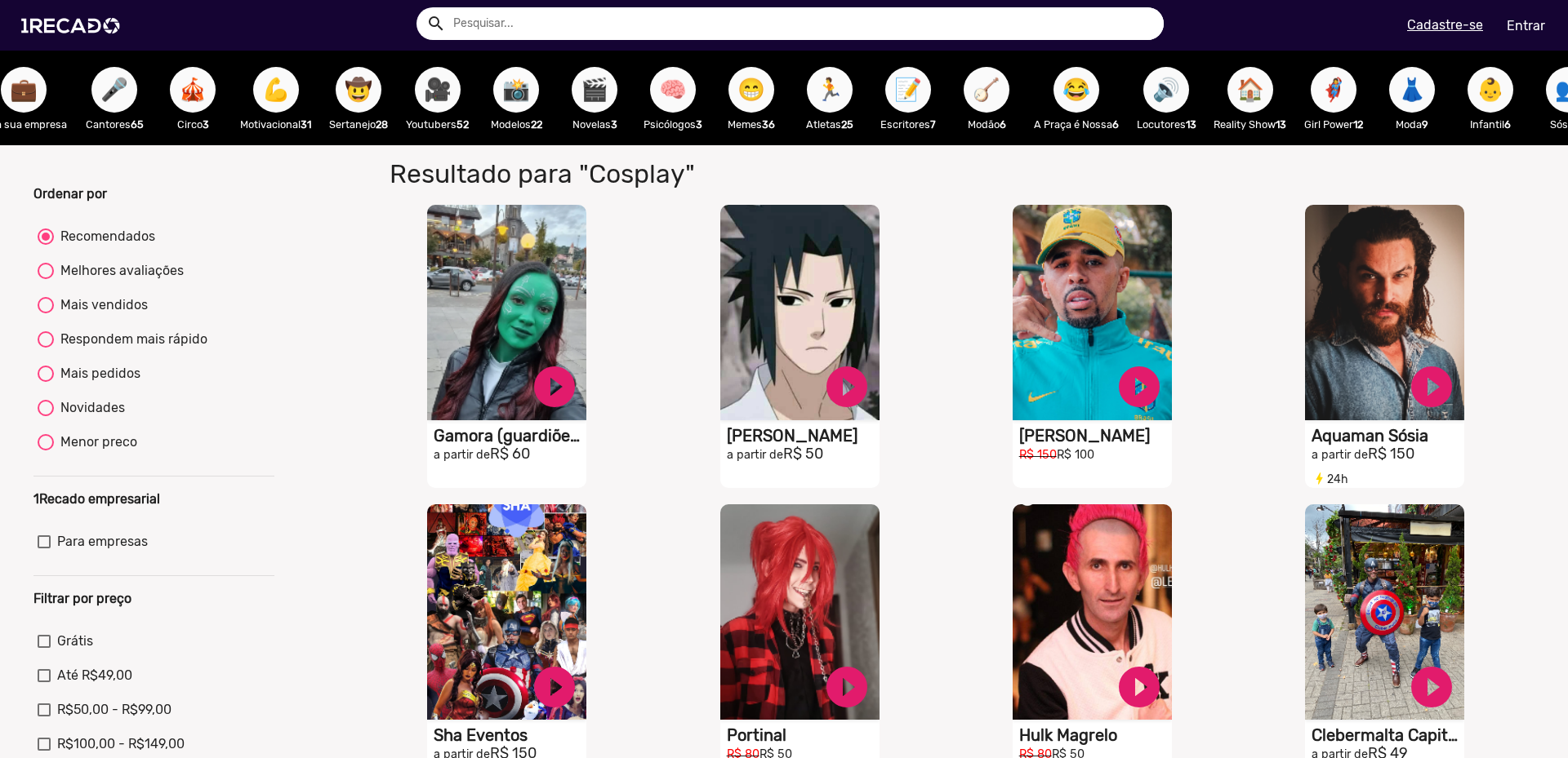
click at [528, 97] on span "📸" at bounding box center [515, 90] width 27 height 46
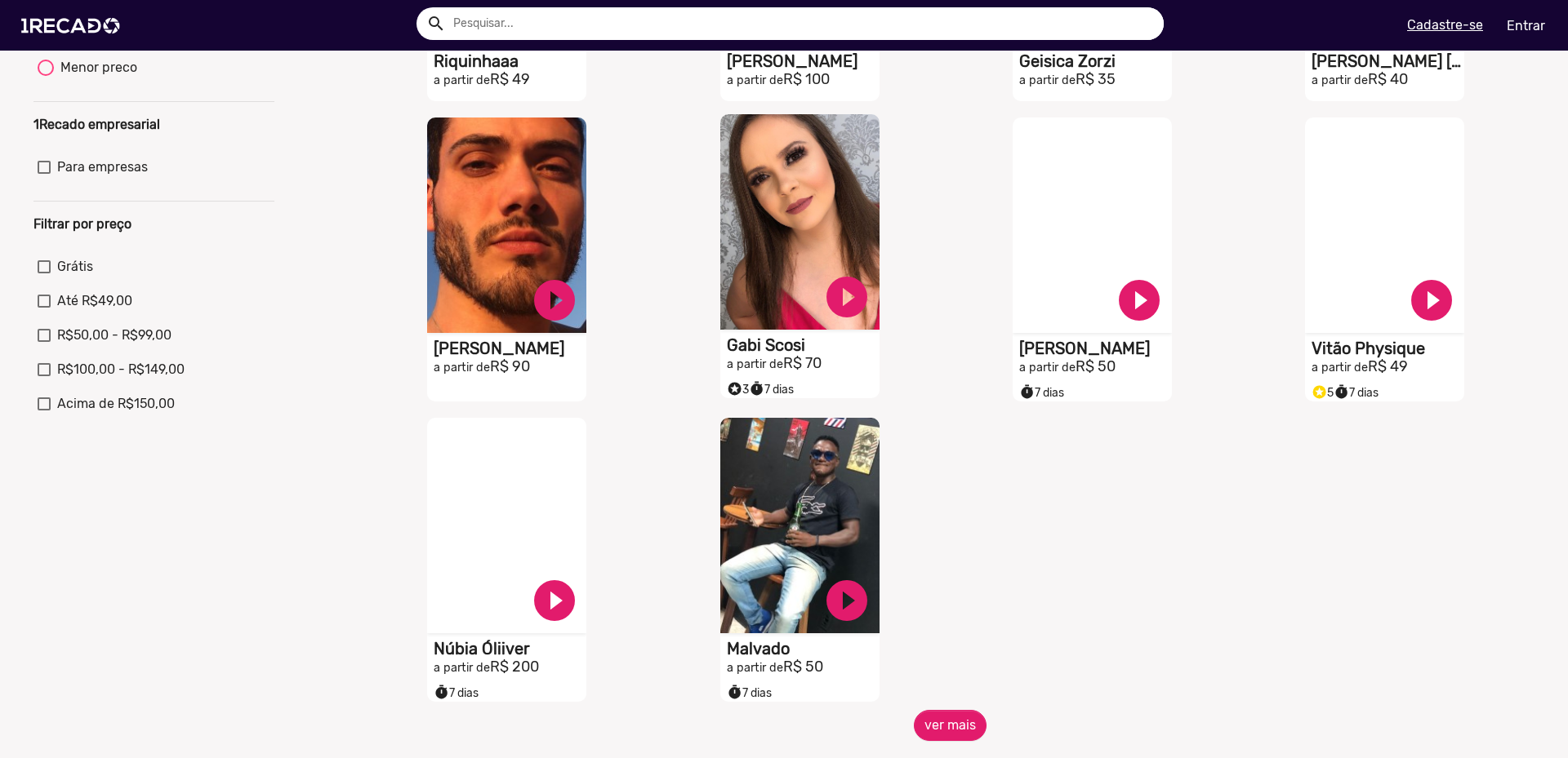
scroll to position [392, 0]
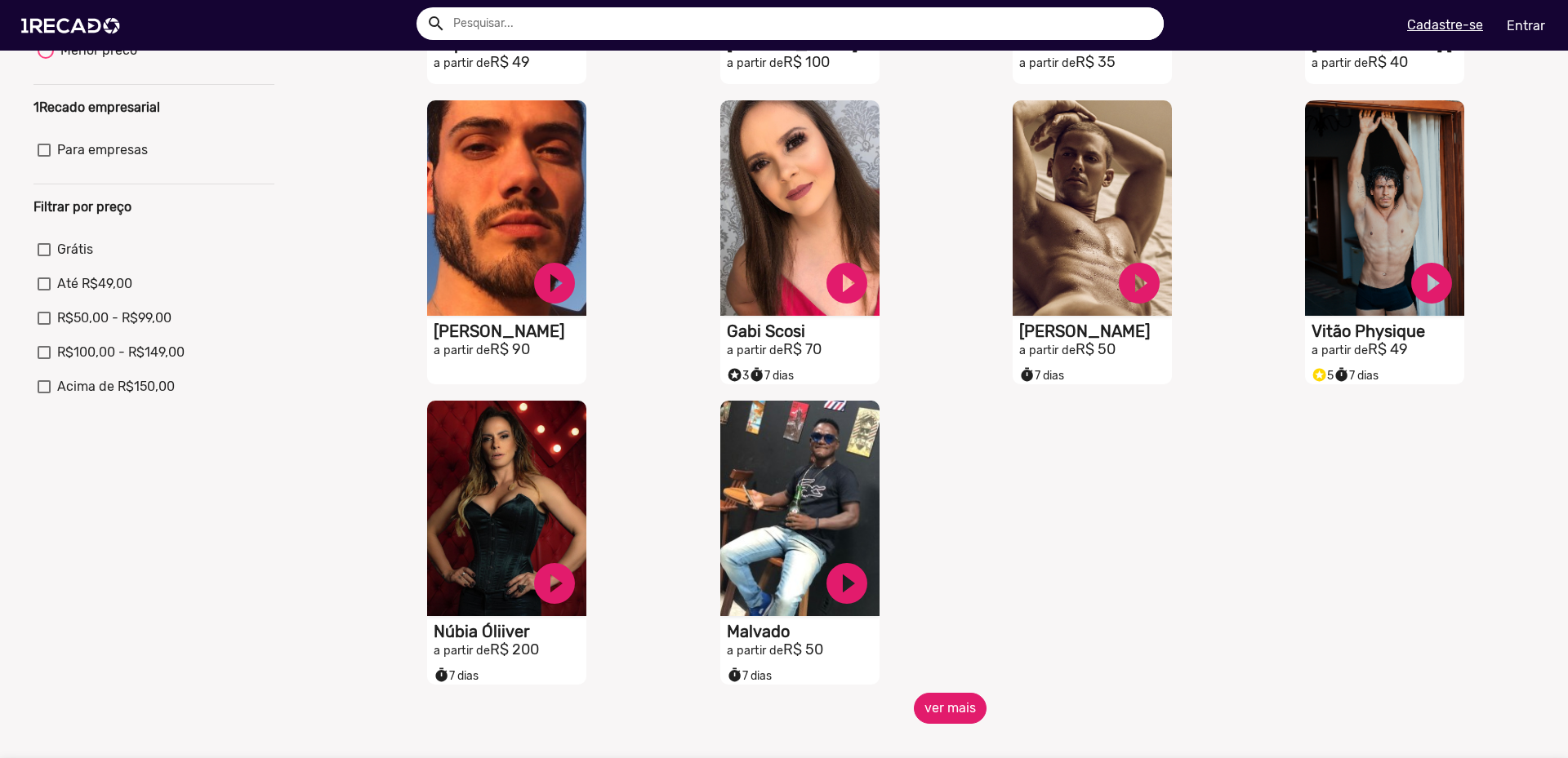
click at [966, 718] on button "ver mais" at bounding box center [950, 708] width 73 height 31
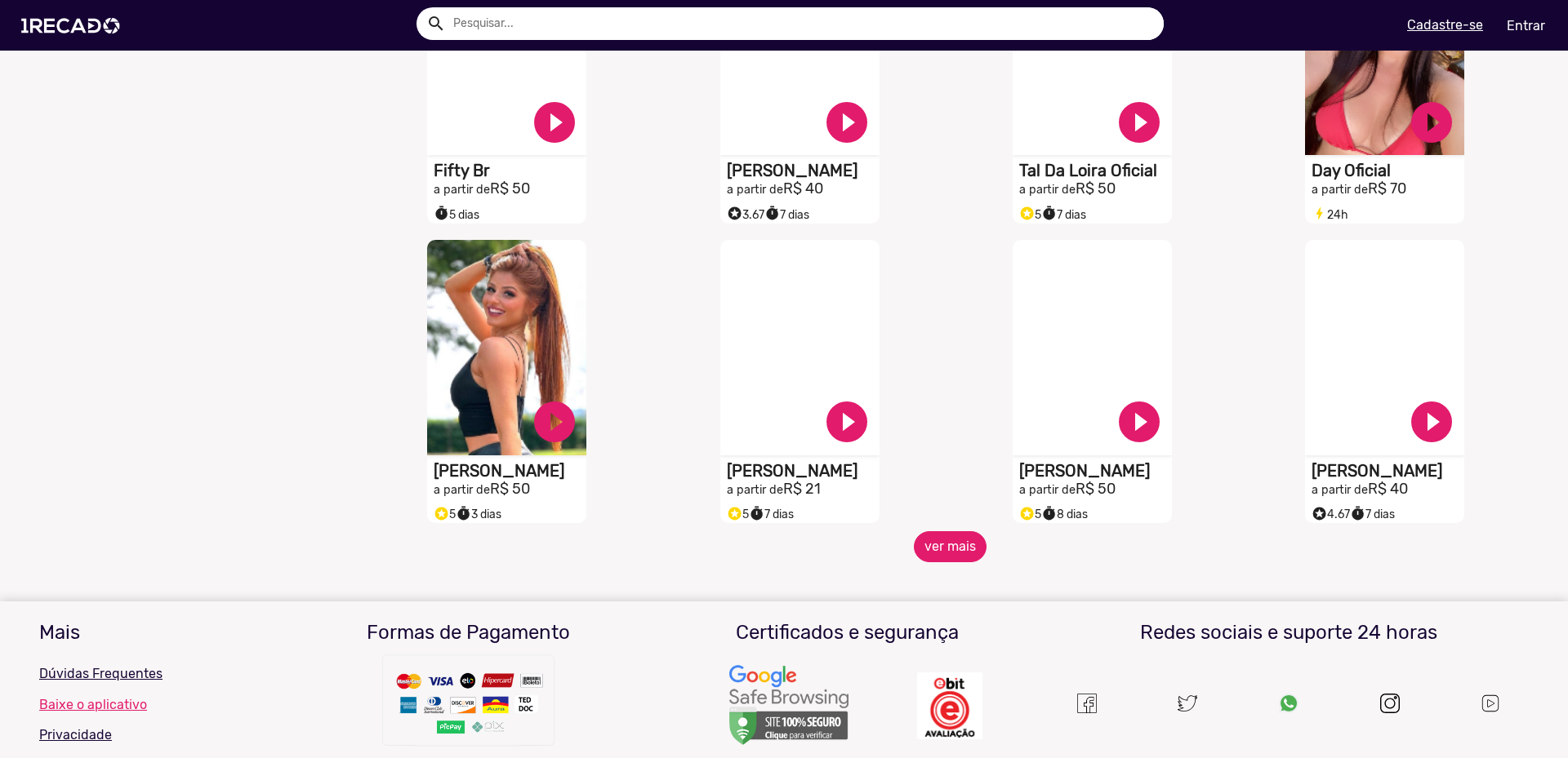
scroll to position [1176, 0]
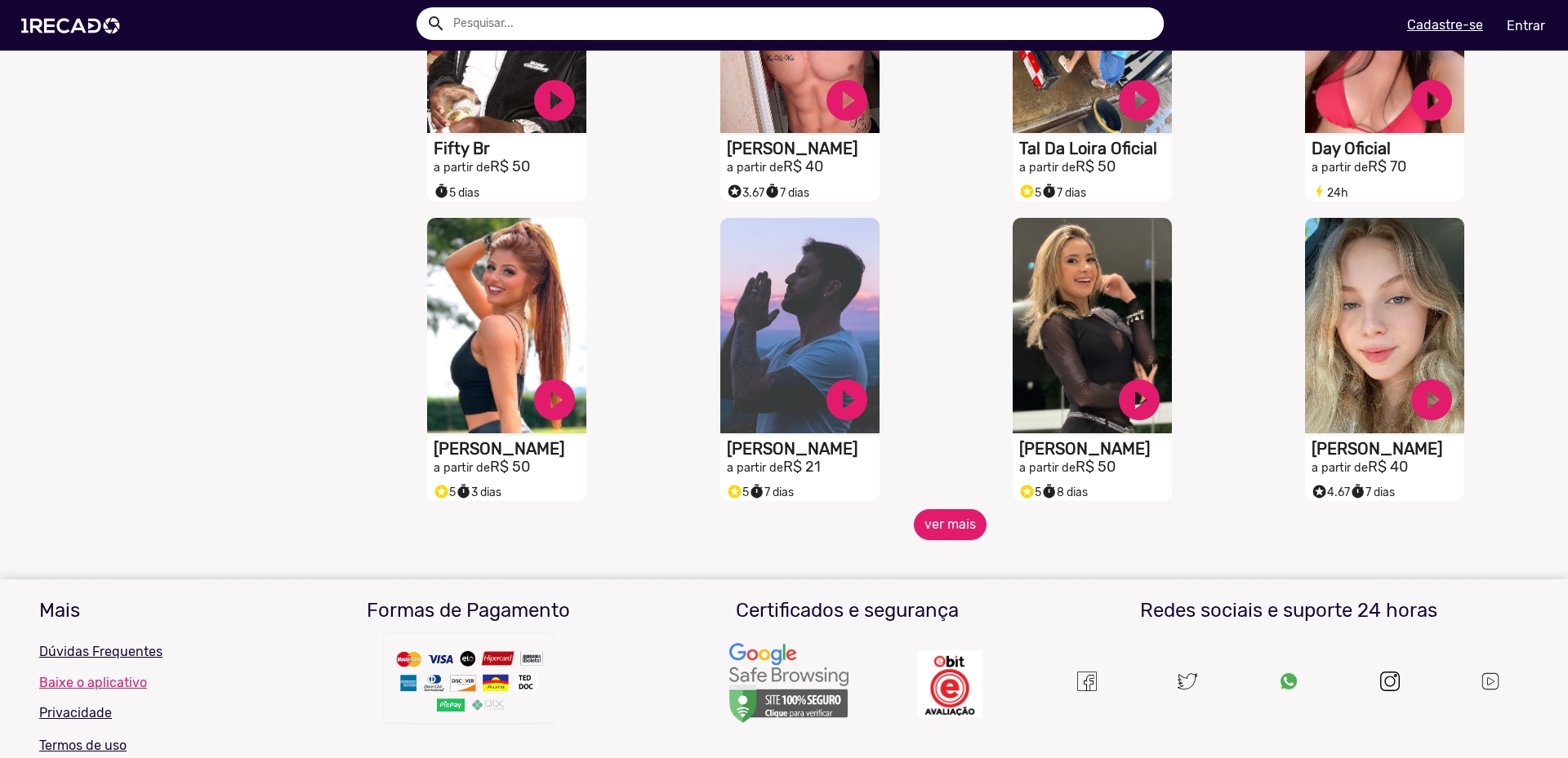
click at [957, 527] on button "ver mais" at bounding box center [950, 525] width 73 height 31
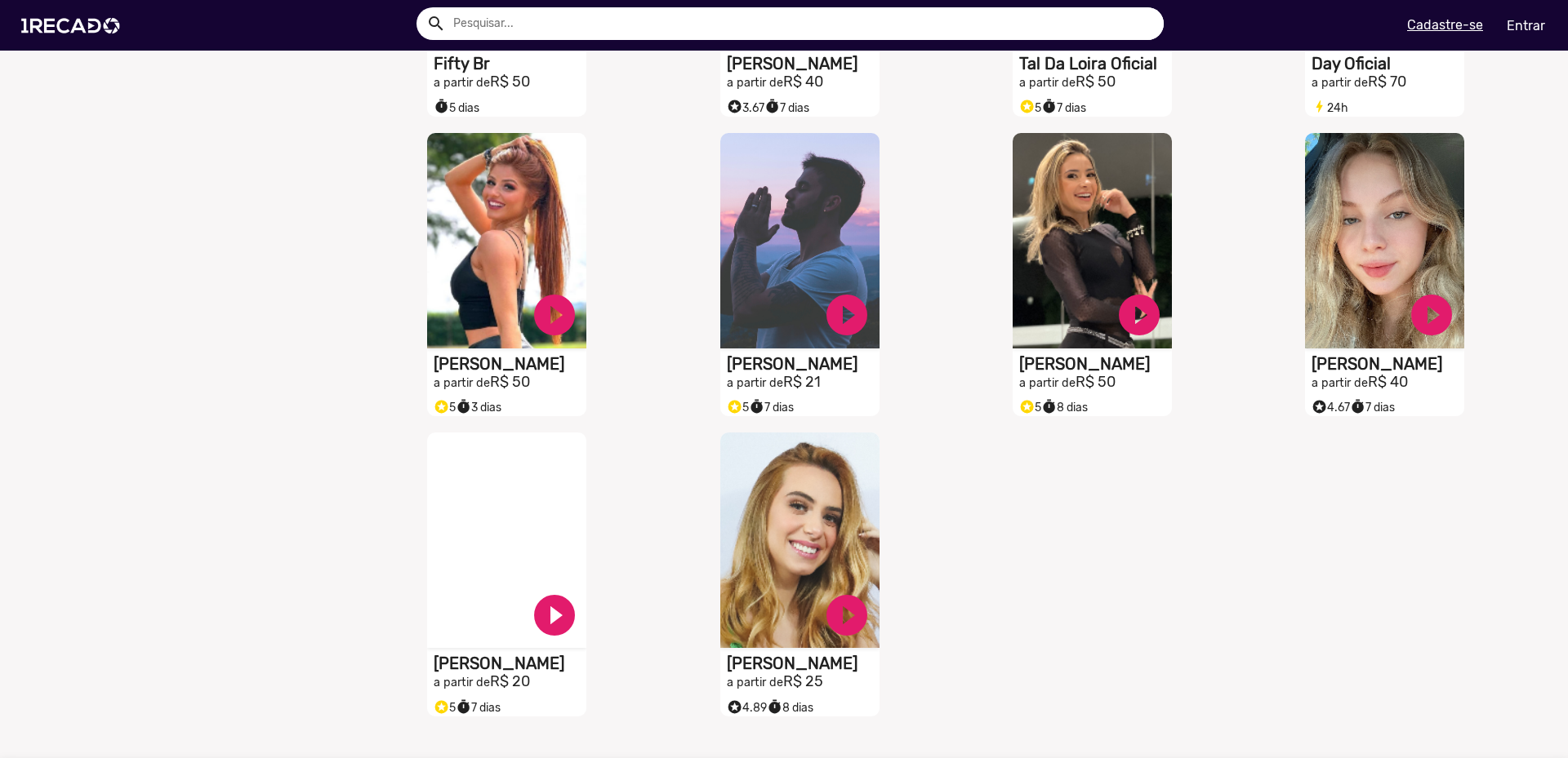
scroll to position [1371, 0]
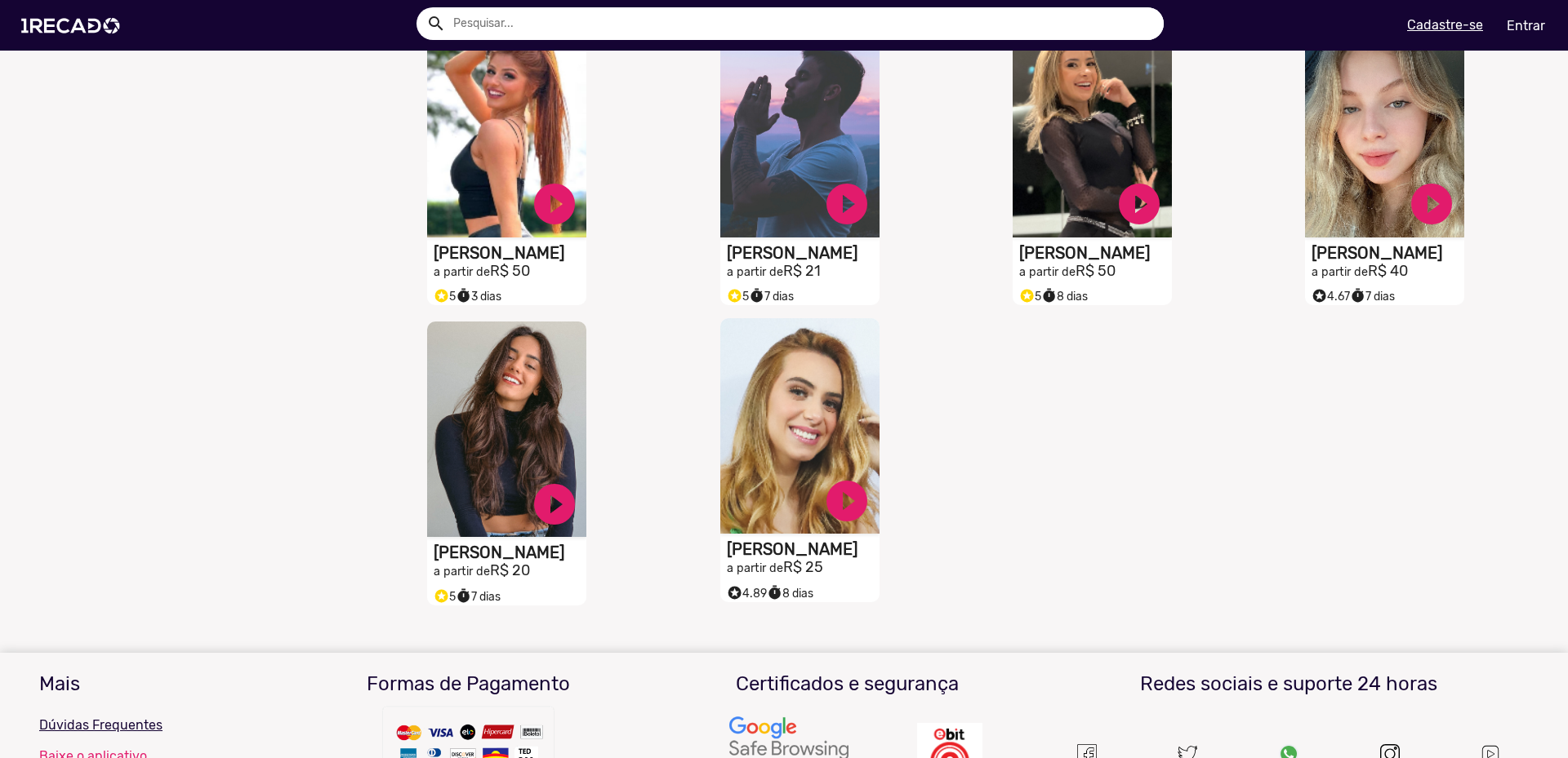
click at [817, 453] on video "S1RECADO vídeos dedicados para fãs e empresas" at bounding box center [800, 426] width 160 height 215
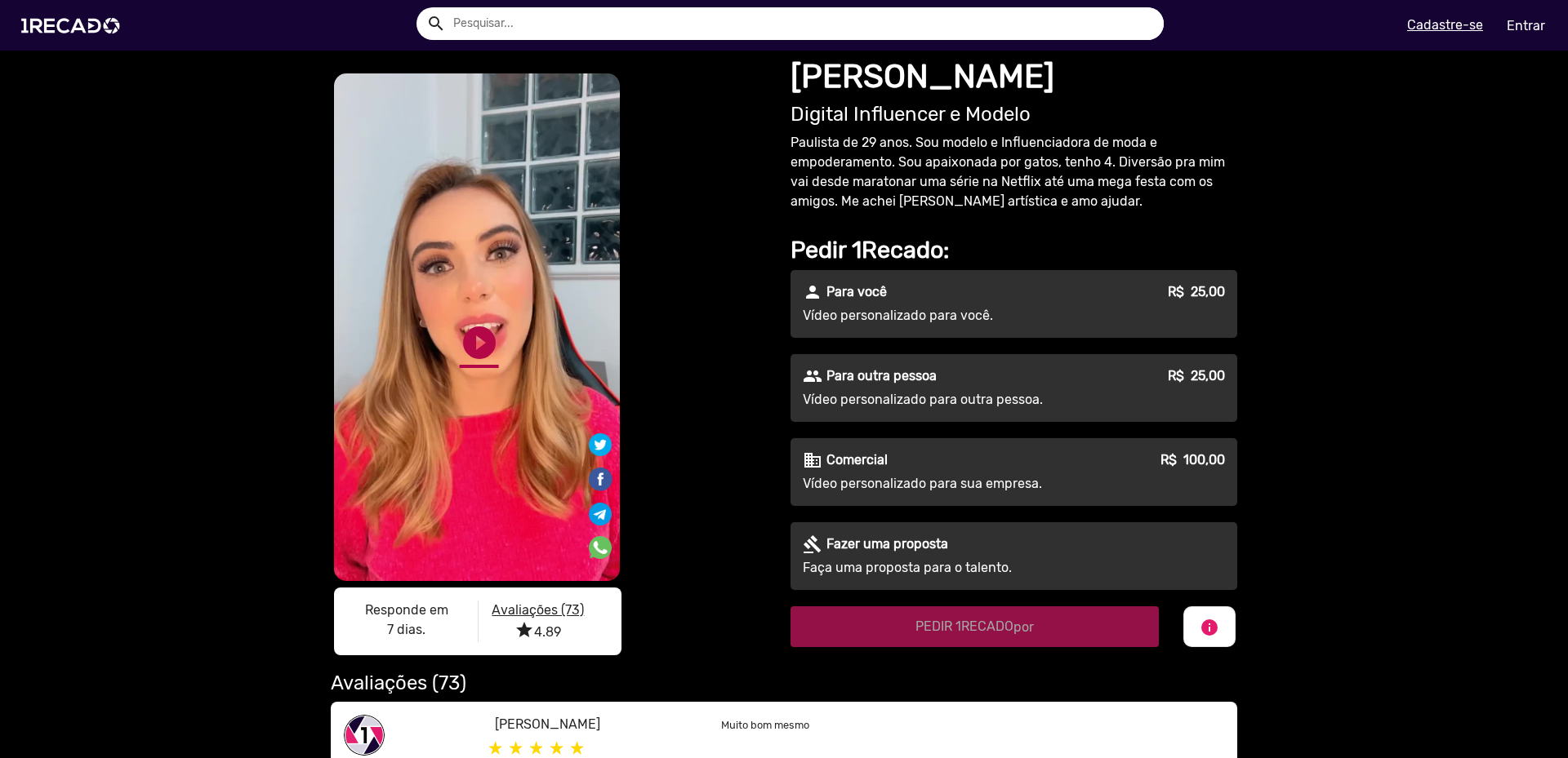
click at [475, 344] on link "play_circle_filled" at bounding box center [479, 343] width 39 height 39
drag, startPoint x: 817, startPoint y: 91, endPoint x: 819, endPoint y: 79, distance: 12.2
click at [819, 81] on h1 "[PERSON_NAME]" at bounding box center [1014, 76] width 447 height 39
click at [819, 79] on h1 "[PERSON_NAME]" at bounding box center [1014, 76] width 447 height 39
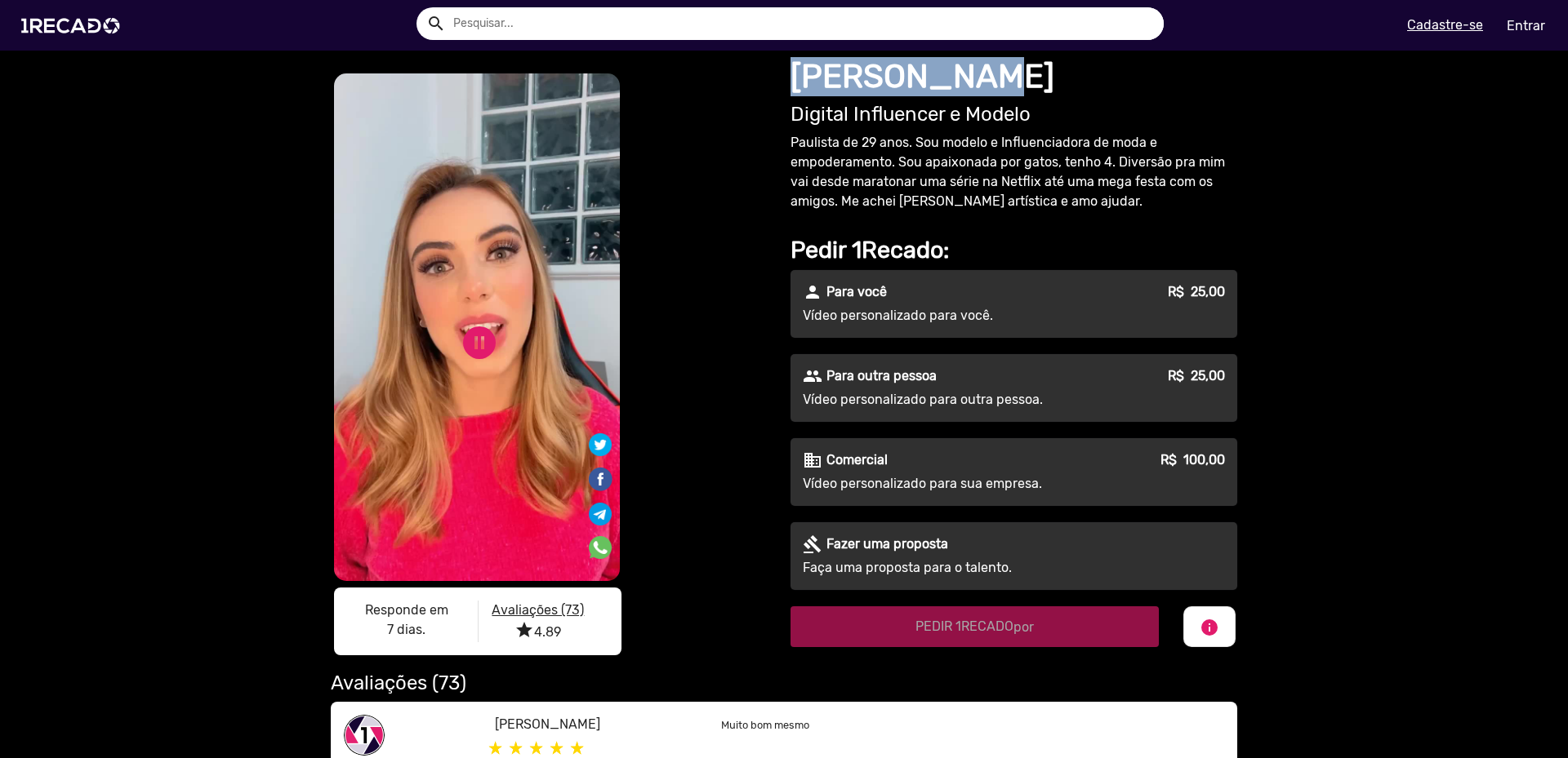
drag, startPoint x: 819, startPoint y: 79, endPoint x: 897, endPoint y: 82, distance: 78.1
click at [897, 82] on h1 "[PERSON_NAME]" at bounding box center [1014, 76] width 447 height 39
copy h1 "[PERSON_NAME]"
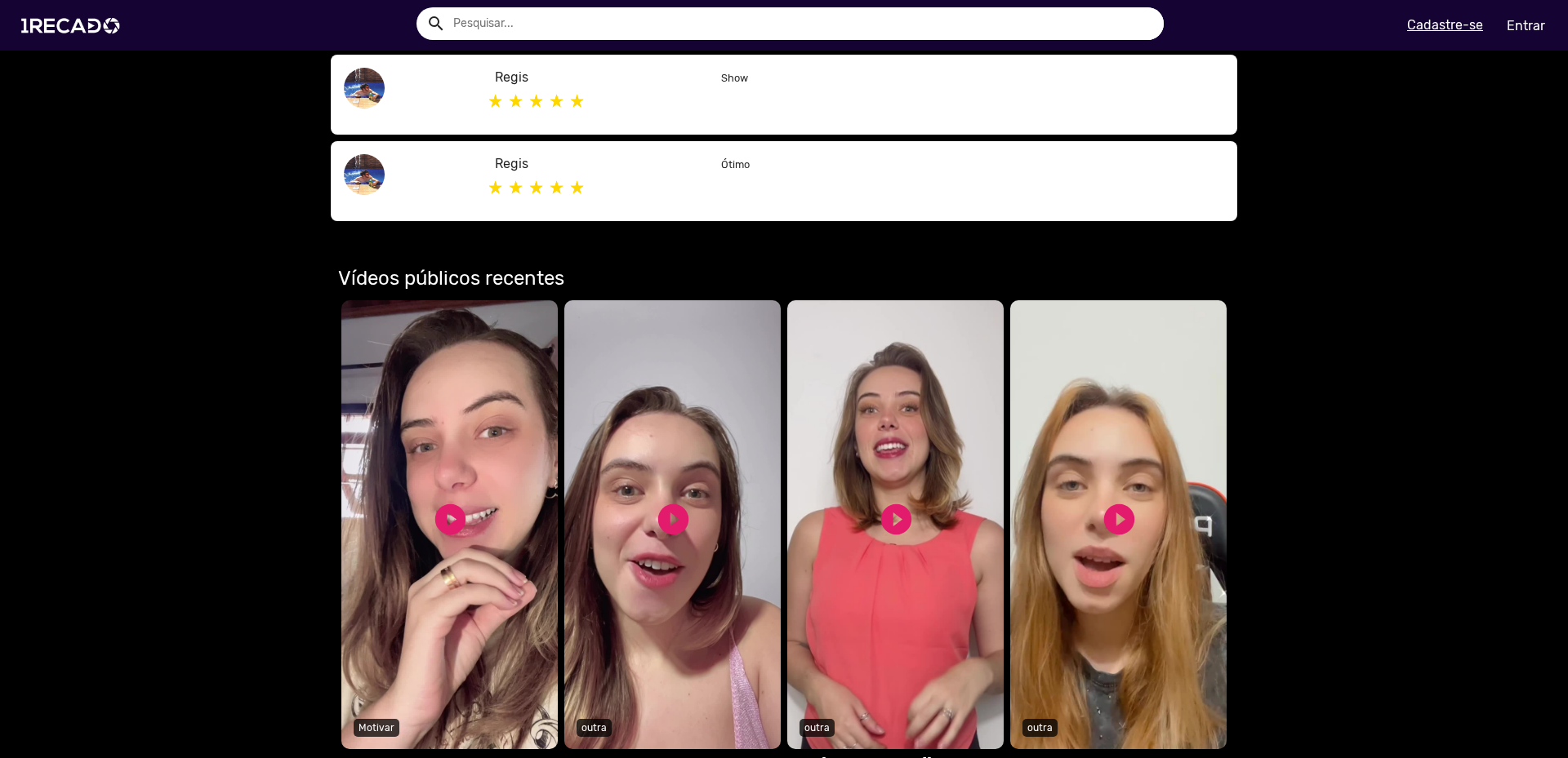
scroll to position [688, 0]
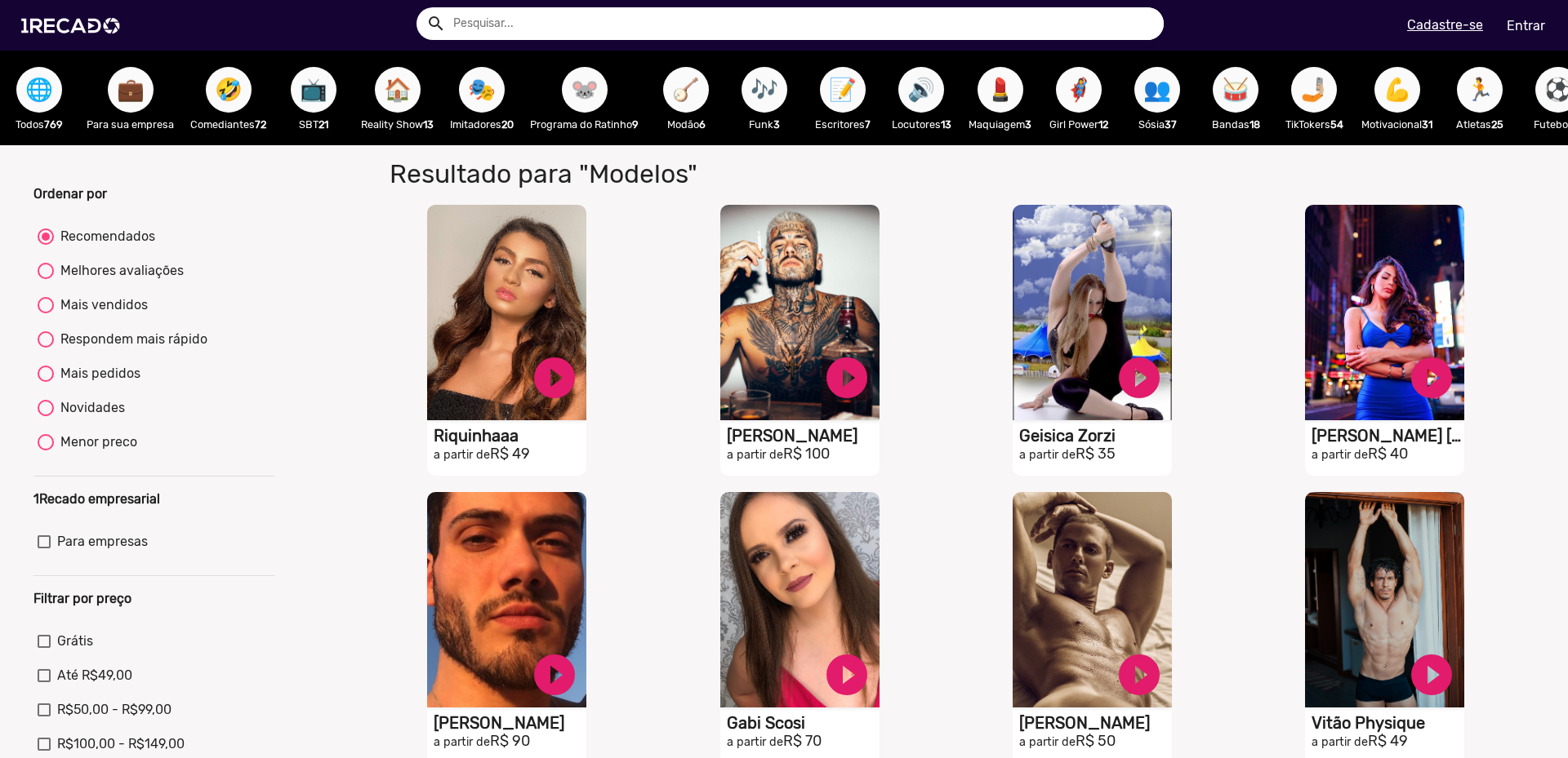
drag, startPoint x: 634, startPoint y: 160, endPoint x: 655, endPoint y: 166, distance: 21.8
click at [655, 166] on div "Resultado para "Modelos" para "Modelos" S1RECADO vídeos dedicados para fãs e em…" at bounding box center [950, 630] width 1195 height 971
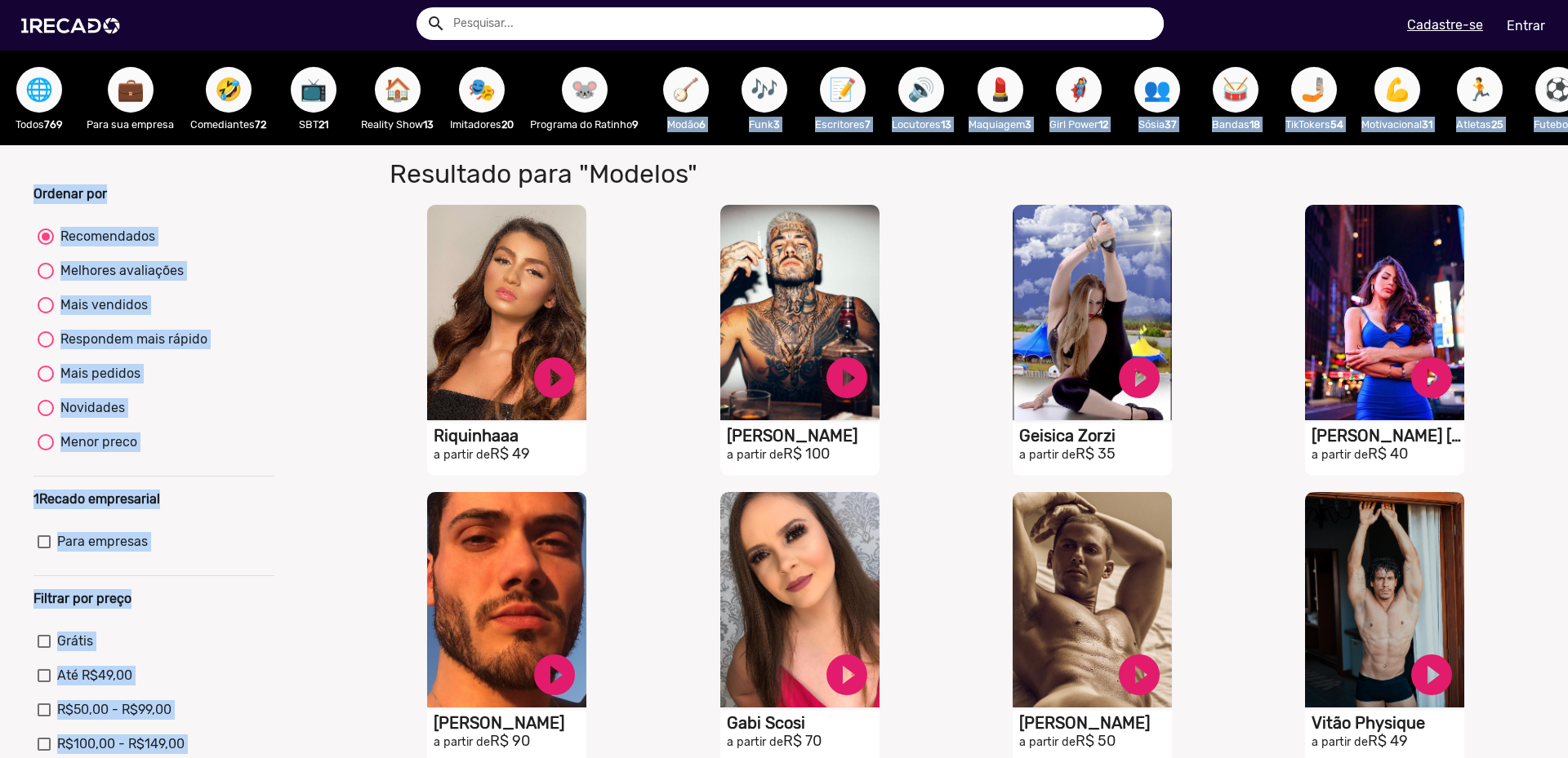
drag, startPoint x: 655, startPoint y: 159, endPoint x: 609, endPoint y: 152, distance: 46.5
click at [610, 152] on ng-component "🌐 Todos 769 💼 Para sua empresa 🤣 Comediantes 72 📺 SBT 21 🏠 Reality Show 13 🎭 Im…" at bounding box center [784, 644] width 1568 height 1186
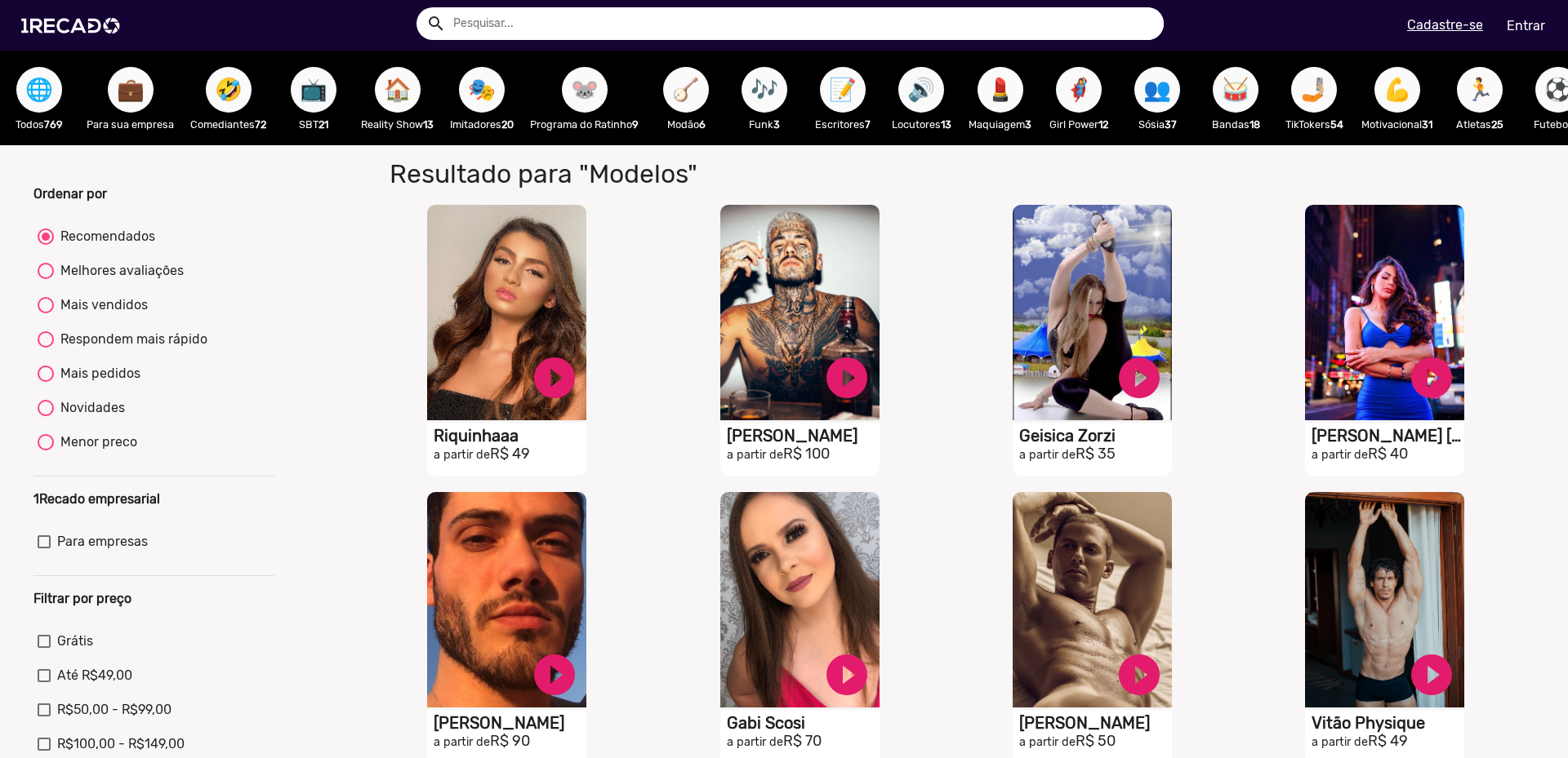
click at [631, 178] on h1 "Resultado para "Modelos"" at bounding box center [755, 174] width 756 height 31
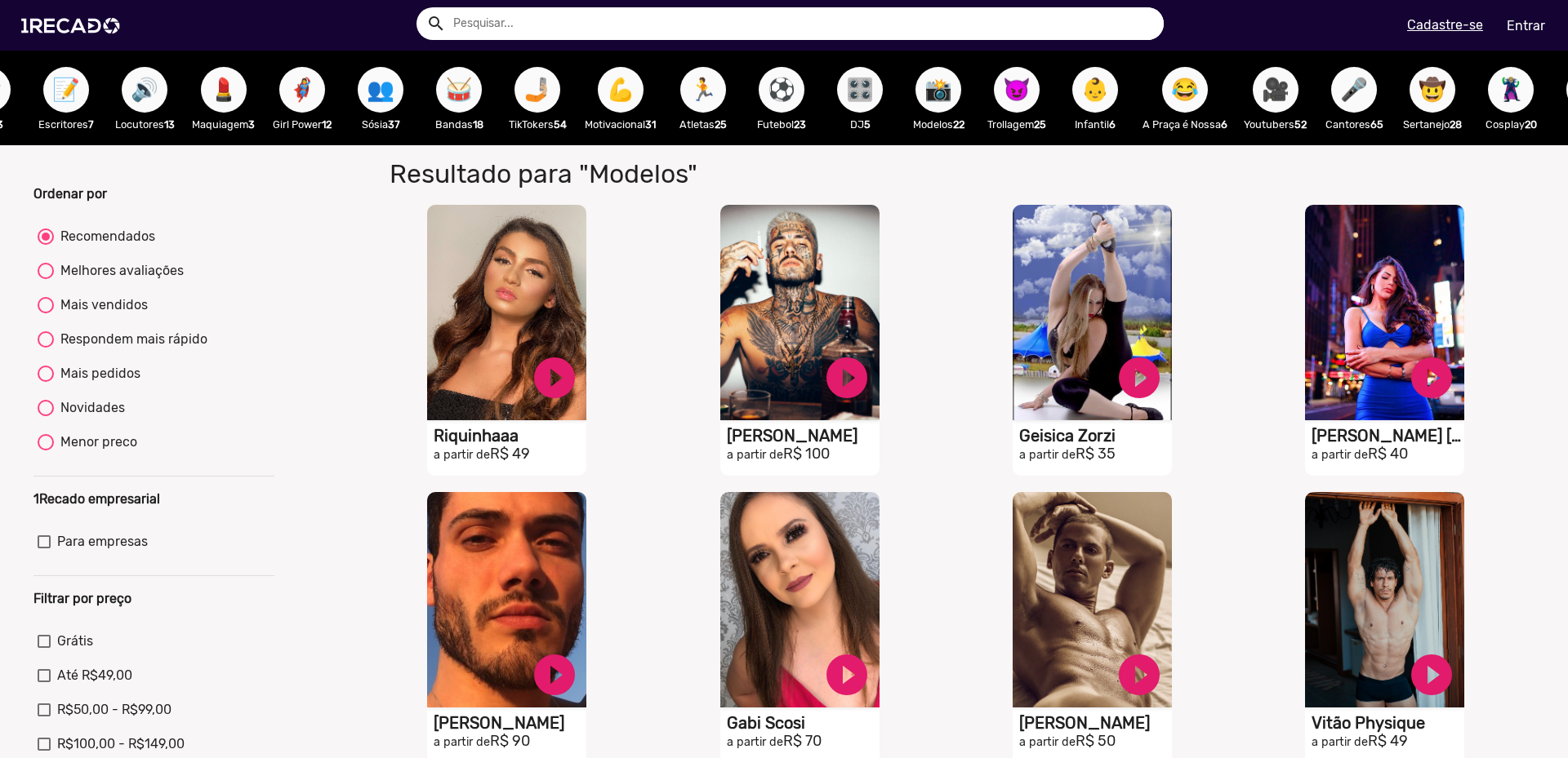
scroll to position [0, 786]
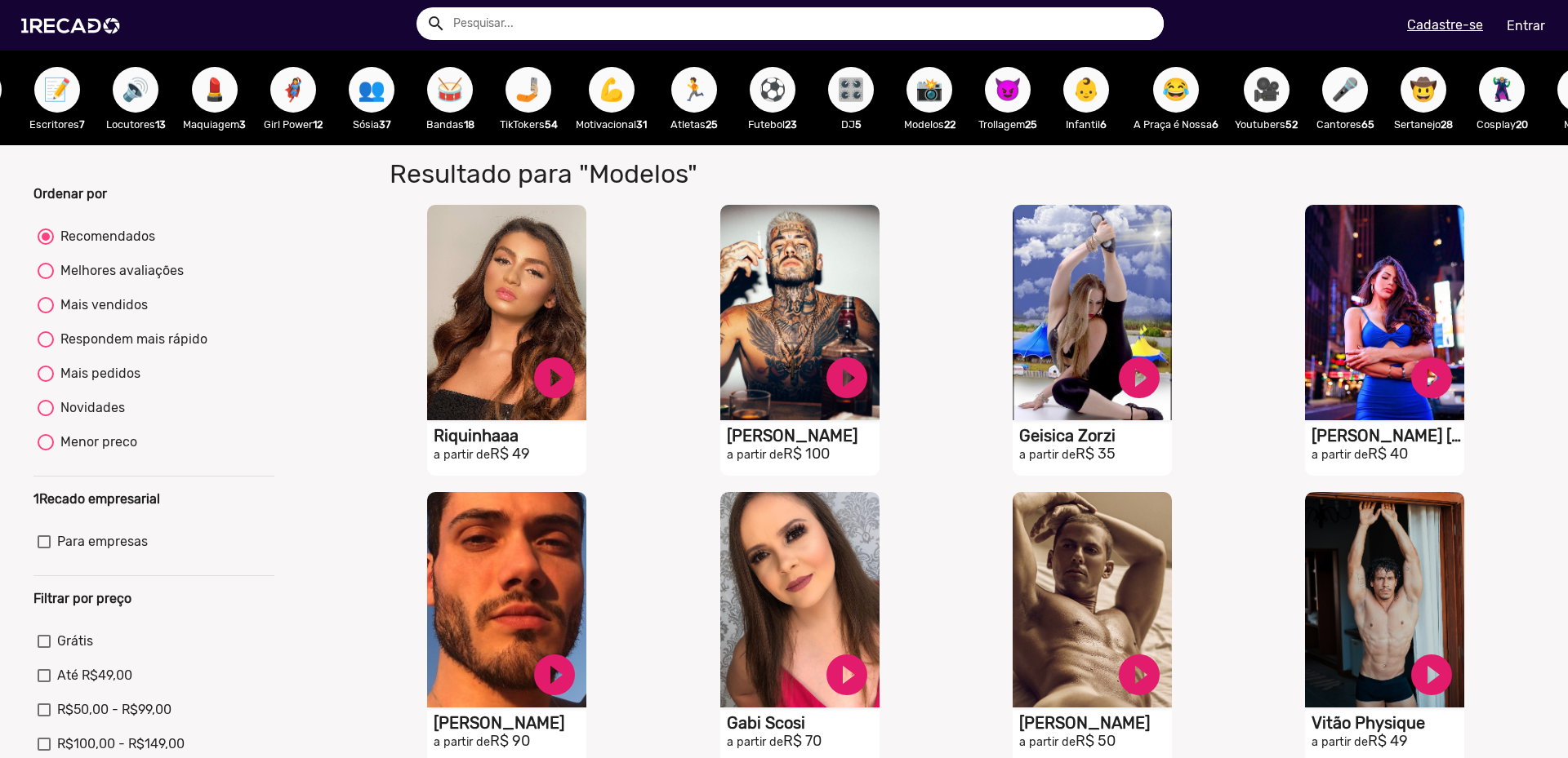
click at [865, 101] on span "🎛️" at bounding box center [851, 90] width 27 height 46
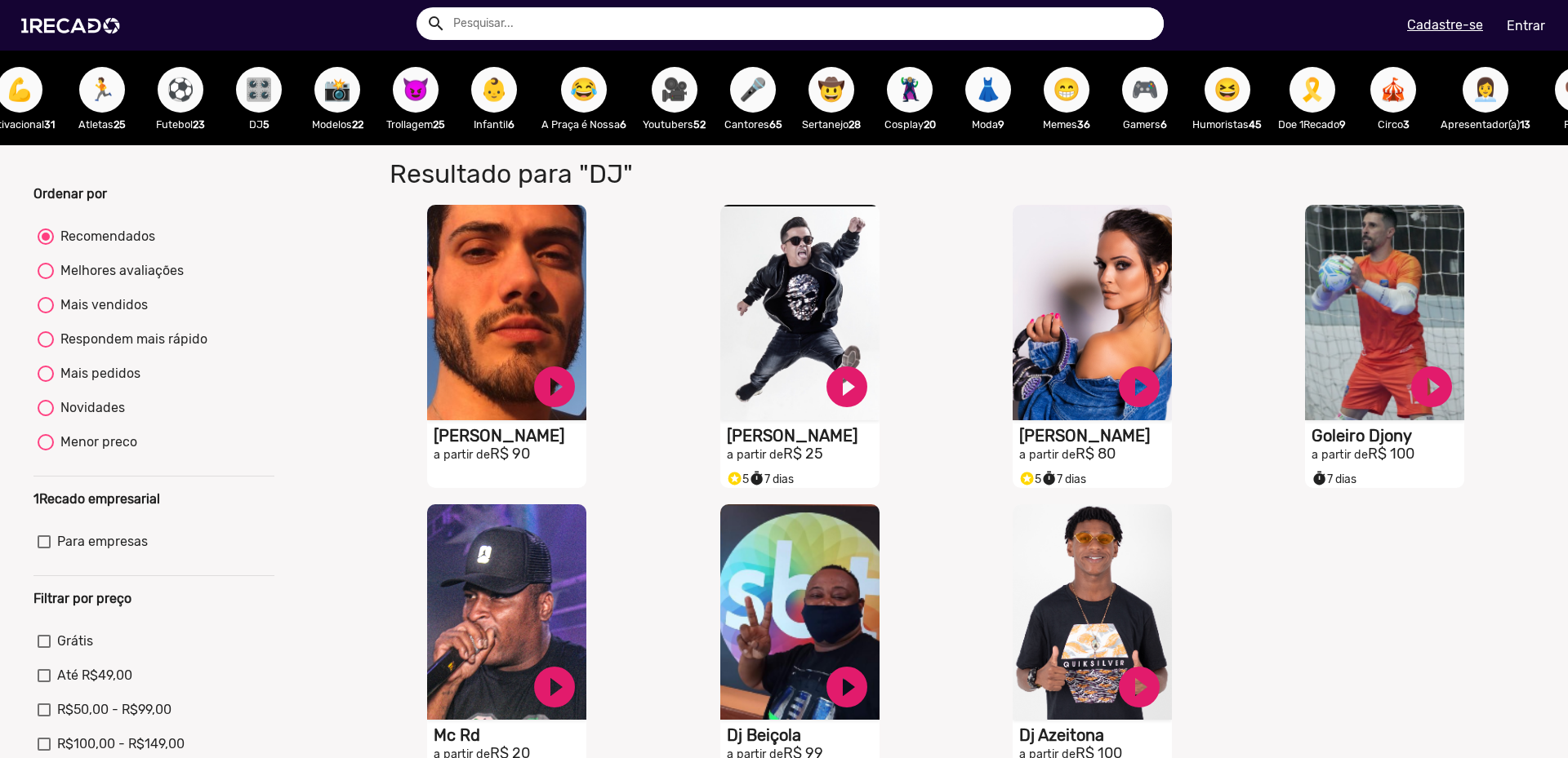
scroll to position [0, 1376]
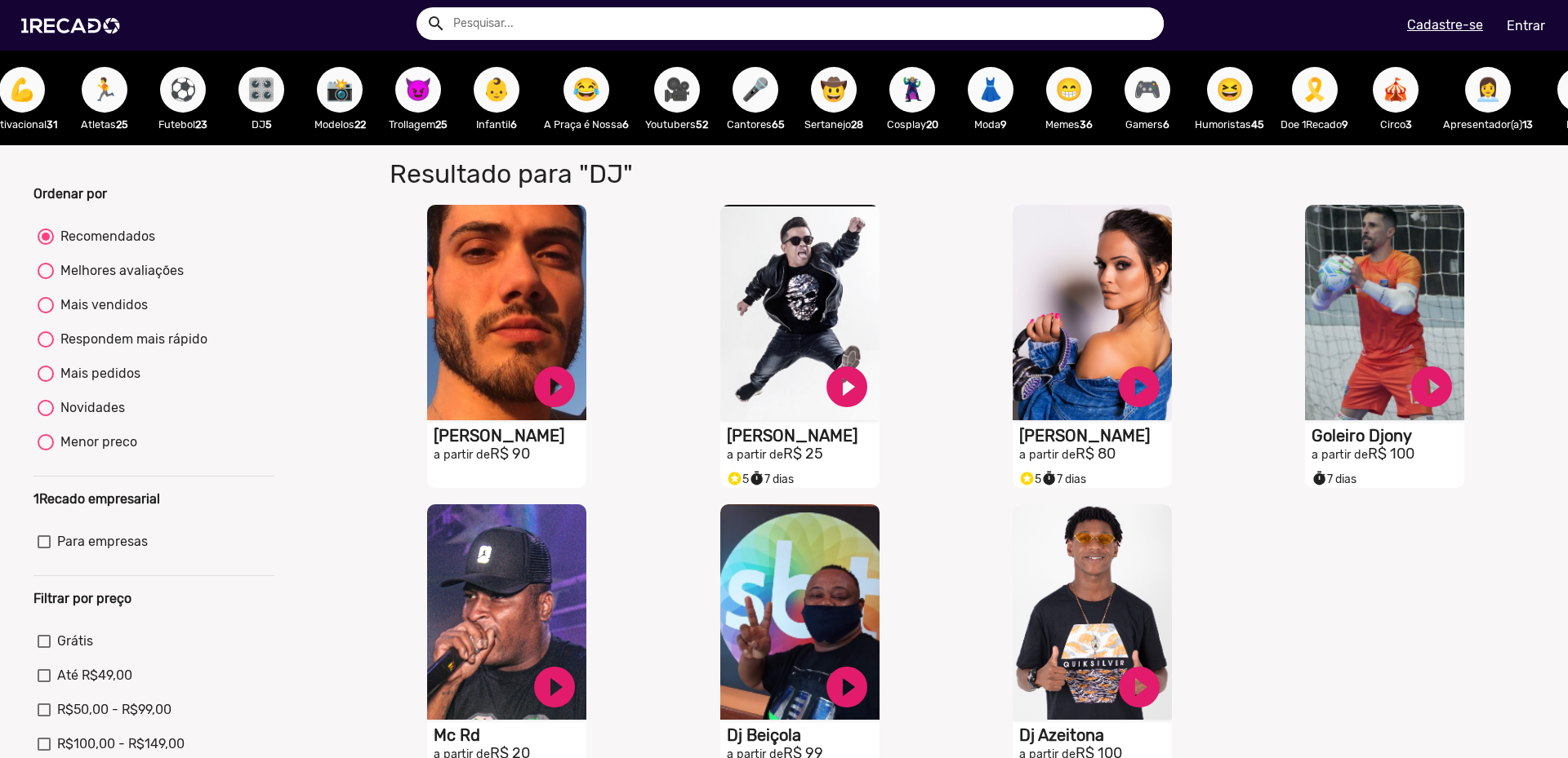
click at [458, 93] on div "😈 Trollagem 25" at bounding box center [418, 98] width 78 height 95
click at [432, 92] on span "😈" at bounding box center [418, 90] width 27 height 46
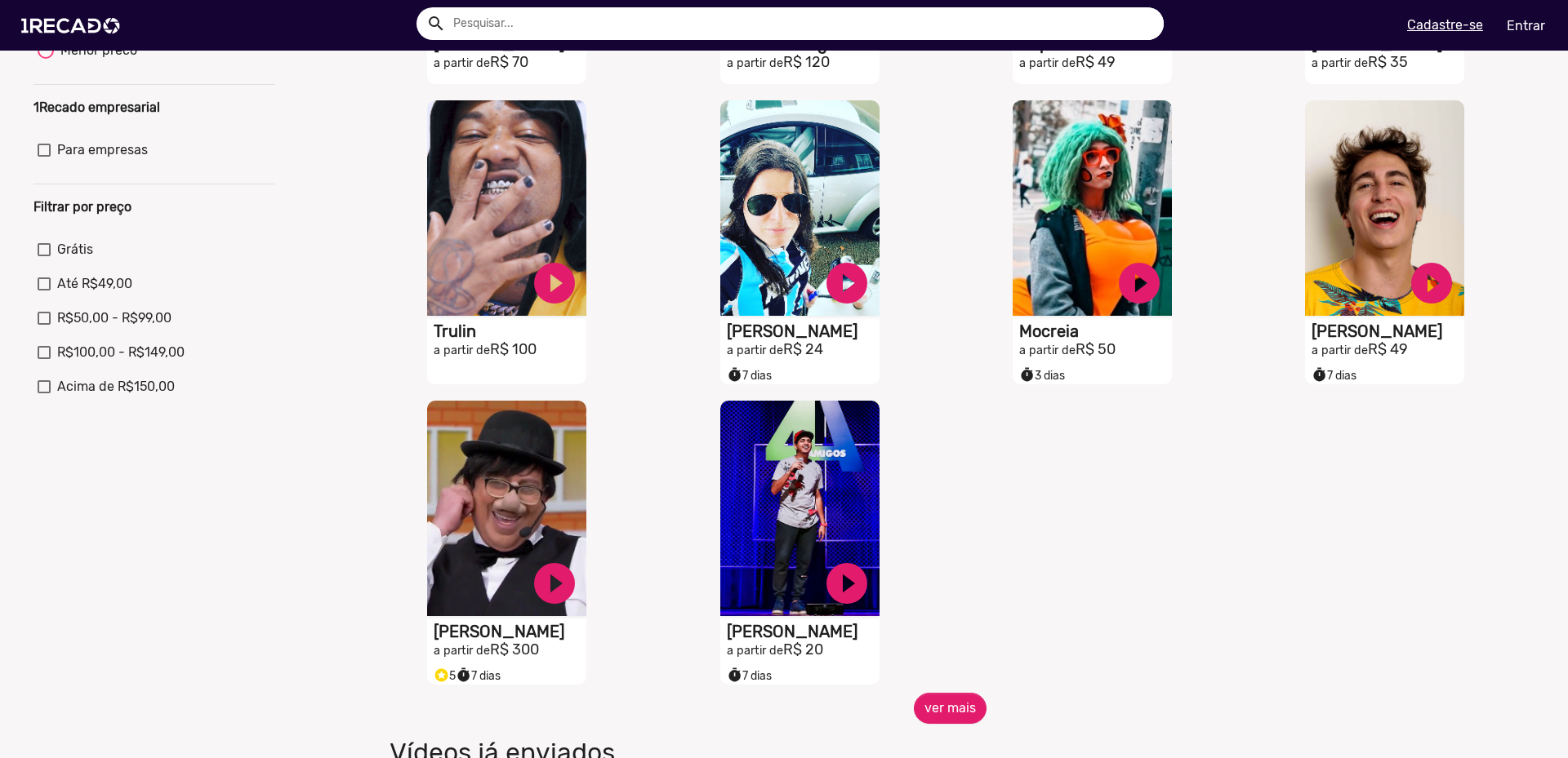
scroll to position [588, 0]
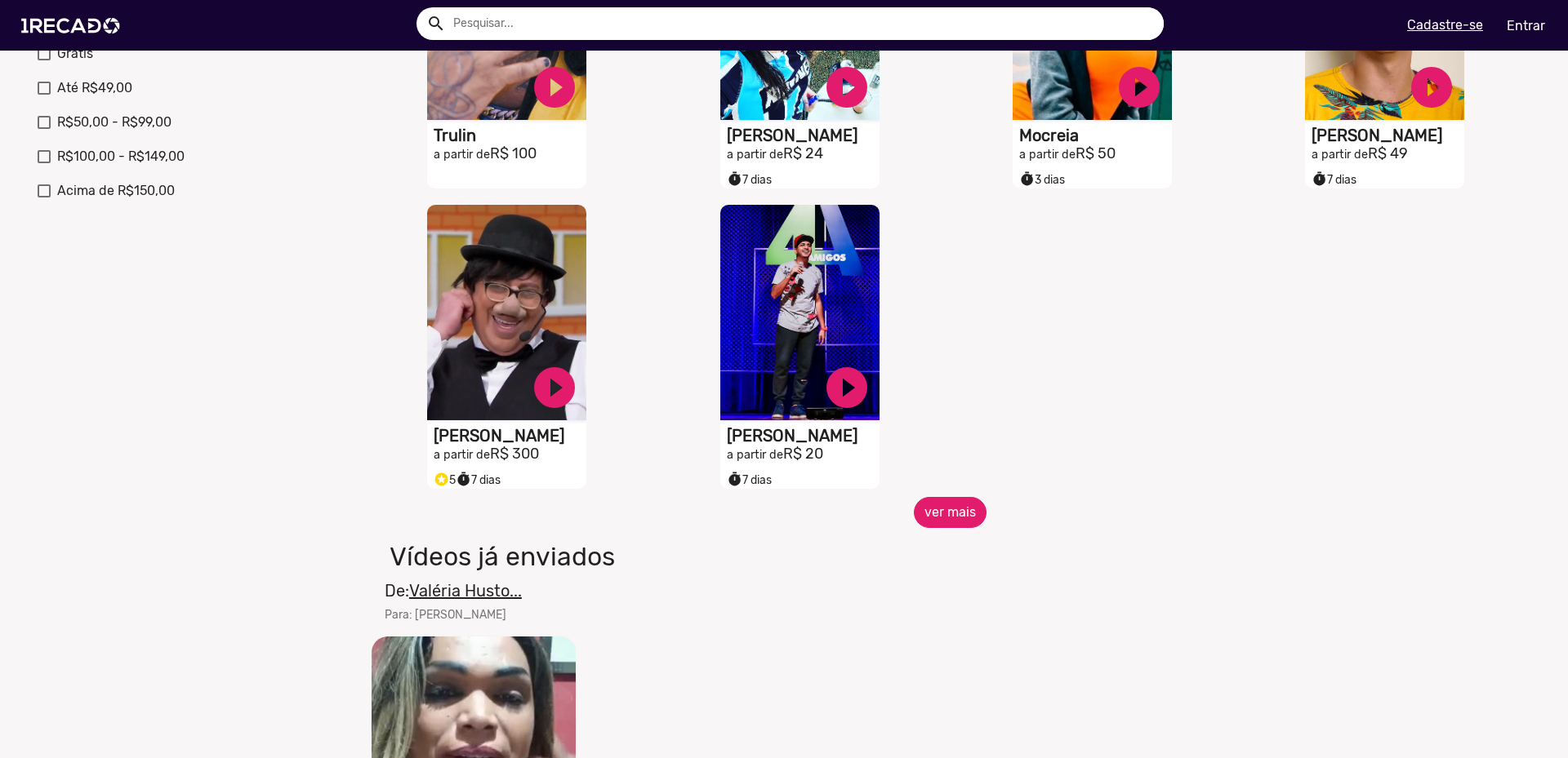
click at [953, 528] on button "ver mais" at bounding box center [950, 512] width 73 height 31
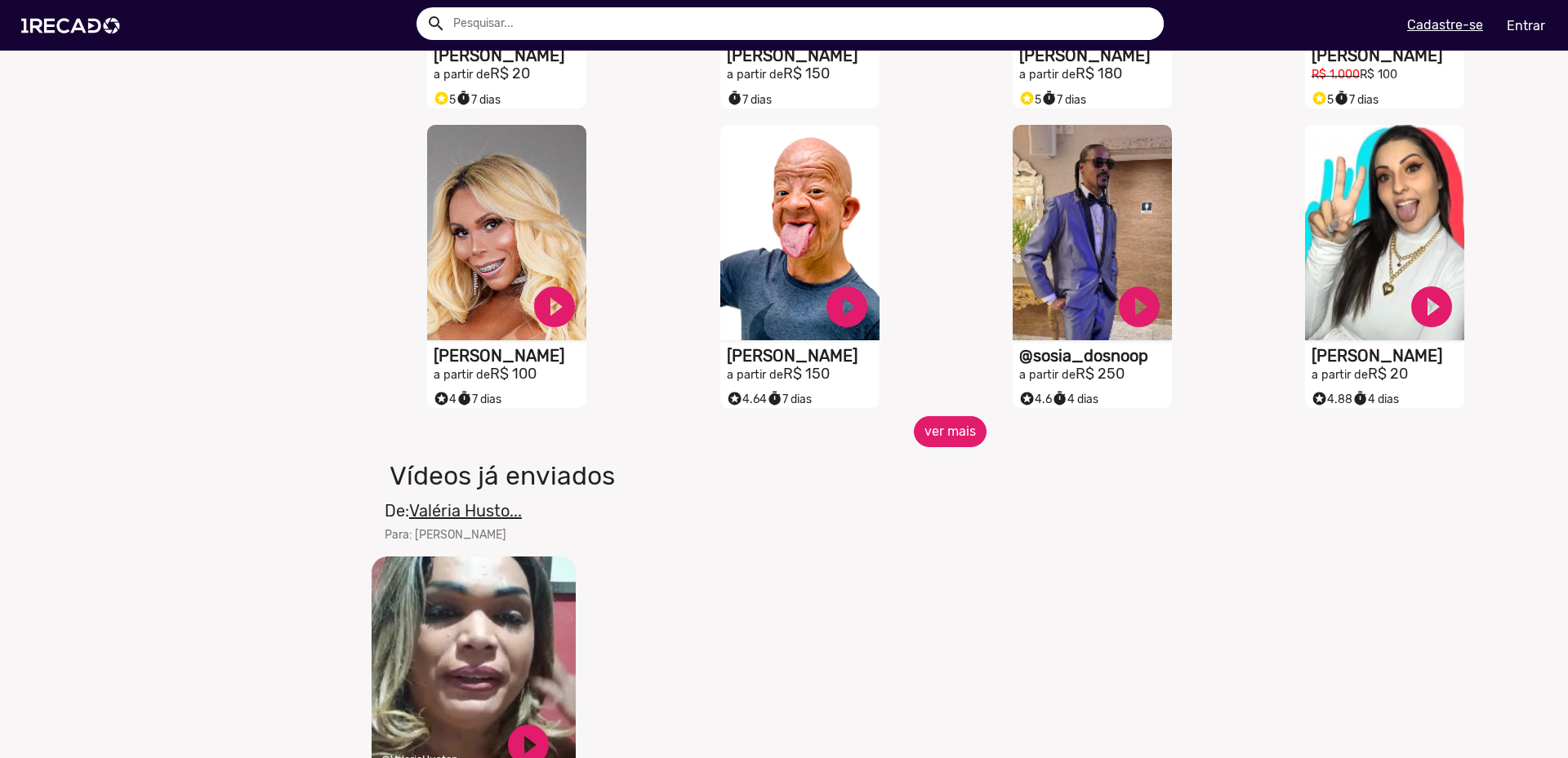
scroll to position [1273, 0]
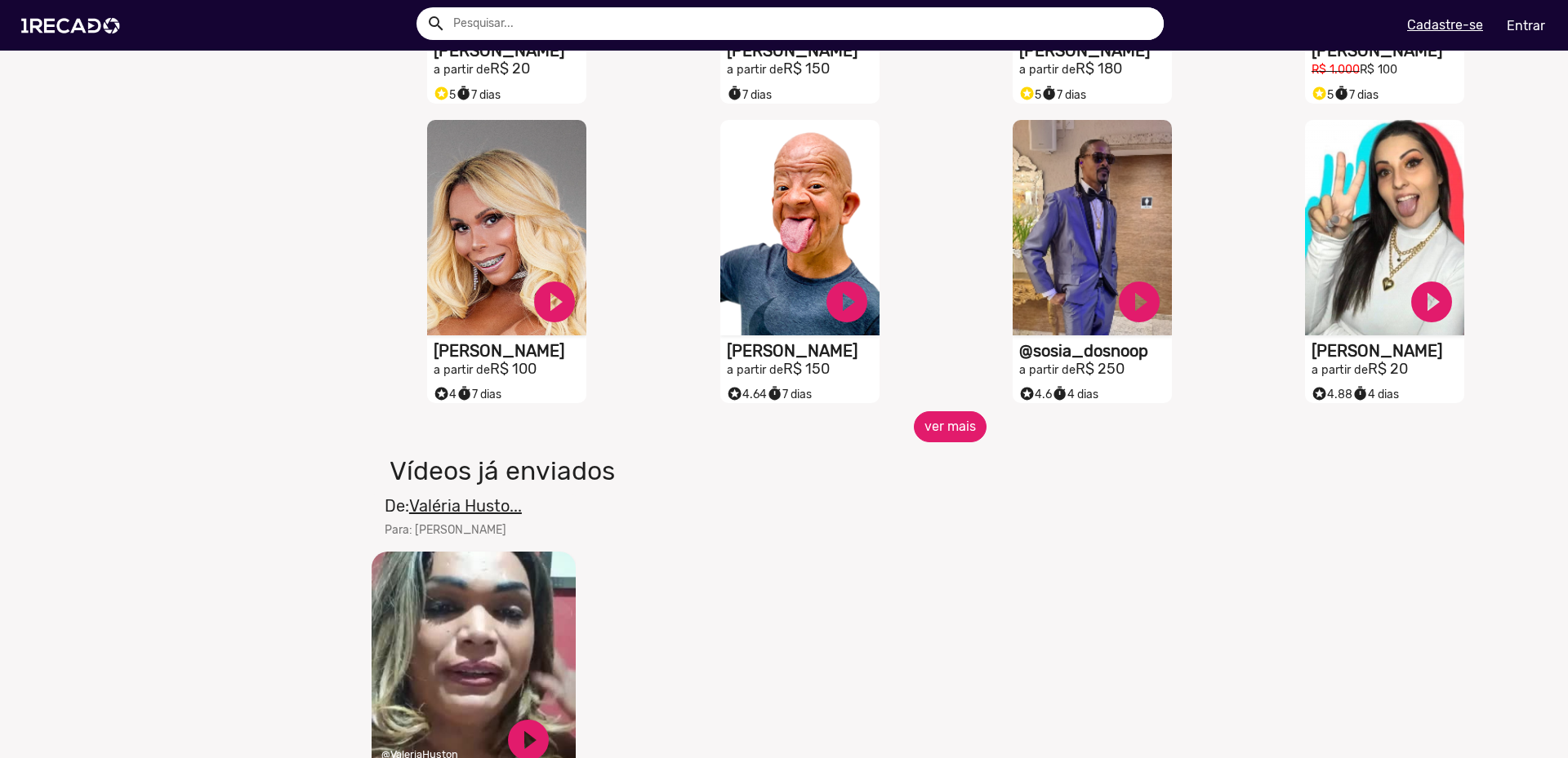
click at [929, 438] on button "ver mais" at bounding box center [950, 426] width 73 height 31
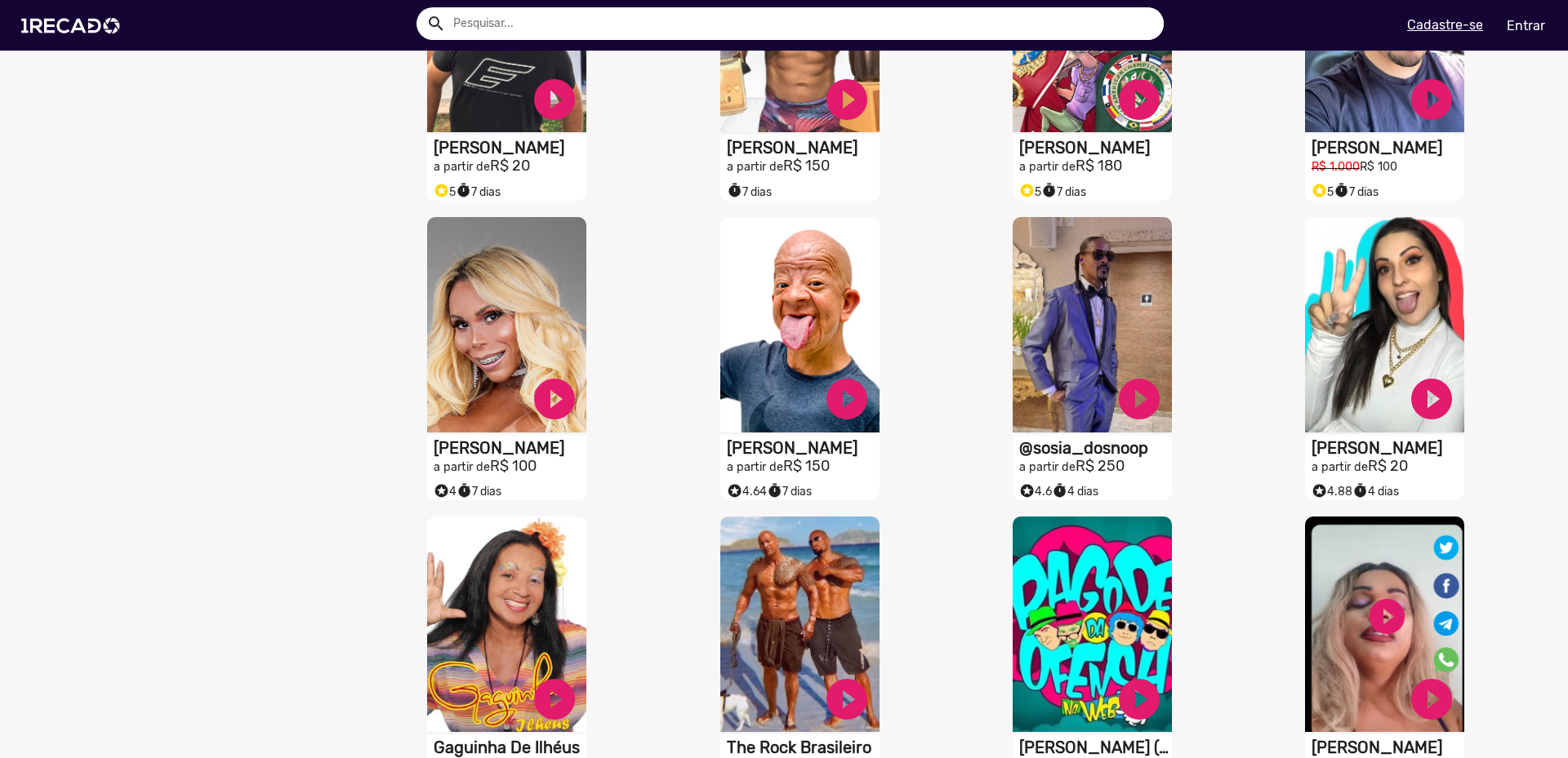
scroll to position [1176, 0]
click at [509, 456] on h1 "[PERSON_NAME]" at bounding box center [510, 446] width 153 height 20
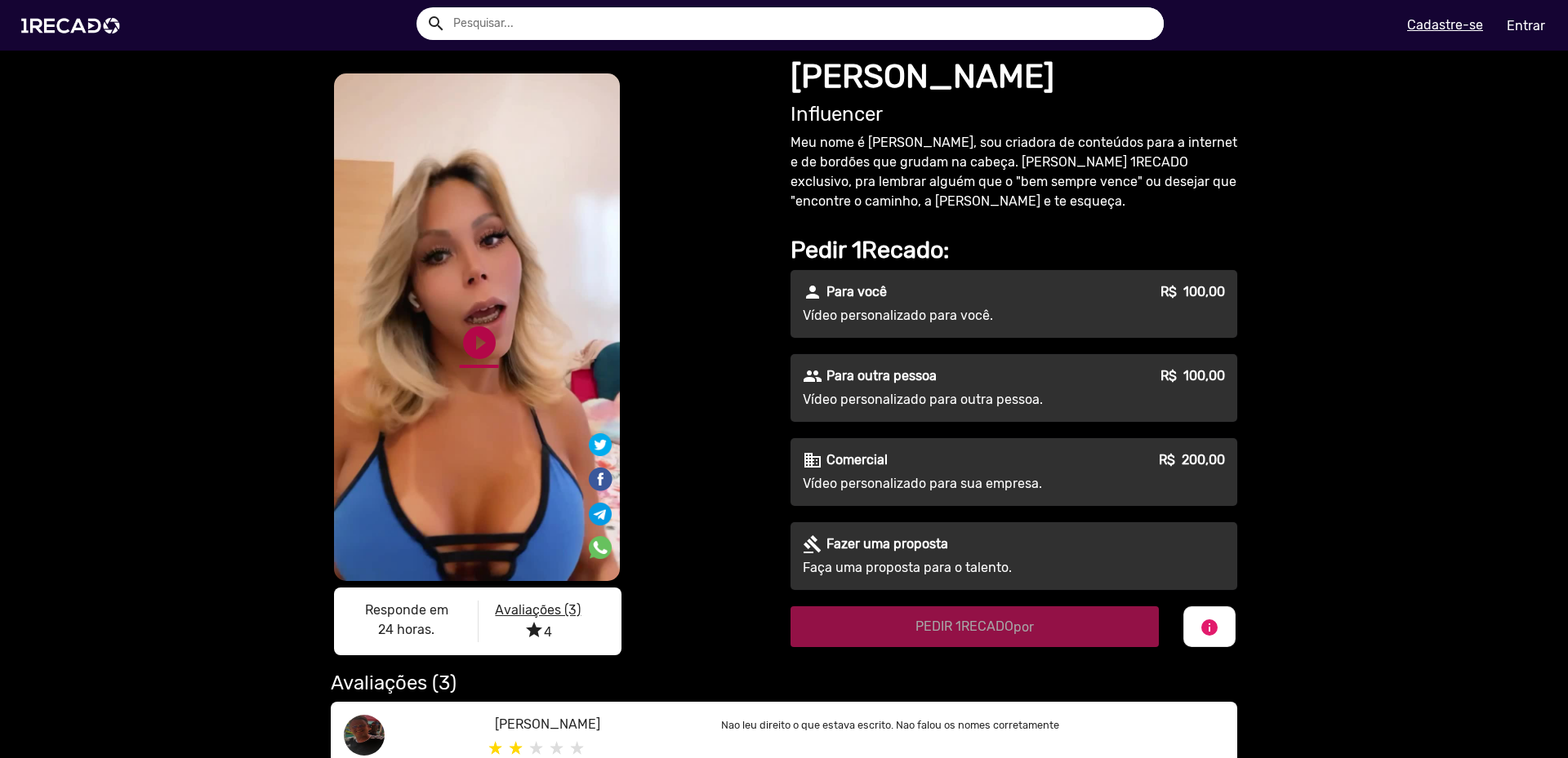
click at [485, 347] on link "play_circle_filled" at bounding box center [479, 343] width 39 height 39
click at [478, 345] on link "pause_circle" at bounding box center [479, 343] width 39 height 39
click at [822, 78] on h1 "[PERSON_NAME]" at bounding box center [1014, 76] width 447 height 39
drag, startPoint x: 824, startPoint y: 76, endPoint x: 835, endPoint y: 72, distance: 11.7
click at [835, 72] on h1 "[PERSON_NAME]" at bounding box center [1014, 76] width 447 height 39
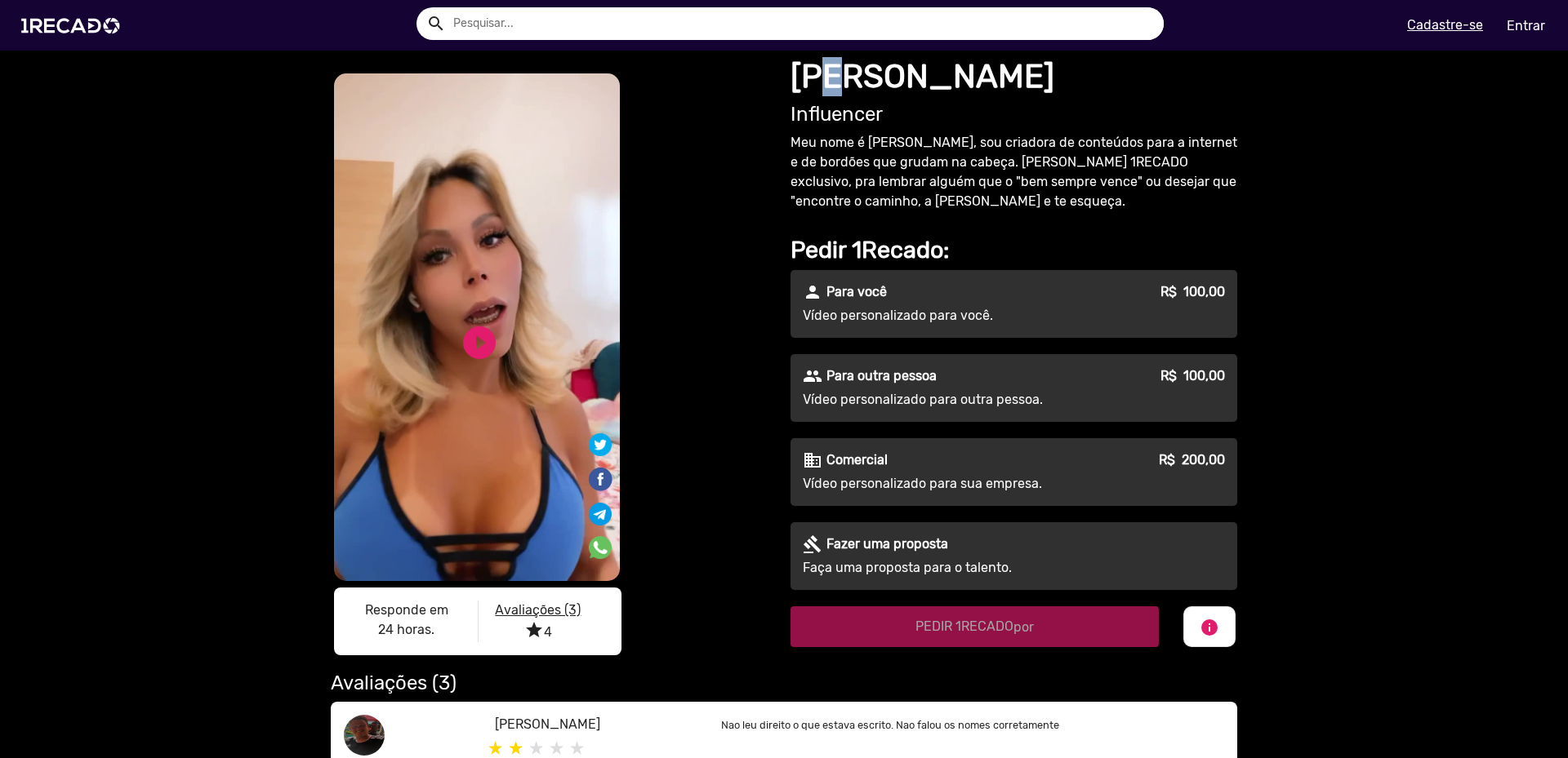
click at [835, 72] on h1 "[PERSON_NAME]" at bounding box center [1014, 76] width 447 height 39
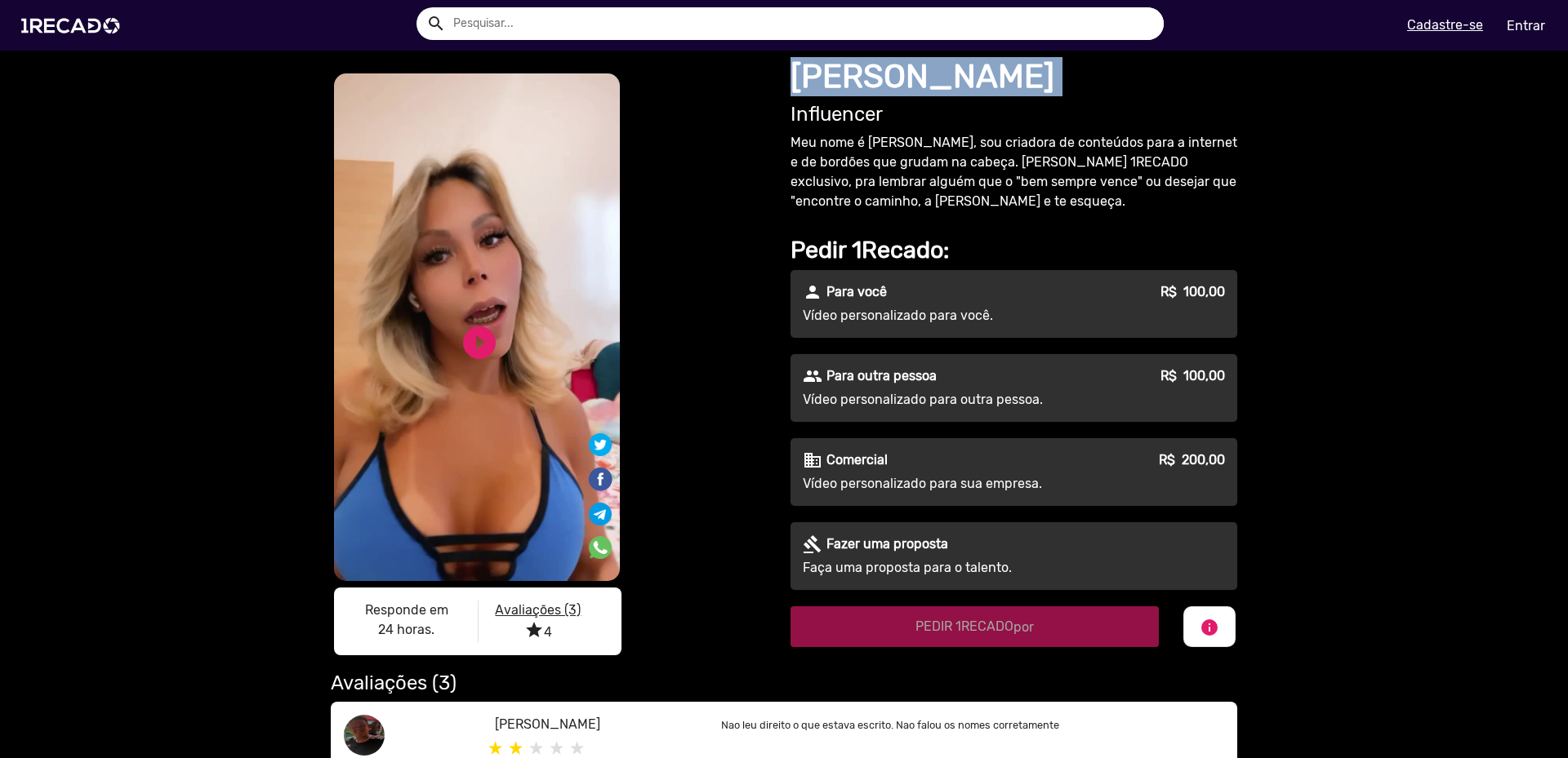
click at [835, 72] on h1 "[PERSON_NAME]" at bounding box center [1014, 76] width 447 height 39
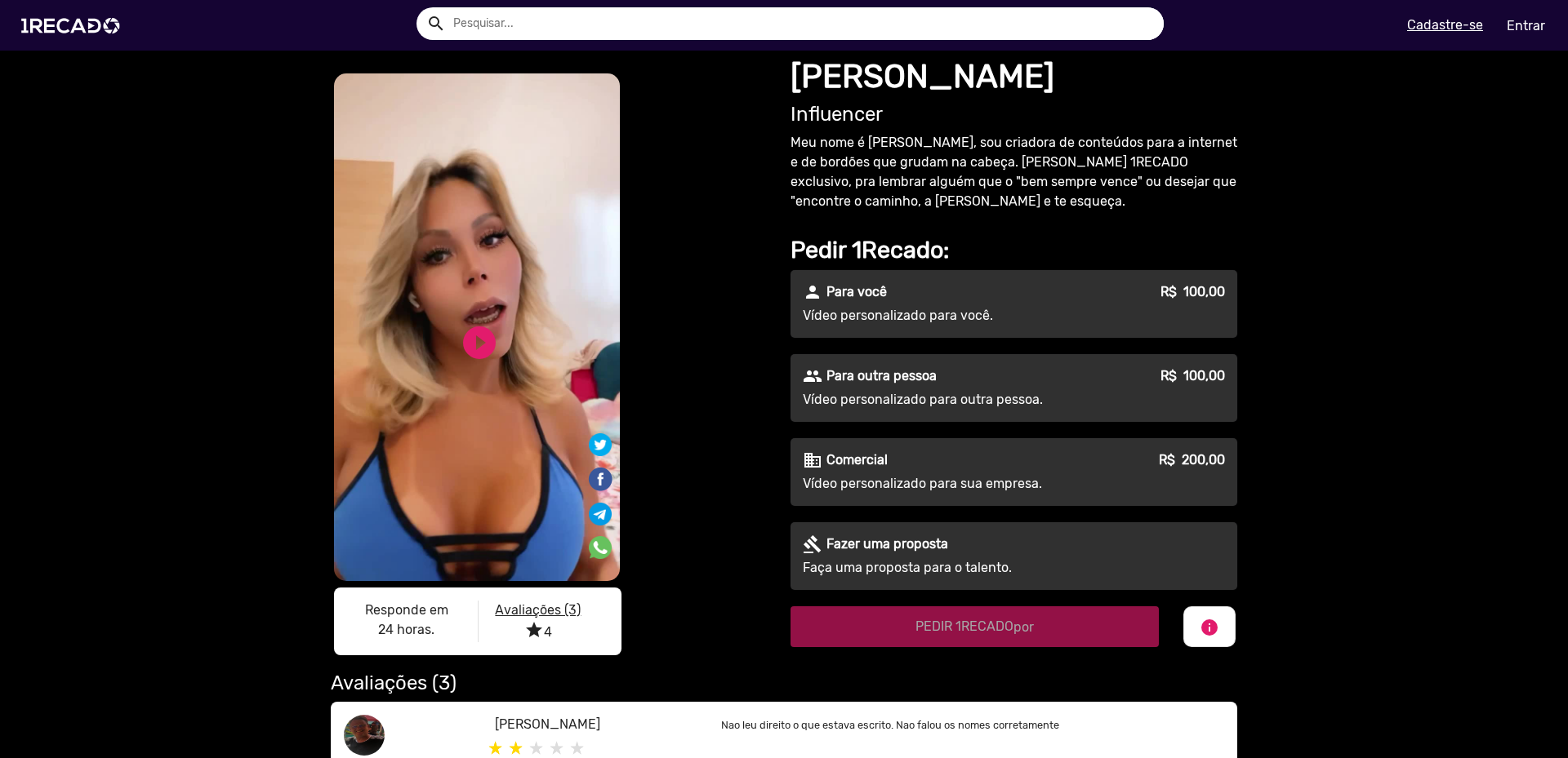
click at [442, 350] on div "play_circle_filled" at bounding box center [452, 337] width 50 height 62
click at [459, 348] on link "play_circle_filled" at bounding box center [479, 343] width 39 height 39
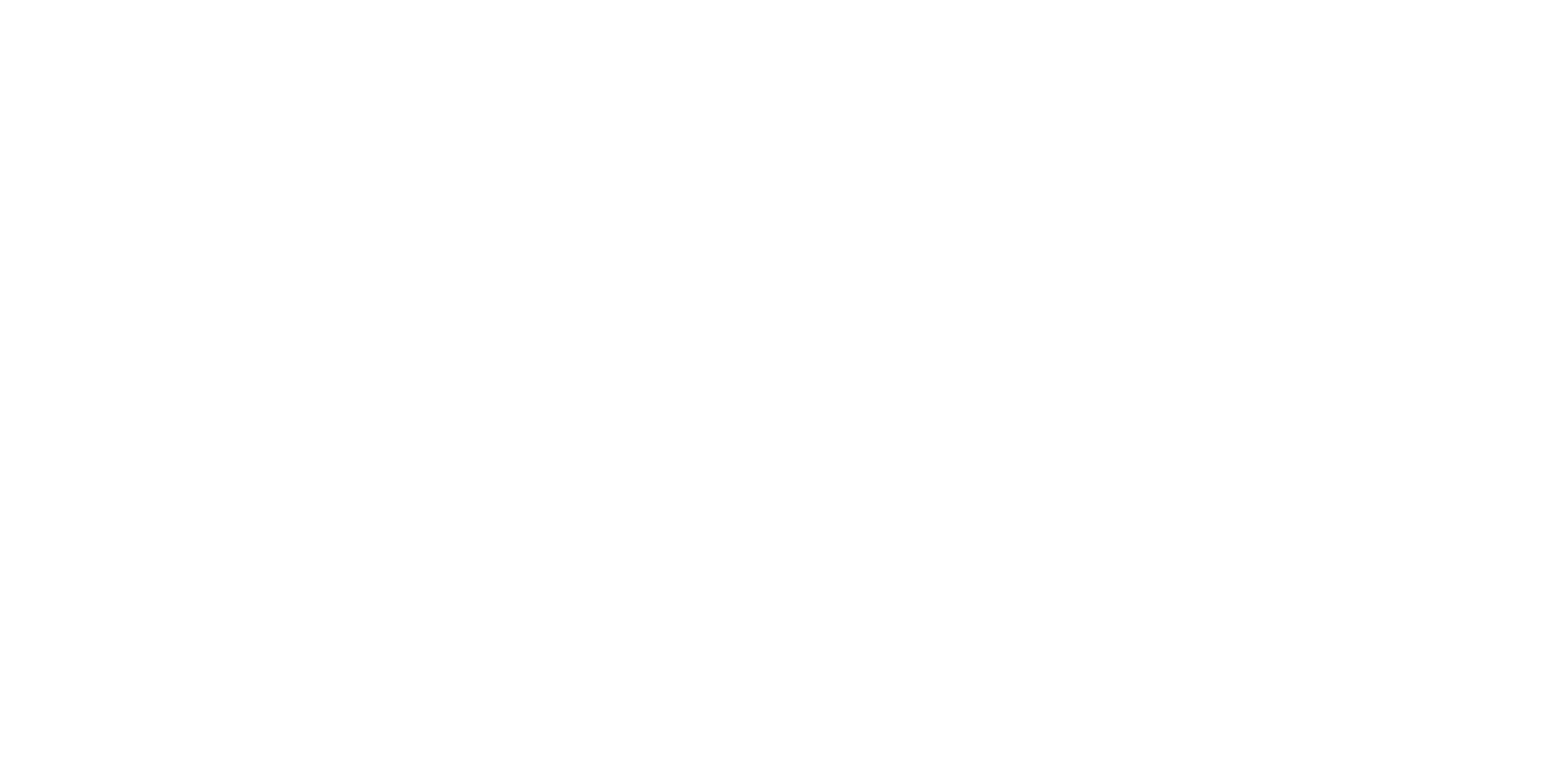
click at [311, 0] on html at bounding box center [784, 0] width 1568 height 0
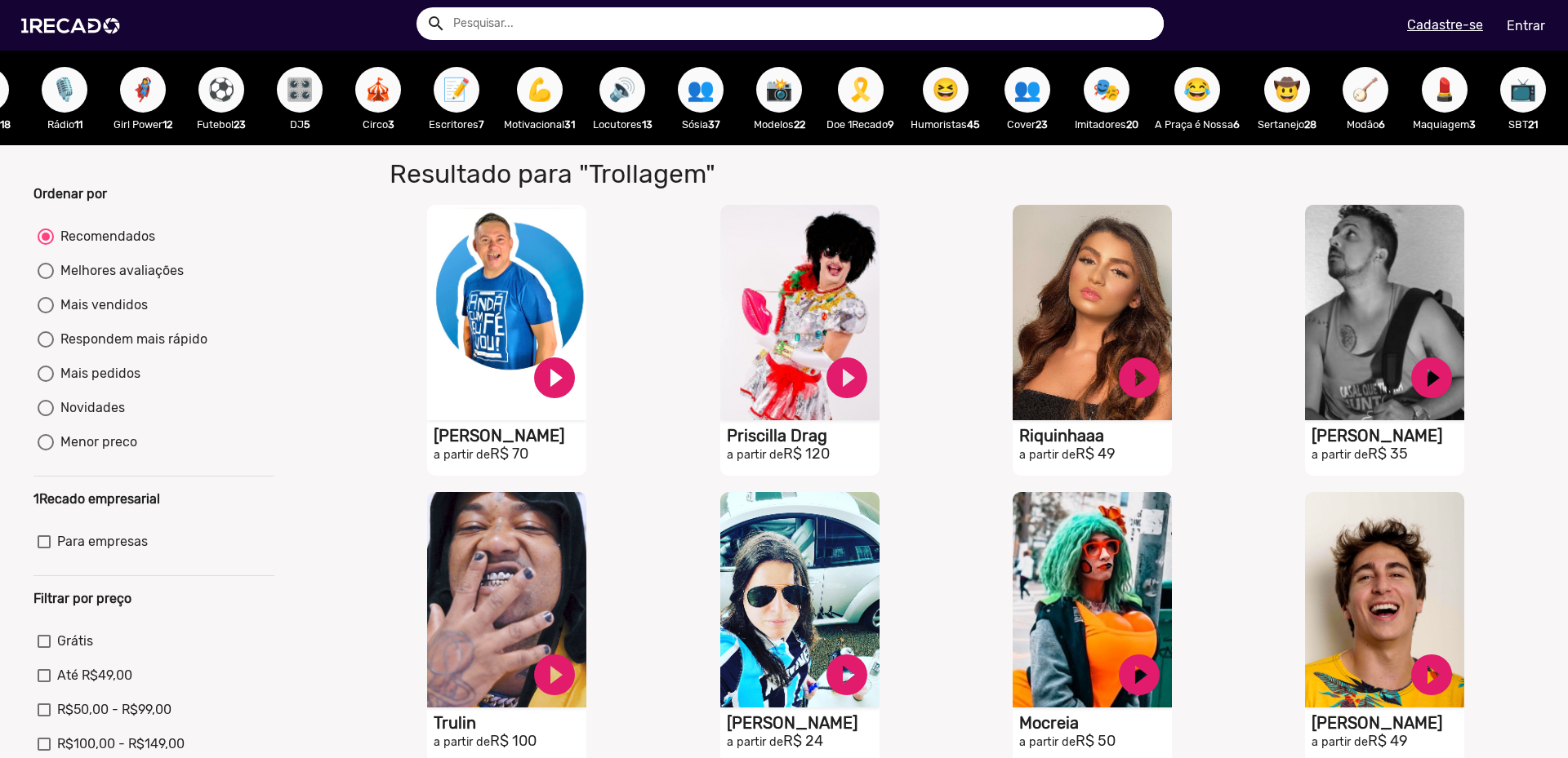
scroll to position [0, 1282]
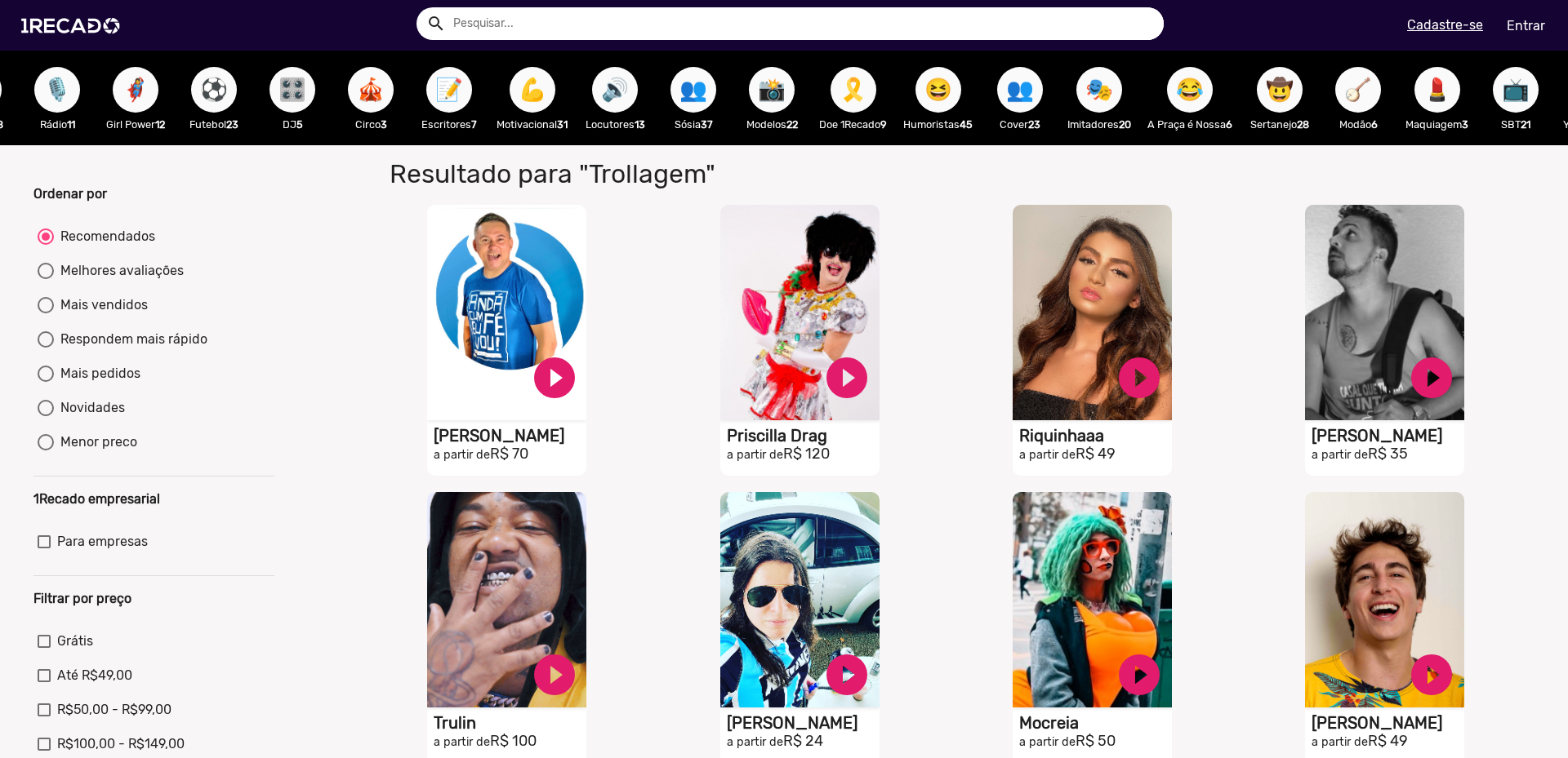
click at [867, 90] on span "🎗️" at bounding box center [853, 90] width 27 height 46
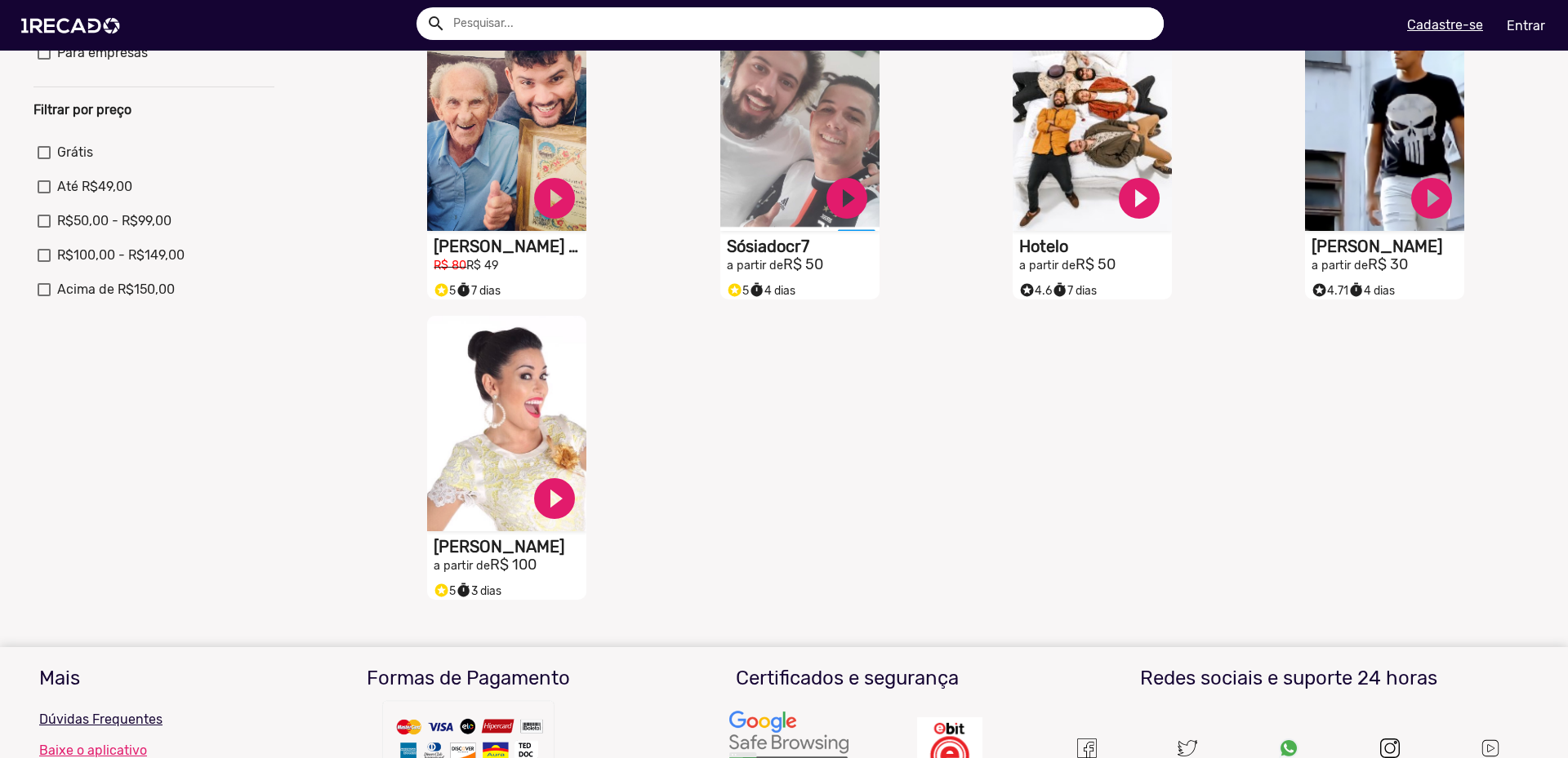
scroll to position [489, 0]
click at [467, 449] on video "S1RECADO vídeos dedicados para fãs e empresas" at bounding box center [507, 419] width 160 height 215
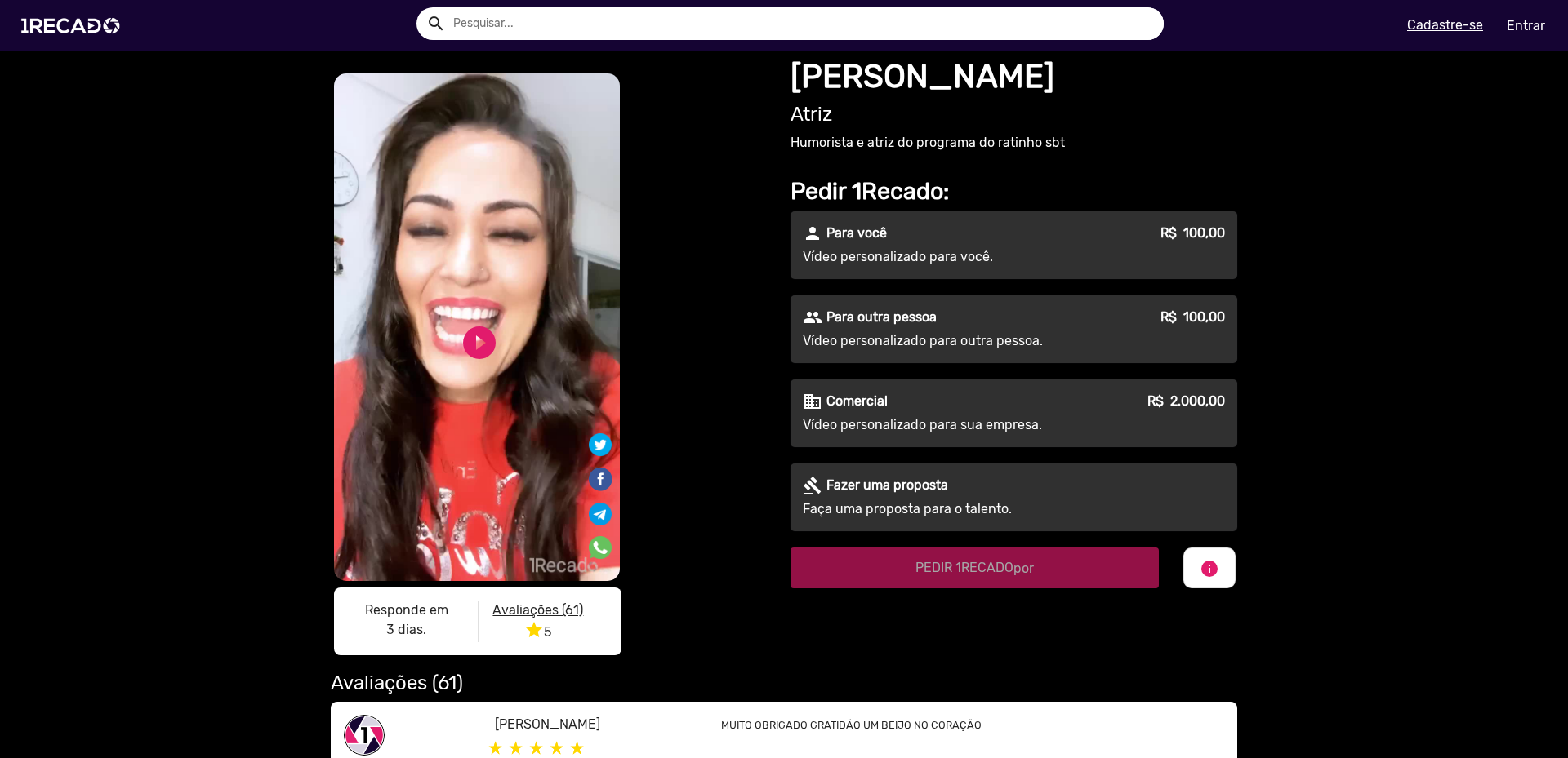
click at [523, 344] on video "S1RECADO vídeos dedicados para fãs e empresas" at bounding box center [477, 327] width 286 height 508
click at [485, 343] on link "play_circle_filled" at bounding box center [479, 343] width 39 height 39
click at [479, 340] on link "pause_circle" at bounding box center [479, 343] width 39 height 39
click at [479, 340] on link "play_circle_filled" at bounding box center [479, 343] width 39 height 39
click at [846, 70] on h1 "[PERSON_NAME]" at bounding box center [1014, 76] width 447 height 39
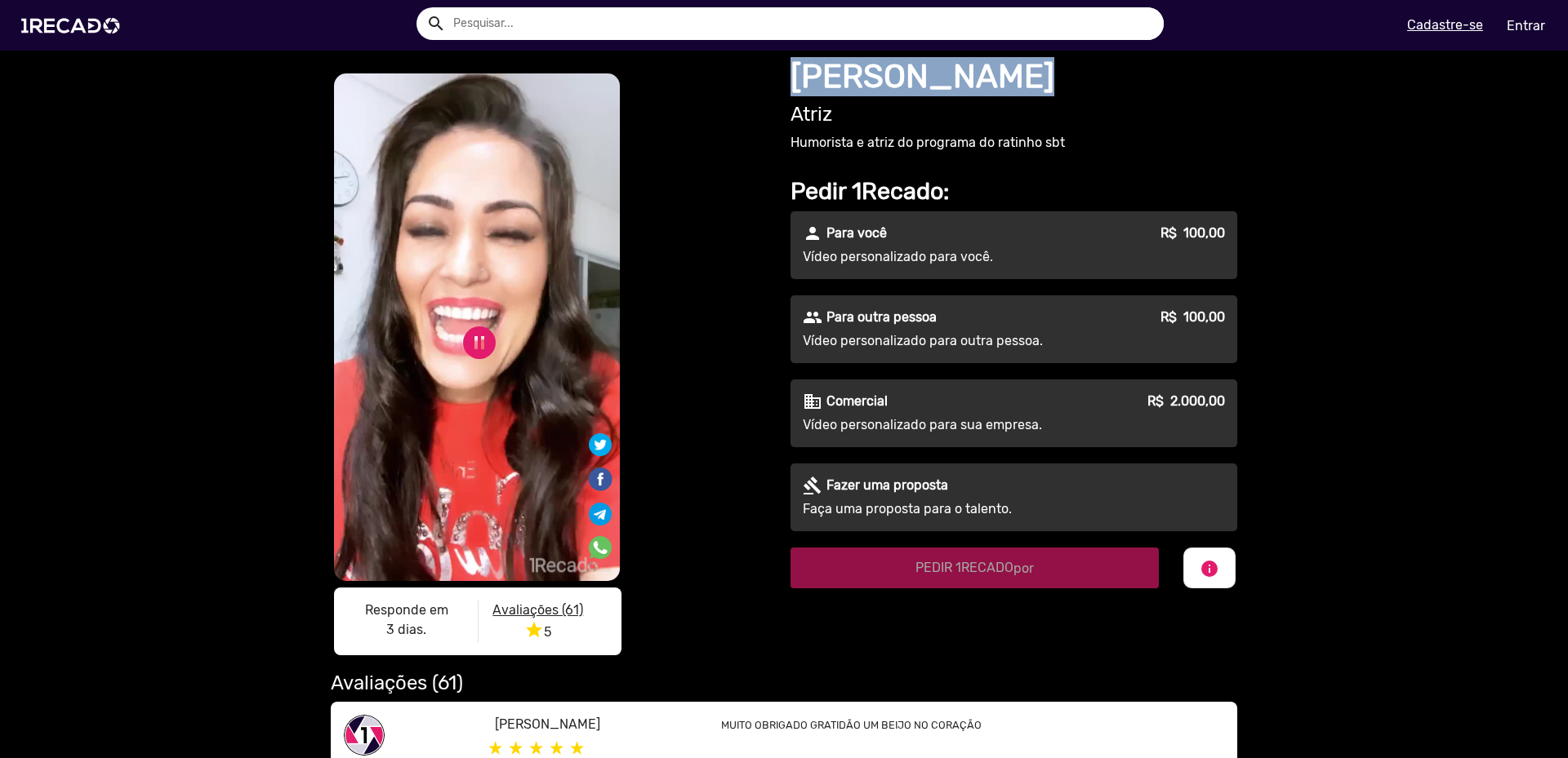
drag, startPoint x: 846, startPoint y: 70, endPoint x: 961, endPoint y: 76, distance: 115.2
click at [961, 76] on h1 "[PERSON_NAME]" at bounding box center [1014, 76] width 447 height 39
